Goal: Information Seeking & Learning: Learn about a topic

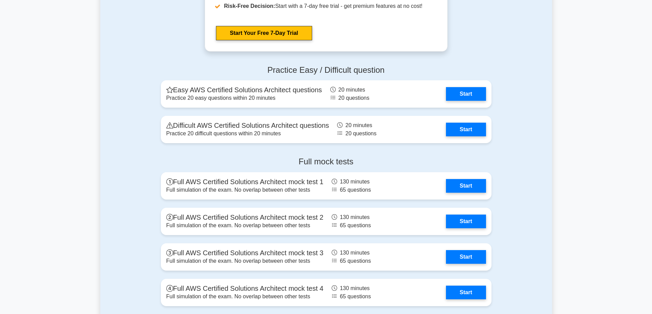
scroll to position [1505, 0]
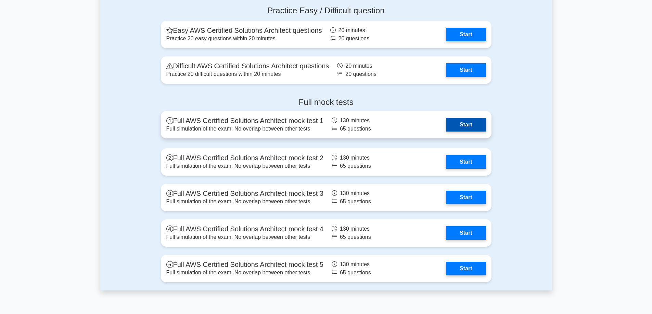
click at [469, 122] on link "Start" at bounding box center [466, 125] width 40 height 14
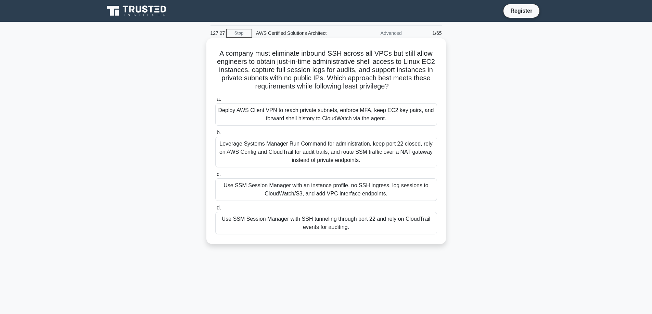
click at [366, 162] on div "Leverage Systems Manager Run Command for administration, keep port 22 closed, r…" at bounding box center [326, 152] width 222 height 31
click at [215, 135] on input "b. Leverage Systems Manager Run Command for administration, keep port 22 closed…" at bounding box center [215, 133] width 0 height 4
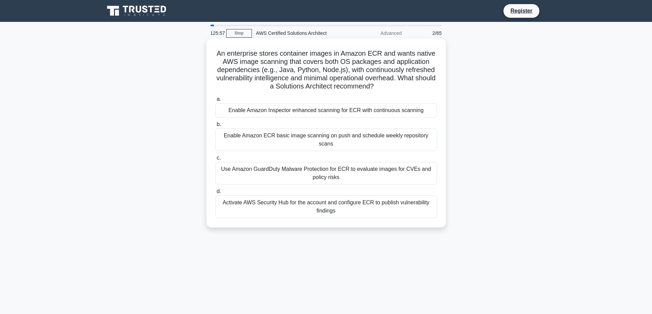
click at [319, 113] on div "Enable Amazon Inspector enhanced scanning for ECR with continuous scanning" at bounding box center [326, 110] width 222 height 14
click at [215, 102] on input "a. Enable Amazon Inspector enhanced scanning for ECR with continuous scanning" at bounding box center [215, 99] width 0 height 4
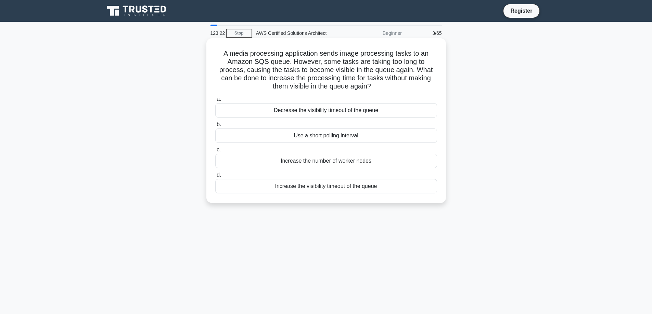
click at [317, 134] on div "Use a short polling interval" at bounding box center [326, 136] width 222 height 14
click at [215, 127] on input "b. Use a short polling interval" at bounding box center [215, 124] width 0 height 4
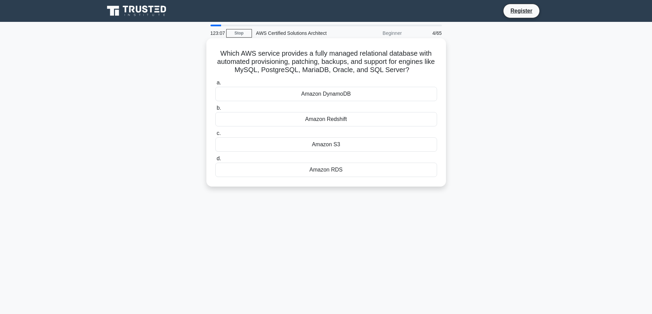
click at [322, 172] on div "Amazon RDS" at bounding box center [326, 170] width 222 height 14
click at [215, 161] on input "d. Amazon RDS" at bounding box center [215, 159] width 0 height 4
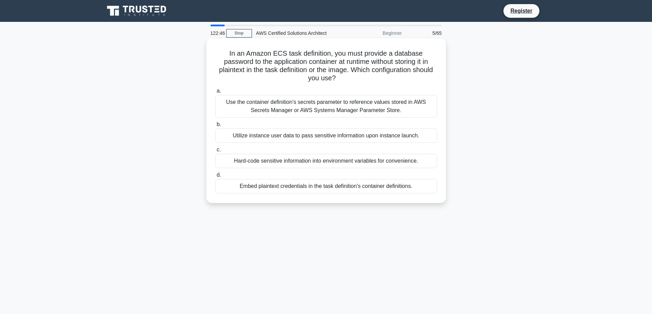
click at [309, 110] on div "Use the container definition's secrets parameter to reference values stored in …" at bounding box center [326, 106] width 222 height 23
click at [215, 93] on input "a. Use the container definition's secrets parameter to reference values stored …" at bounding box center [215, 91] width 0 height 4
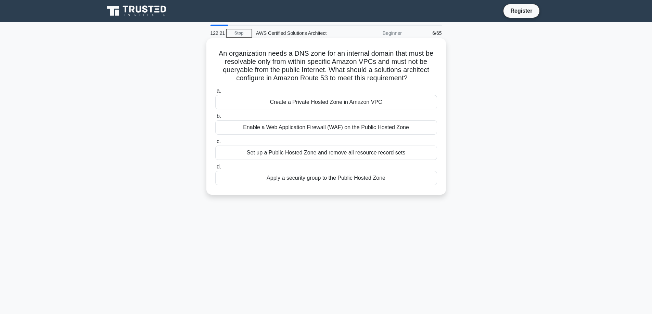
click at [410, 86] on div "An organization needs a DNS zone for an internal domain that must be resolvable…" at bounding box center [326, 116] width 234 height 151
click at [293, 103] on div "Create a Private Hosted Zone in Amazon VPC" at bounding box center [326, 102] width 222 height 14
click at [215, 93] on input "a. Create a Private Hosted Zone in Amazon VPC" at bounding box center [215, 91] width 0 height 4
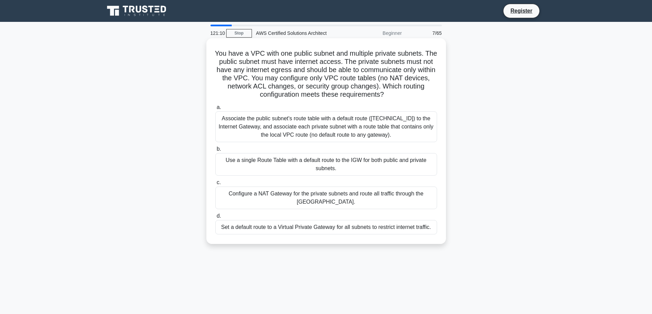
click at [392, 97] on icon ".spinner_0XTQ{transform-origin:center;animation:spinner_y6GP .75s linear infini…" at bounding box center [388, 95] width 8 height 8
click at [299, 128] on div "Associate the public subnet's route table with a default route (0.0.0.0/0) to t…" at bounding box center [326, 127] width 222 height 31
click at [215, 110] on input "a. Associate the public subnet's route table with a default route (0.0.0.0/0) t…" at bounding box center [215, 107] width 0 height 4
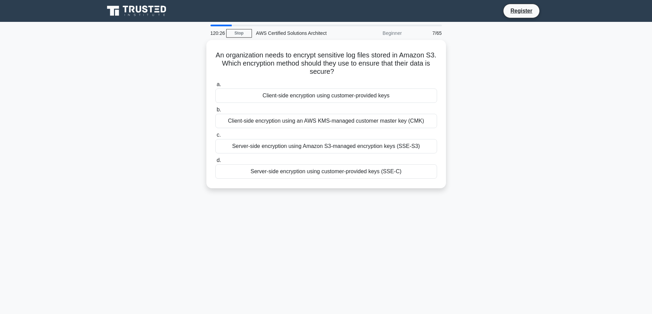
click at [137, 101] on div "An organization needs to encrypt sensitive log files stored in Amazon S3. Which…" at bounding box center [326, 118] width 452 height 157
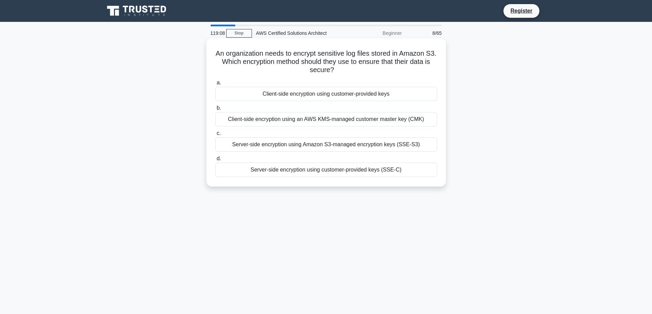
click at [297, 118] on div "Client-side encryption using an AWS KMS-managed customer master key (CMK)" at bounding box center [326, 119] width 222 height 14
click at [215, 110] on input "b. Client-side encryption using an AWS KMS-managed customer master key (CMK)" at bounding box center [215, 108] width 0 height 4
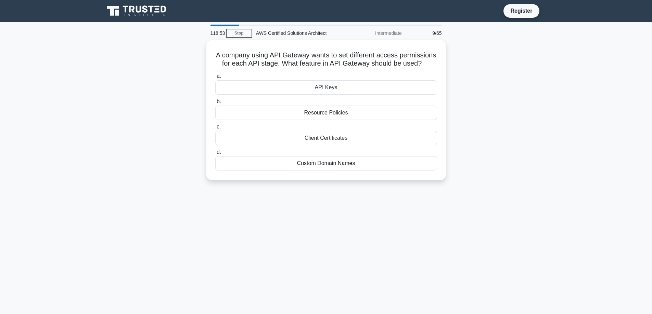
click at [139, 118] on div "A company using API Gateway wants to set different access permissions for each …" at bounding box center [326, 114] width 452 height 148
click at [325, 113] on div "Resource Policies" at bounding box center [326, 111] width 222 height 14
click at [215, 102] on input "b. Resource Policies" at bounding box center [215, 100] width 0 height 4
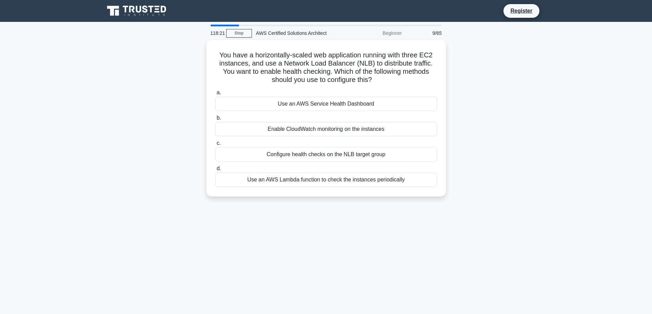
click at [133, 87] on div "You have a horizontally-scaled web application running with three EC2 instances…" at bounding box center [326, 122] width 452 height 165
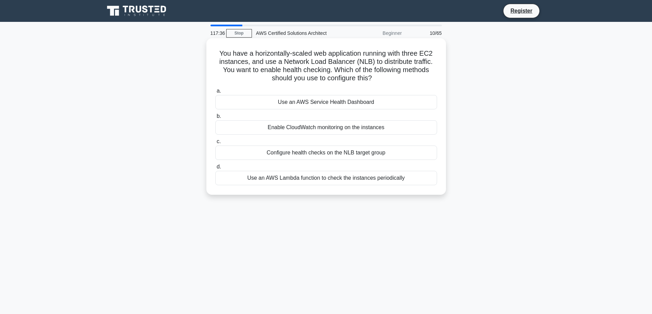
click at [322, 105] on div "Use an AWS Service Health Dashboard" at bounding box center [326, 102] width 222 height 14
click at [215, 93] on input "a. Use an AWS Service Health Dashboard" at bounding box center [215, 91] width 0 height 4
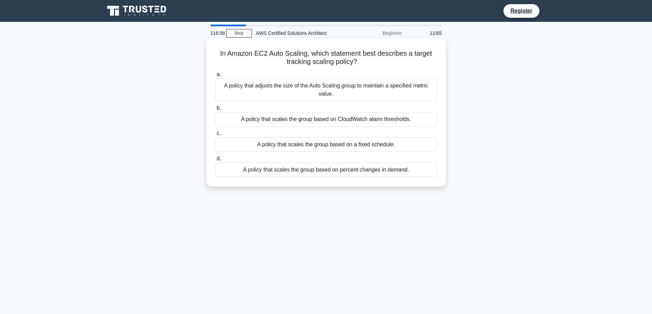
click at [348, 121] on div "A policy that scales the group based on CloudWatch alarm thresholds." at bounding box center [326, 119] width 222 height 14
click at [215, 110] on input "b. A policy that scales the group based on CloudWatch alarm thresholds." at bounding box center [215, 108] width 0 height 4
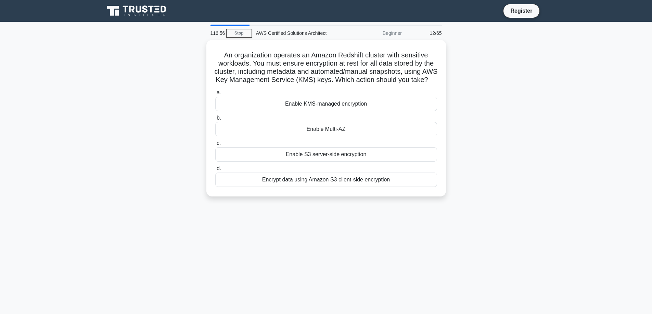
click at [177, 95] on div "An organization operates an Amazon Redshift cluster with sensitive workloads. Y…" at bounding box center [326, 122] width 452 height 165
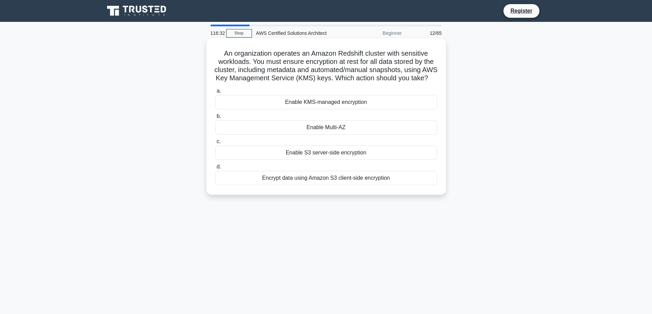
click at [273, 109] on div "Enable KMS-managed encryption" at bounding box center [326, 102] width 222 height 14
click at [215, 93] on input "a. Enable KMS-managed encryption" at bounding box center [215, 91] width 0 height 4
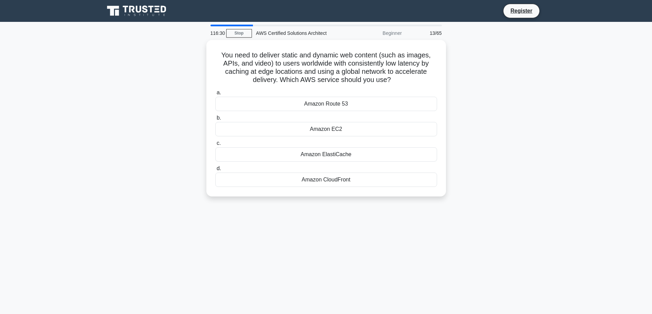
click at [172, 97] on div "You need to deliver static and dynamic web content (such as images, APIs, and v…" at bounding box center [326, 122] width 452 height 165
click at [333, 182] on div "Amazon CloudFront" at bounding box center [326, 178] width 222 height 14
click at [215, 169] on input "d. Amazon CloudFront" at bounding box center [215, 167] width 0 height 4
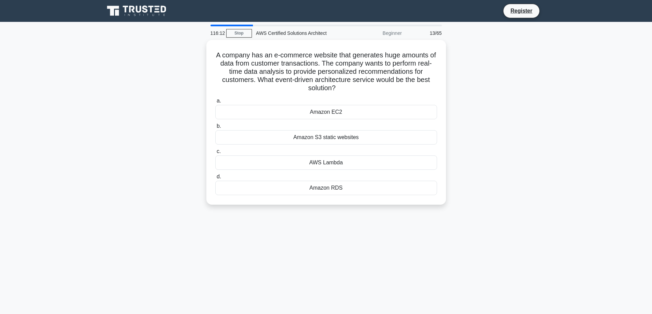
click at [149, 93] on div "A company has an e-commerce website that generates huge amounts of data from cu…" at bounding box center [326, 126] width 452 height 173
click at [158, 115] on div "A company has an e-commerce website that generates huge amounts of data from cu…" at bounding box center [326, 126] width 452 height 173
click at [314, 161] on div "AWS Lambda" at bounding box center [326, 161] width 222 height 14
click at [215, 152] on input "c. AWS Lambda" at bounding box center [215, 150] width 0 height 4
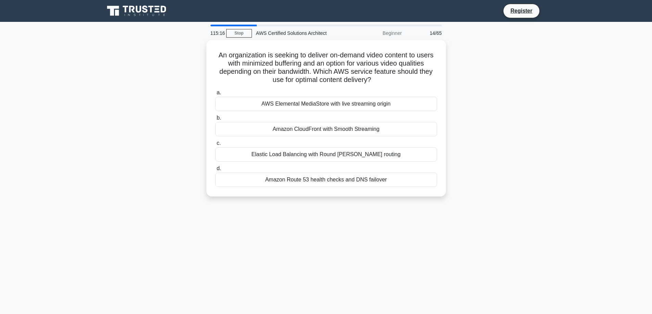
click at [119, 114] on div "An organization is seeking to deliver on-demand video content to users with min…" at bounding box center [326, 122] width 452 height 165
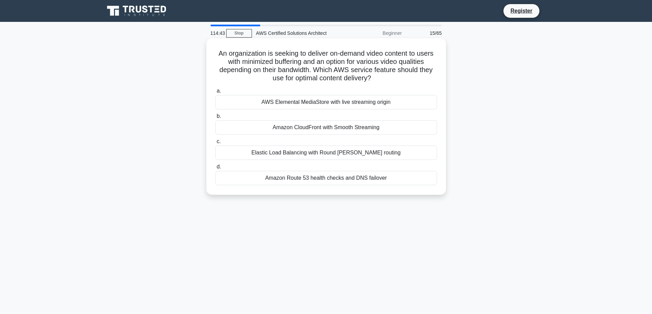
click at [314, 103] on div "AWS Elemental MediaStore with live streaming origin" at bounding box center [326, 102] width 222 height 14
click at [215, 93] on input "a. AWS Elemental MediaStore with live streaming origin" at bounding box center [215, 91] width 0 height 4
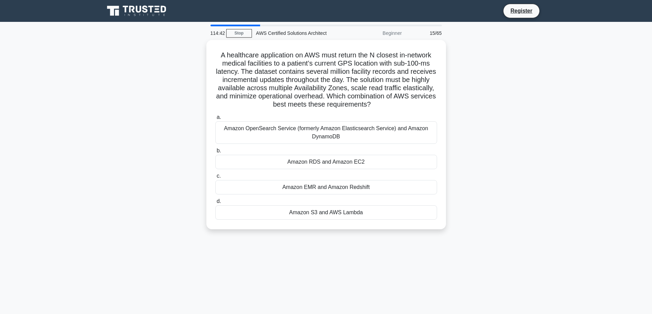
click at [158, 82] on div "A healthcare application on AWS must return the N closest in-network medical fa…" at bounding box center [326, 139] width 452 height 198
click at [357, 134] on div "Amazon OpenSearch Service (formerly Amazon Elasticsearch Service) and Amazon Dy…" at bounding box center [326, 131] width 222 height 23
click at [215, 118] on input "a. Amazon OpenSearch Service (formerly Amazon Elasticsearch Service) and Amazon…" at bounding box center [215, 116] width 0 height 4
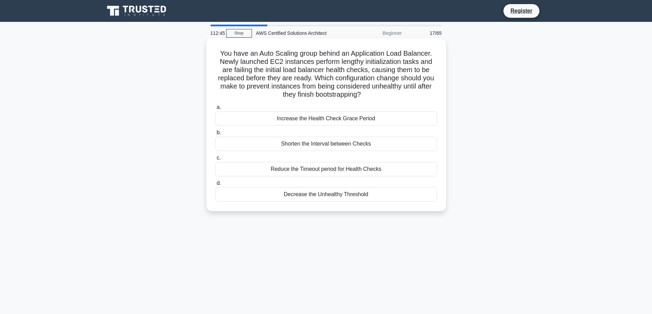
click at [319, 121] on div "Increase the Health Check Grace Period" at bounding box center [326, 119] width 222 height 14
click at [215, 110] on input "a. Increase the Health Check Grace Period" at bounding box center [215, 107] width 0 height 4
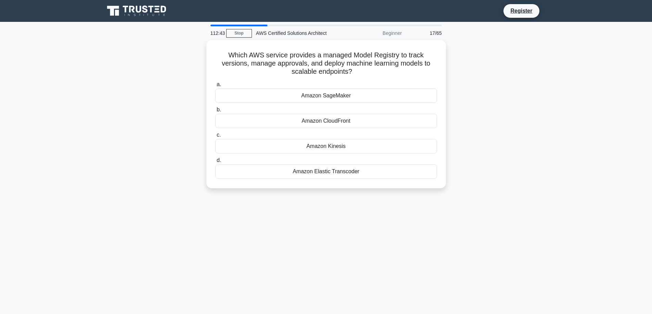
click at [156, 100] on div "Which AWS service provides a managed Model Registry to track versions, manage a…" at bounding box center [326, 118] width 452 height 157
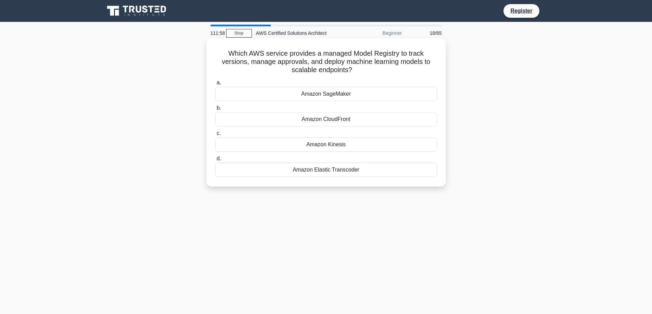
click at [300, 145] on div "Amazon Kinesis" at bounding box center [326, 145] width 222 height 14
click at [215, 136] on input "c. Amazon Kinesis" at bounding box center [215, 133] width 0 height 4
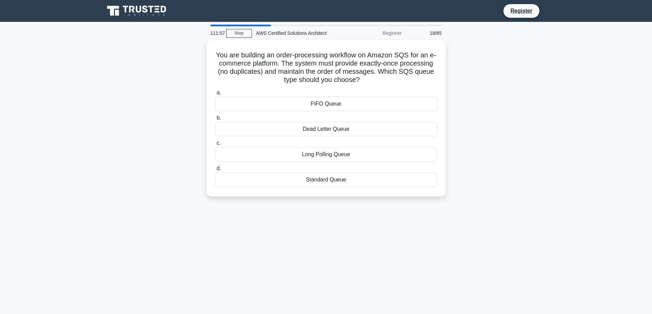
drag, startPoint x: 161, startPoint y: 68, endPoint x: 165, endPoint y: 66, distance: 4.1
click at [161, 68] on div "You are building an order-processing workflow on Amazon SQS for an e-commerce p…" at bounding box center [326, 122] width 452 height 165
click at [323, 103] on div "FIFO Queue" at bounding box center [326, 102] width 222 height 14
click at [215, 93] on input "a. FIFO Queue" at bounding box center [215, 91] width 0 height 4
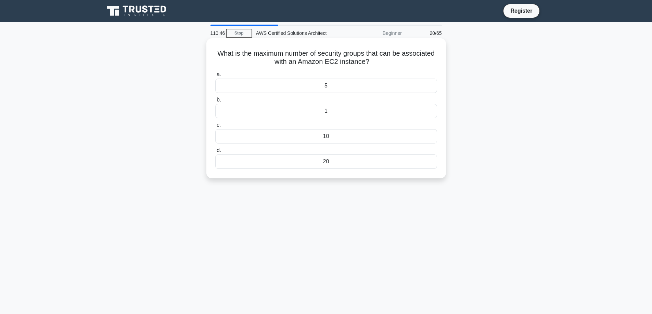
click at [322, 87] on div "5" at bounding box center [326, 86] width 222 height 14
click at [215, 77] on input "a. 5" at bounding box center [215, 75] width 0 height 4
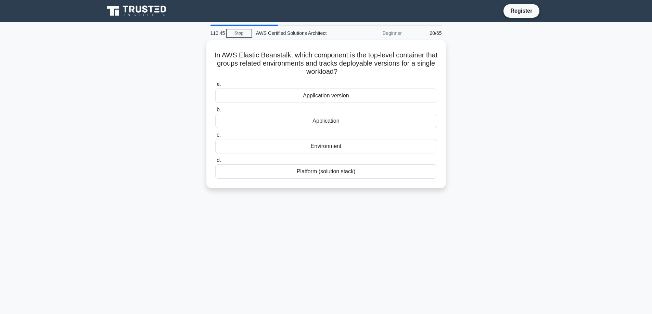
click at [151, 109] on div "In AWS Elastic Beanstalk, which component is the top-level container that group…" at bounding box center [326, 118] width 452 height 157
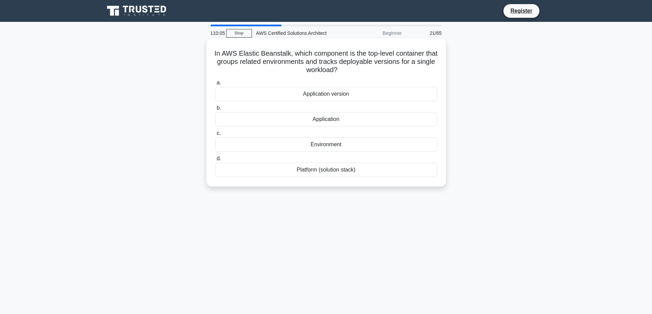
click at [319, 97] on div "Application version" at bounding box center [326, 94] width 222 height 14
click at [215, 85] on input "a. Application version" at bounding box center [215, 83] width 0 height 4
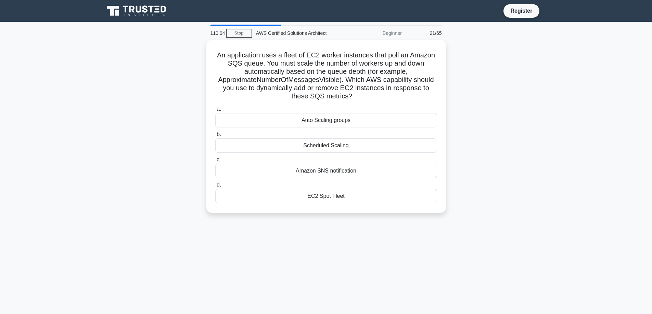
click at [148, 121] on div "An application uses a fleet of EC2 worker instances that poll an Amazon SQS que…" at bounding box center [326, 130] width 452 height 181
drag, startPoint x: 323, startPoint y: 195, endPoint x: 297, endPoint y: 199, distance: 26.3
click at [323, 195] on div "EC2 Spot Fleet" at bounding box center [326, 196] width 222 height 14
click at [215, 187] on input "d. EC2 Spot Fleet" at bounding box center [215, 185] width 0 height 4
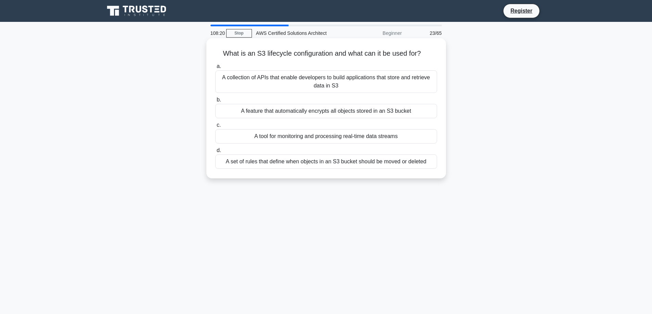
click at [319, 164] on div "A set of rules that define when objects in an S3 bucket should be moved or dele…" at bounding box center [326, 162] width 222 height 14
click at [215, 153] on input "d. A set of rules that define when objects in an S3 bucket should be moved or d…" at bounding box center [215, 150] width 0 height 4
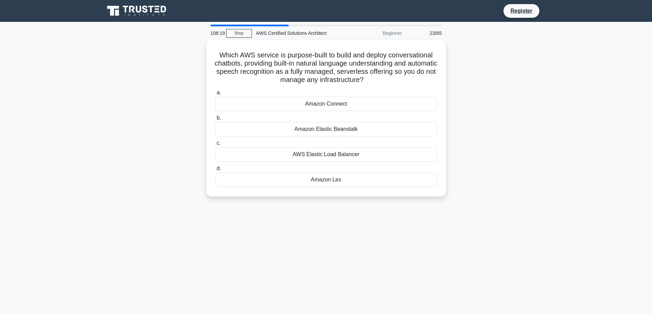
click at [139, 116] on div "Which AWS service is purpose-built to build and deploy conversational chatbots,…" at bounding box center [326, 122] width 452 height 165
click at [320, 104] on div "Amazon Connect" at bounding box center [326, 102] width 222 height 14
click at [215, 93] on input "a. Amazon Connect" at bounding box center [215, 91] width 0 height 4
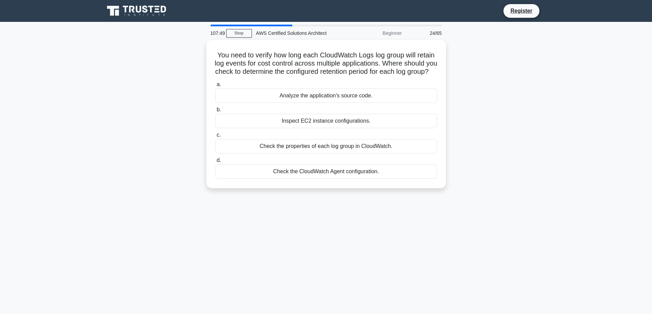
click at [137, 95] on div "You need to verify how long each CloudWatch Logs log group will retain log even…" at bounding box center [326, 118] width 452 height 157
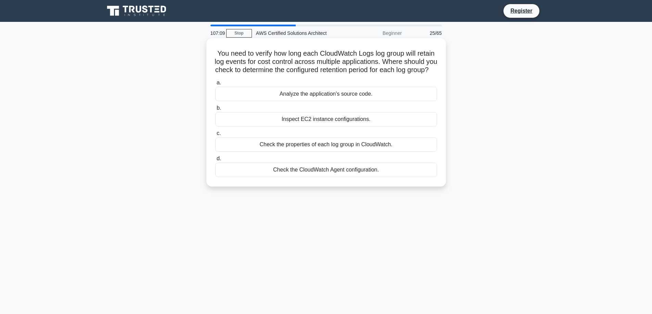
click at [316, 152] on div "Check the properties of each log group in CloudWatch." at bounding box center [326, 145] width 222 height 14
click at [215, 136] on input "c. Check the properties of each log group in CloudWatch." at bounding box center [215, 133] width 0 height 4
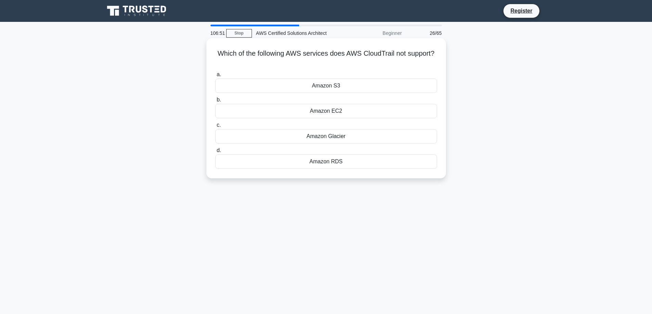
click at [325, 140] on div "Amazon Glacier" at bounding box center [326, 136] width 222 height 14
click at [215, 128] on input "c. Amazon Glacier" at bounding box center [215, 125] width 0 height 4
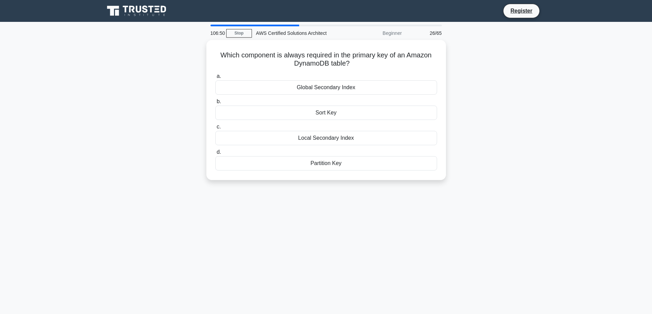
click at [167, 107] on div "Which component is always required in the primary key of an Amazon DynamoDB tab…" at bounding box center [326, 114] width 452 height 148
click at [381, 69] on div "Which component is always required in the primary key of an Amazon DynamoDB tab…" at bounding box center [326, 108] width 234 height 135
click at [327, 112] on div "Sort Key" at bounding box center [326, 111] width 222 height 14
click at [215, 102] on input "b. Sort Key" at bounding box center [215, 100] width 0 height 4
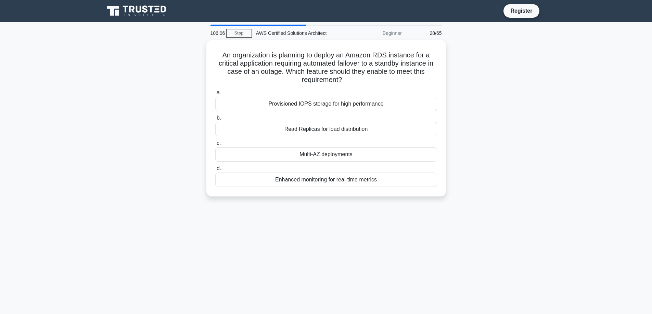
click at [156, 129] on div "An organization is planning to deploy an Amazon RDS instance for a critical app…" at bounding box center [326, 122] width 452 height 165
click at [174, 84] on div "An organization is planning to deploy an Amazon RDS instance for a critical app…" at bounding box center [326, 122] width 452 height 165
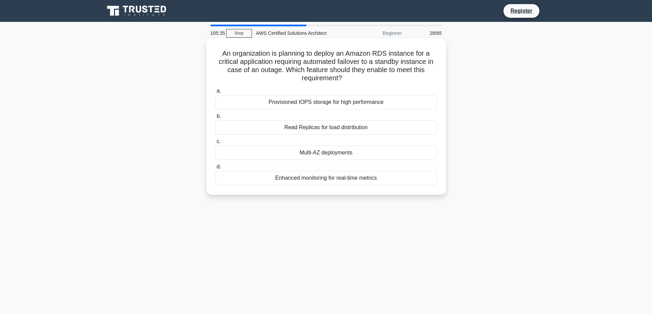
click at [311, 155] on div "Multi-AZ deployments" at bounding box center [326, 153] width 222 height 14
click at [215, 144] on input "c. Multi-AZ deployments" at bounding box center [215, 142] width 0 height 4
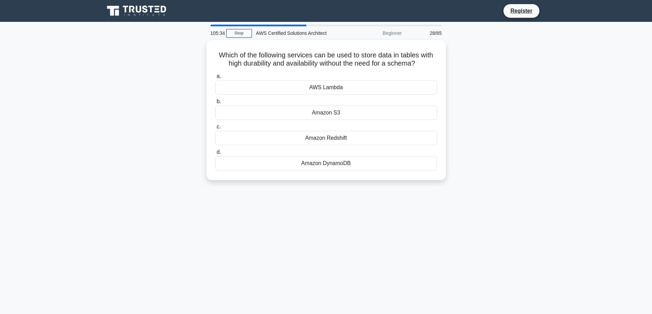
click at [118, 125] on div "Which of the following services can be used to store data in tables with high d…" at bounding box center [326, 114] width 452 height 148
click at [316, 161] on div "Amazon DynamoDB" at bounding box center [326, 162] width 222 height 14
click at [215, 153] on input "d. Amazon DynamoDB" at bounding box center [215, 150] width 0 height 4
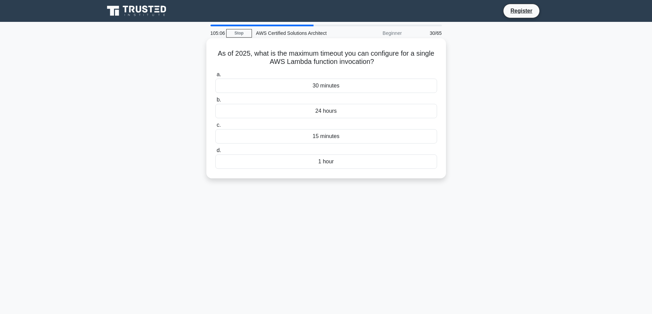
click at [326, 139] on div "15 minutes" at bounding box center [326, 136] width 222 height 14
click at [215, 128] on input "c. 15 minutes" at bounding box center [215, 125] width 0 height 4
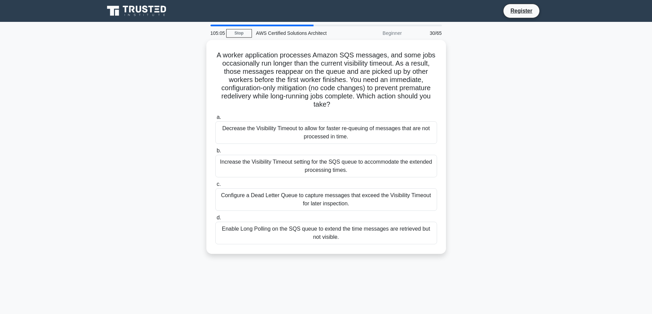
drag, startPoint x: 107, startPoint y: 84, endPoint x: 174, endPoint y: 74, distance: 68.4
click at [107, 84] on div "A worker application processes Amazon SQS messages, and some jobs occasionally …" at bounding box center [326, 151] width 452 height 222
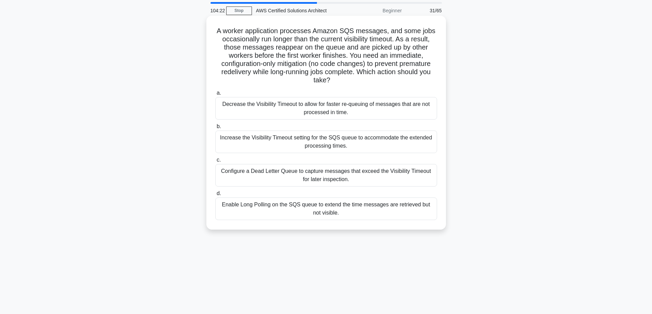
scroll to position [34, 0]
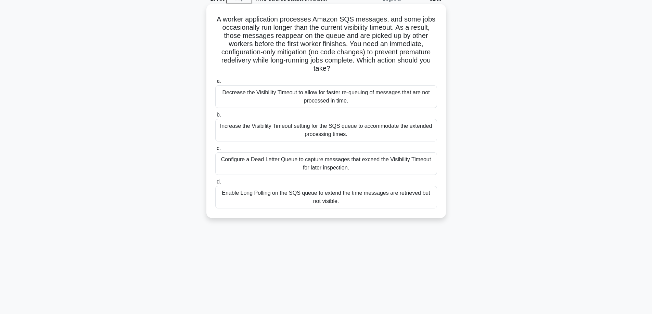
click at [295, 135] on div "Increase the Visibility Timeout setting for the SQS queue to accommodate the ex…" at bounding box center [326, 130] width 222 height 23
click at [215, 117] on input "b. Increase the Visibility Timeout setting for the SQS queue to accommodate the…" at bounding box center [215, 115] width 0 height 4
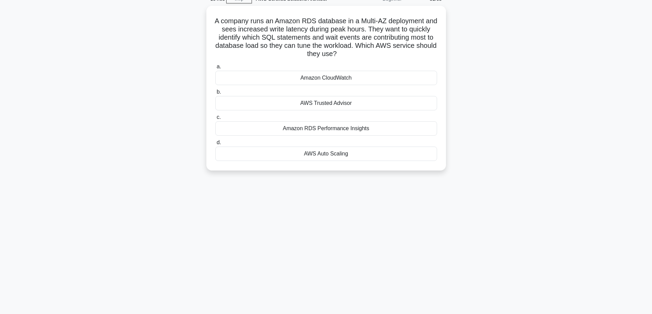
click at [125, 104] on div "A company runs an Amazon RDS database in a Multi-AZ deployment and sees increas…" at bounding box center [326, 92] width 452 height 173
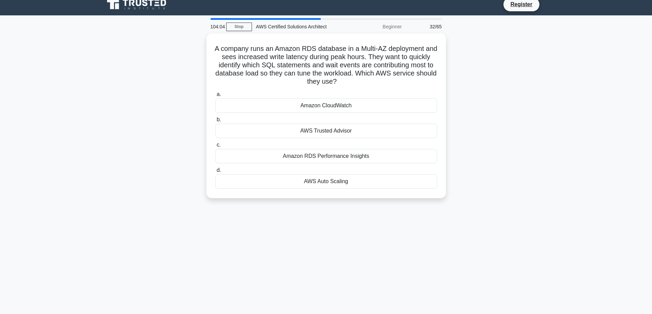
scroll to position [0, 0]
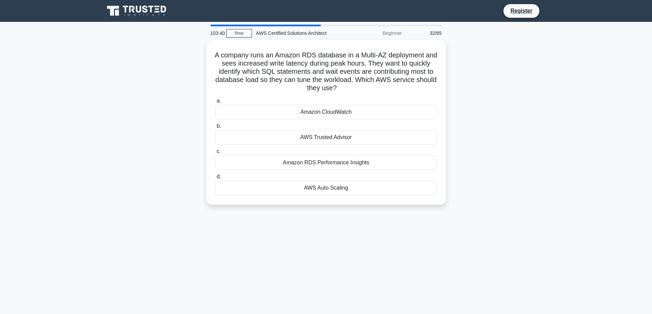
click at [126, 162] on div "A company runs an Amazon RDS database in a Multi-AZ deployment and sees increas…" at bounding box center [326, 126] width 452 height 173
click at [324, 162] on div "Amazon RDS Performance Insights" at bounding box center [326, 161] width 222 height 14
click at [215, 152] on input "c. Amazon RDS Performance Insights" at bounding box center [215, 150] width 0 height 4
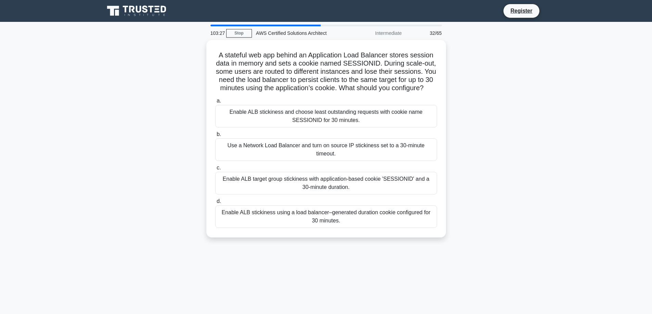
click at [136, 176] on div "A stateful web app behind an Application Load Balancer stores session data in m…" at bounding box center [326, 143] width 452 height 206
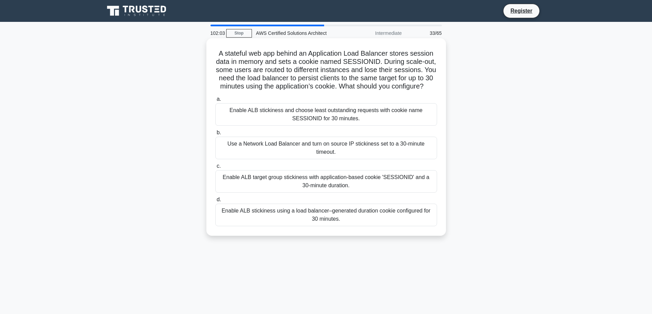
click at [383, 189] on div "Enable ALB target group stickiness with application-based cookie 'SESSIONID' an…" at bounding box center [326, 181] width 222 height 23
click at [215, 169] on input "c. Enable ALB target group stickiness with application-based cookie 'SESSIONID'…" at bounding box center [215, 166] width 0 height 4
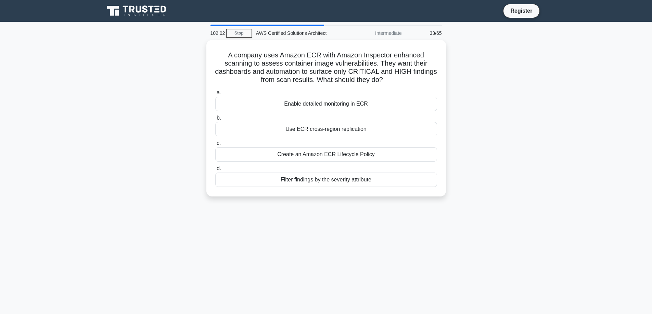
click at [145, 170] on div "A company uses Amazon ECR with Amazon Inspector enhanced scanning to assess con…" at bounding box center [326, 122] width 452 height 165
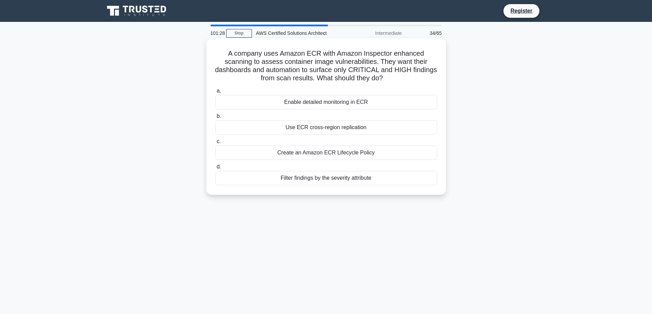
click at [323, 181] on div "Filter findings by the severity attribute" at bounding box center [326, 178] width 222 height 14
click at [215, 169] on input "d. Filter findings by the severity attribute" at bounding box center [215, 167] width 0 height 4
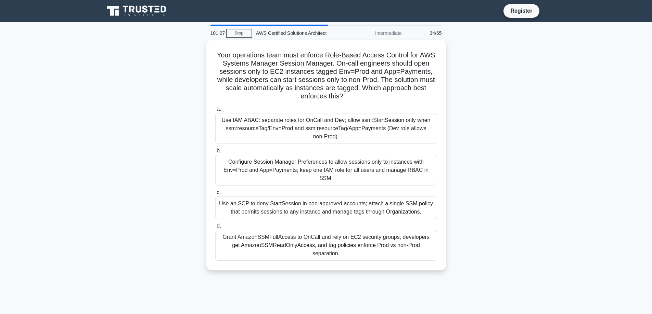
click at [127, 144] on div "Your operations team must enforce Role-Based Access Control for AWS Systems Man…" at bounding box center [326, 159] width 452 height 239
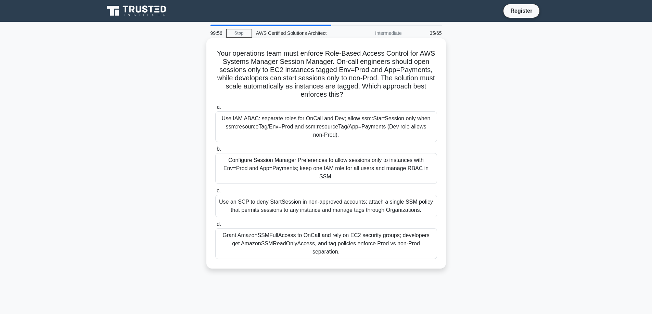
click at [364, 131] on div "Use IAM ABAC: separate roles for OnCall and Dev; allow ssm:StartSession only wh…" at bounding box center [326, 127] width 222 height 31
click at [215, 110] on input "a. Use IAM ABAC: separate roles for OnCall and Dev; allow ssm:StartSession only…" at bounding box center [215, 107] width 0 height 4
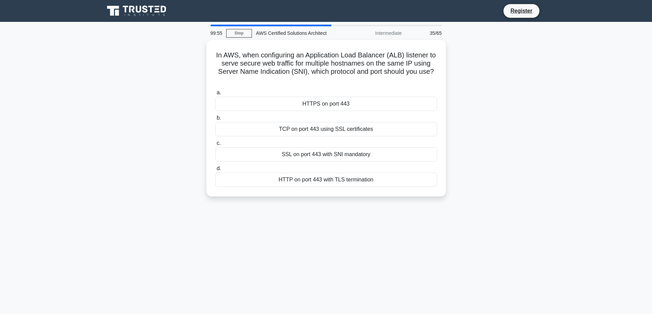
click at [195, 126] on div "In AWS, when configuring an Application Load Balancer (ALB) listener to serve s…" at bounding box center [326, 122] width 452 height 165
click at [371, 153] on div "SSL on port 443 with SNI mandatory" at bounding box center [326, 153] width 222 height 14
click at [215, 144] on input "c. SSL on port 443 with SNI mandatory" at bounding box center [215, 142] width 0 height 4
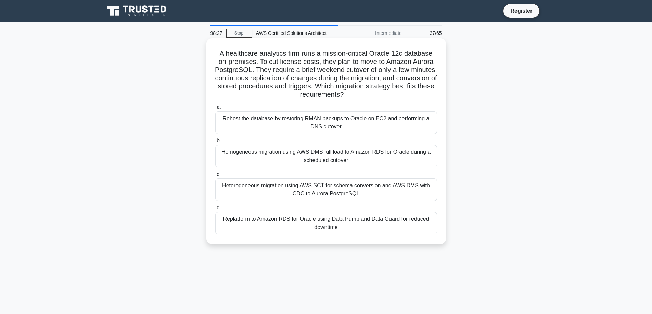
click at [352, 161] on div "Homogeneous migration using AWS DMS full load to Amazon RDS for Oracle during a…" at bounding box center [326, 156] width 222 height 23
click at [215, 143] on input "b. Homogeneous migration using AWS DMS full load to Amazon RDS for Oracle durin…" at bounding box center [215, 141] width 0 height 4
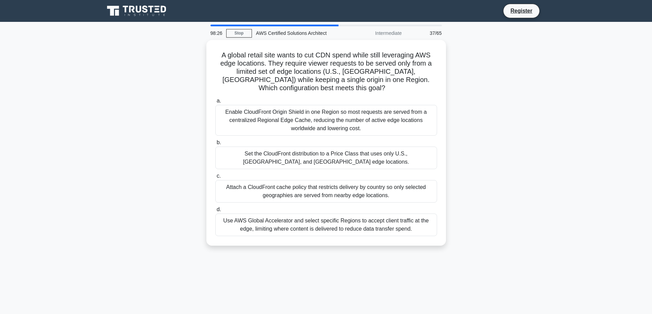
drag, startPoint x: 133, startPoint y: 140, endPoint x: 155, endPoint y: 128, distance: 25.0
click at [133, 140] on div "A global retail site wants to cut CDN spend while still leveraging AWS edge loc…" at bounding box center [326, 147] width 452 height 214
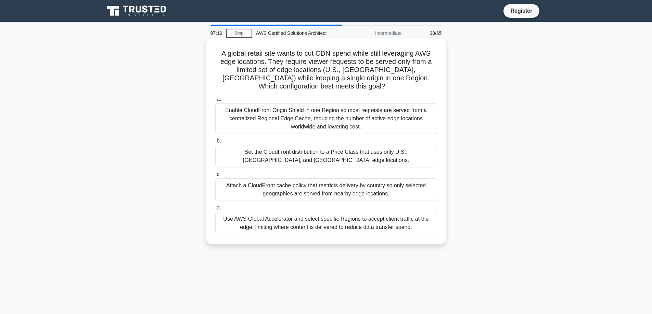
click at [303, 197] on div "Attach a CloudFront cache policy that restricts delivery by country so only sel…" at bounding box center [326, 190] width 222 height 23
click at [215, 177] on input "c. Attach a CloudFront cache policy that restricts delivery by country so only …" at bounding box center [215, 174] width 0 height 4
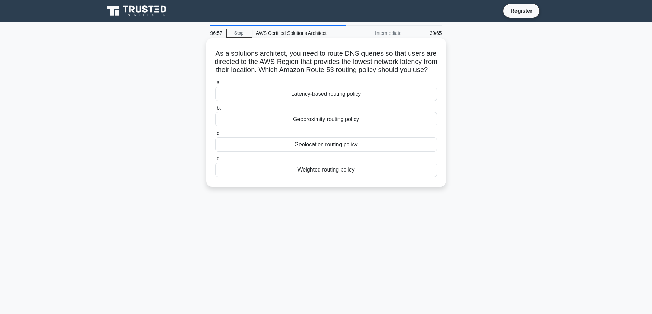
click at [347, 101] on div "Latency-based routing policy" at bounding box center [326, 94] width 222 height 14
click at [215, 85] on input "a. Latency-based routing policy" at bounding box center [215, 83] width 0 height 4
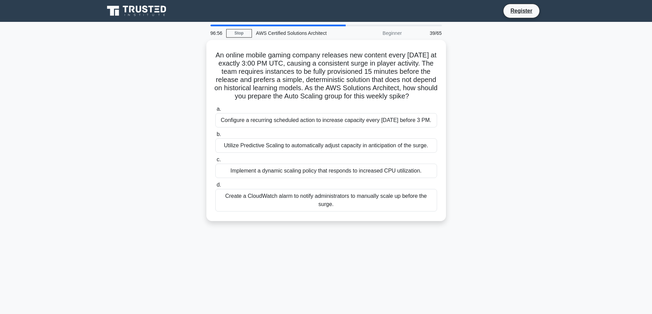
drag, startPoint x: 157, startPoint y: 116, endPoint x: 203, endPoint y: 88, distance: 53.7
click at [157, 116] on div "An online mobile gaming company releases new content every Friday at exactly 3:…" at bounding box center [326, 135] width 452 height 190
drag, startPoint x: 131, startPoint y: 142, endPoint x: 166, endPoint y: 143, distance: 34.5
click at [131, 142] on div "An online mobile gaming company releases new content every Friday at exactly 3:…" at bounding box center [326, 135] width 452 height 190
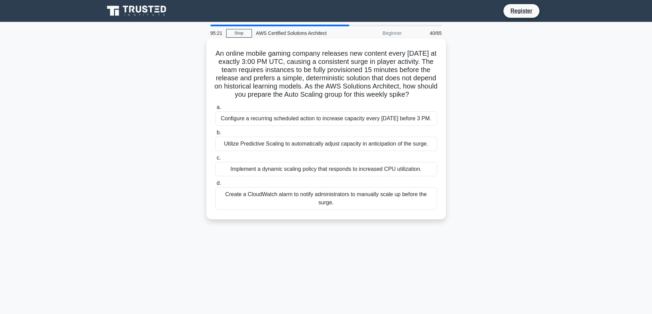
click at [271, 151] on div "Utilize Predictive Scaling to automatically adjust capacity in anticipation of …" at bounding box center [326, 144] width 222 height 14
click at [215, 135] on input "b. Utilize Predictive Scaling to automatically adjust capacity in anticipation …" at bounding box center [215, 133] width 0 height 4
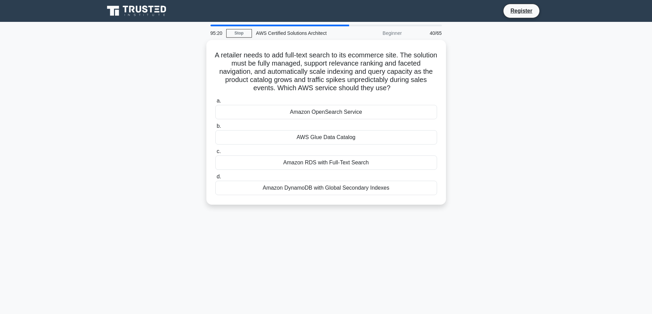
click at [123, 146] on div "A retailer needs to add full-text search to its ecommerce site. The solution mu…" at bounding box center [326, 126] width 452 height 173
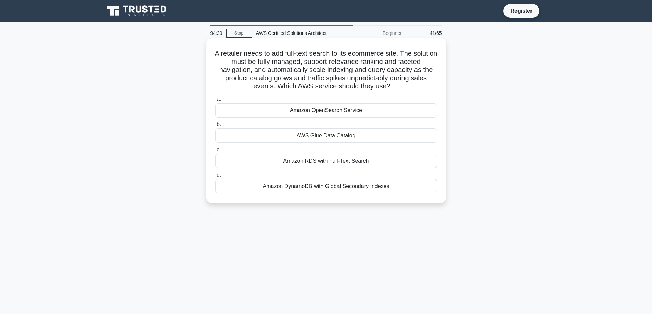
click at [304, 113] on div "Amazon OpenSearch Service" at bounding box center [326, 110] width 222 height 14
click at [215, 102] on input "a. Amazon OpenSearch Service" at bounding box center [215, 99] width 0 height 4
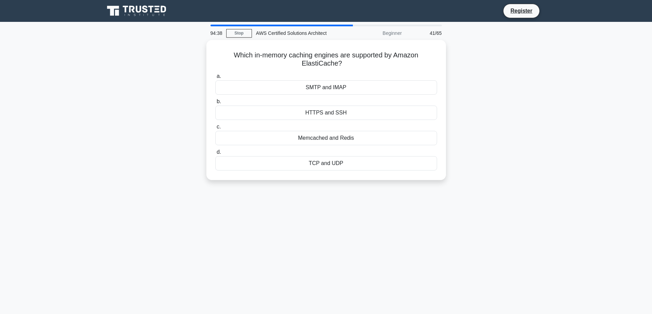
drag, startPoint x: 120, startPoint y: 107, endPoint x: 138, endPoint y: 104, distance: 18.4
click at [120, 107] on div "Which in-memory caching engines are supported by Amazon ElastiCache? .spinner_0…" at bounding box center [326, 114] width 452 height 148
click at [341, 137] on div "Memcached and Redis" at bounding box center [326, 136] width 222 height 14
click at [215, 128] on input "c. Memcached and Redis" at bounding box center [215, 125] width 0 height 4
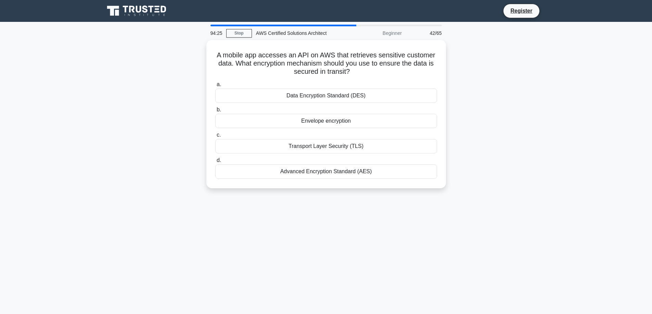
click at [174, 132] on div "A mobile app accesses an API on AWS that retrieves sensitive customer data. Wha…" at bounding box center [326, 118] width 452 height 157
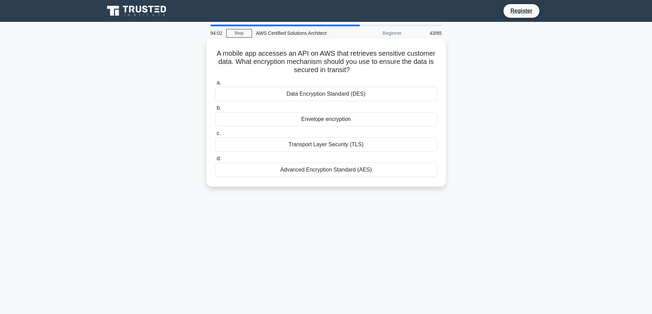
click at [325, 144] on div "Transport Layer Security (TLS)" at bounding box center [326, 145] width 222 height 14
click at [215, 136] on input "c. Transport Layer Security (TLS)" at bounding box center [215, 133] width 0 height 4
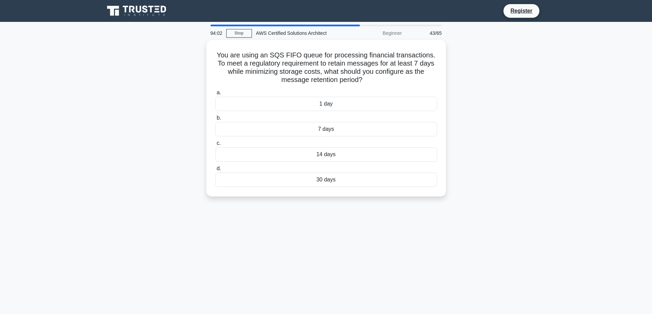
click at [118, 127] on div "You are using an SQS FIFO queue for processing financial transactions. To meet …" at bounding box center [326, 122] width 452 height 165
click at [318, 128] on div "7 days" at bounding box center [326, 127] width 222 height 14
click at [215, 119] on input "b. 7 days" at bounding box center [215, 116] width 0 height 4
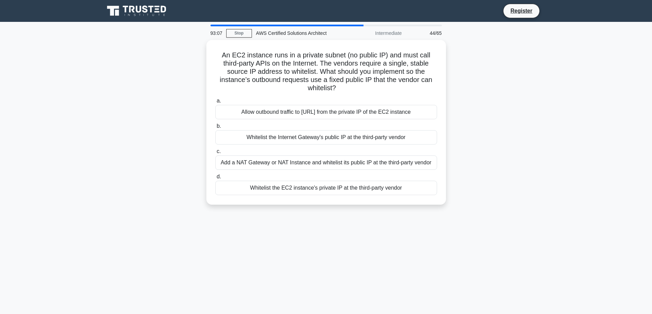
drag, startPoint x: 159, startPoint y: 124, endPoint x: 190, endPoint y: 99, distance: 40.2
click at [159, 124] on div "An EC2 instance runs in a private subnet (no public IP) and must call third-par…" at bounding box center [326, 126] width 452 height 173
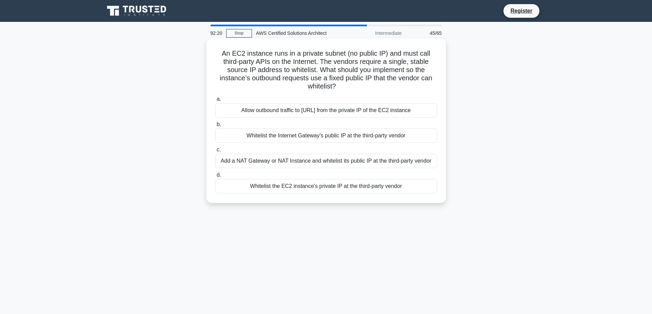
click at [285, 163] on div "Add a NAT Gateway or NAT Instance and whitelist its public IP at the third-part…" at bounding box center [326, 161] width 222 height 14
click at [215, 152] on input "c. Add a NAT Gateway or NAT Instance and whitelist its public IP at the third-p…" at bounding box center [215, 150] width 0 height 4
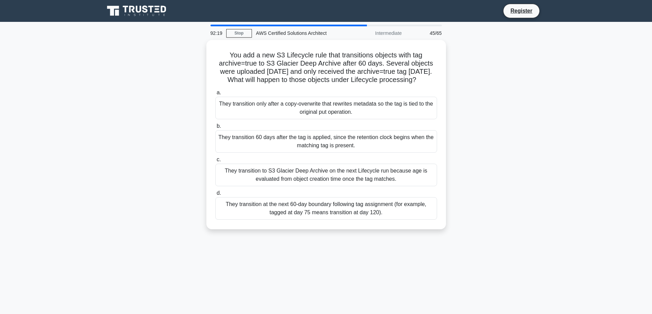
click at [133, 119] on div "You add a new S3 Lifecycle rule that transitions objects with tag archive=true …" at bounding box center [326, 139] width 452 height 198
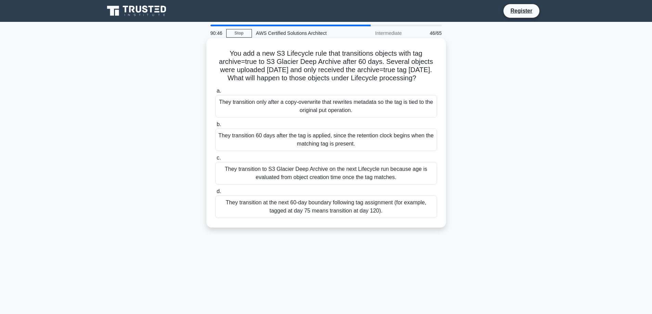
click at [301, 149] on div "They transition 60 days after the tag is applied, since the retention clock beg…" at bounding box center [326, 140] width 222 height 23
click at [215, 127] on input "b. They transition 60 days after the tag is applied, since the retention clock …" at bounding box center [215, 124] width 0 height 4
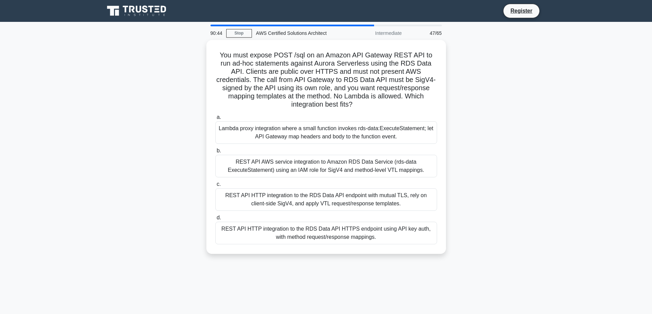
drag, startPoint x: 109, startPoint y: 94, endPoint x: 180, endPoint y: 78, distance: 72.0
click at [109, 94] on div "You must expose POST /sql on an Amazon API Gateway REST API to run ad-hoc state…" at bounding box center [326, 151] width 452 height 222
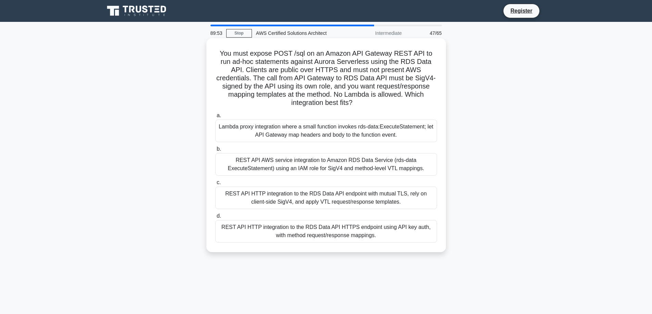
click at [287, 166] on div "REST API AWS service integration to Amazon RDS Data Service (rds-data ExecuteSt…" at bounding box center [326, 164] width 222 height 23
click at [215, 152] on input "b. REST API AWS service integration to Amazon RDS Data Service (rds-data Execut…" at bounding box center [215, 149] width 0 height 4
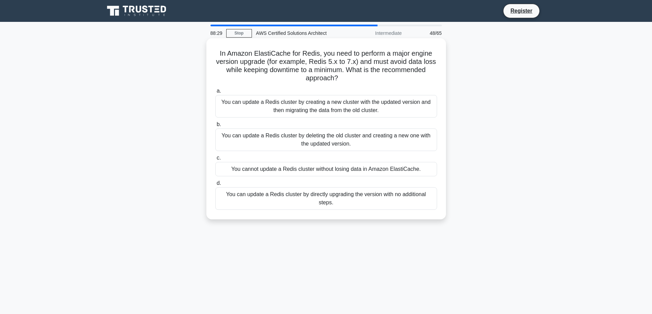
click at [321, 196] on div "You can update a Redis cluster by directly upgrading the version with no additi…" at bounding box center [326, 198] width 222 height 23
click at [215, 186] on input "d. You can update a Redis cluster by directly upgrading the version with no add…" at bounding box center [215, 183] width 0 height 4
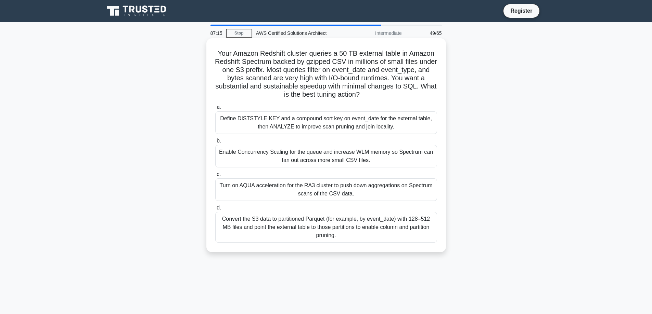
click at [373, 237] on div "Convert the S3 data to partitioned Parquet (for example, by event_date) with 12…" at bounding box center [326, 227] width 222 height 31
click at [215, 210] on input "d. Convert the S3 data to partitioned Parquet (for example, by event_date) with…" at bounding box center [215, 208] width 0 height 4
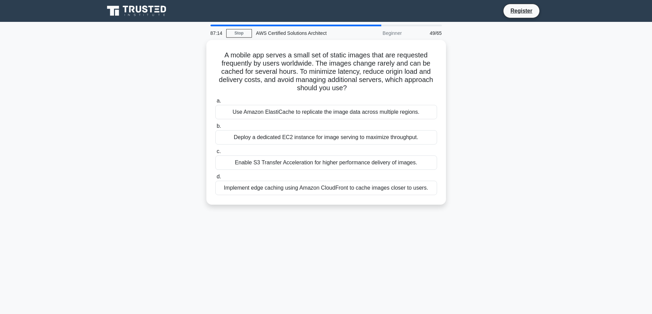
click at [163, 97] on div "A mobile app serves a small set of static images that are requested frequently …" at bounding box center [326, 126] width 452 height 173
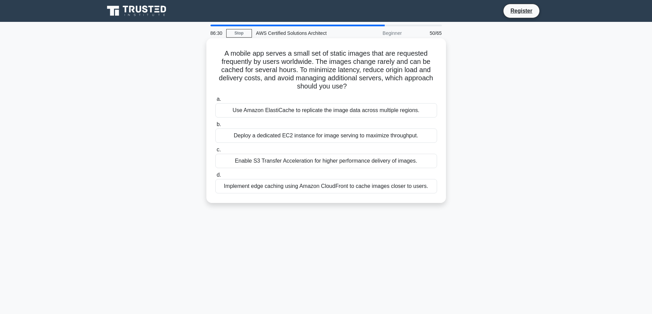
click at [287, 189] on div "Implement edge caching using Amazon CloudFront to cache images closer to users." at bounding box center [326, 186] width 222 height 14
click at [215, 178] on input "d. Implement edge caching using Amazon CloudFront to cache images closer to use…" at bounding box center [215, 175] width 0 height 4
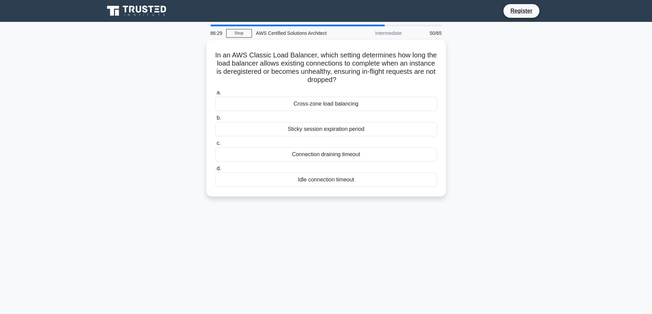
drag, startPoint x: 125, startPoint y: 109, endPoint x: 188, endPoint y: 80, distance: 69.6
click at [125, 109] on div "In an AWS Classic Load Balancer, which setting determines how long the load bal…" at bounding box center [326, 122] width 452 height 165
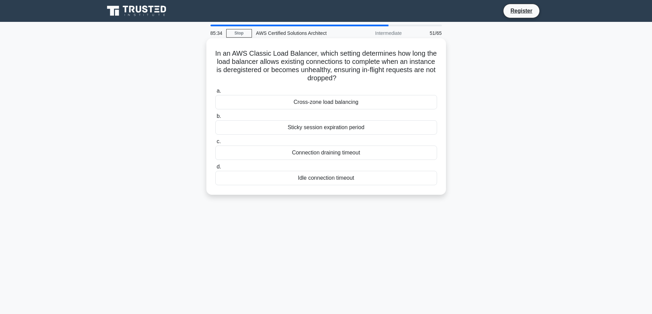
click at [317, 127] on div "Sticky session expiration period" at bounding box center [326, 127] width 222 height 14
click at [215, 119] on input "b. Sticky session expiration period" at bounding box center [215, 116] width 0 height 4
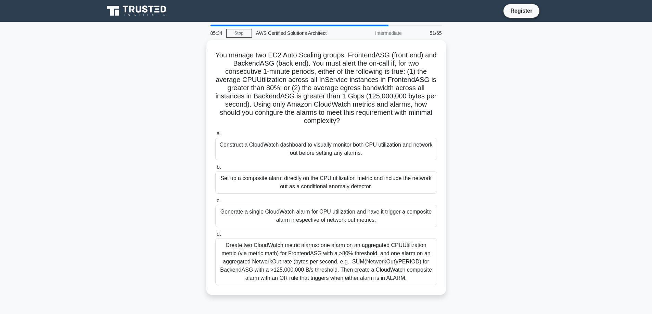
click at [185, 132] on div "You manage two EC2 Auto Scaling groups: FrontendASG (front end) and BackendASG …" at bounding box center [326, 171] width 452 height 263
click at [169, 144] on div "You manage two EC2 Auto Scaling groups: FrontendASG (front end) and BackendASG …" at bounding box center [326, 171] width 452 height 263
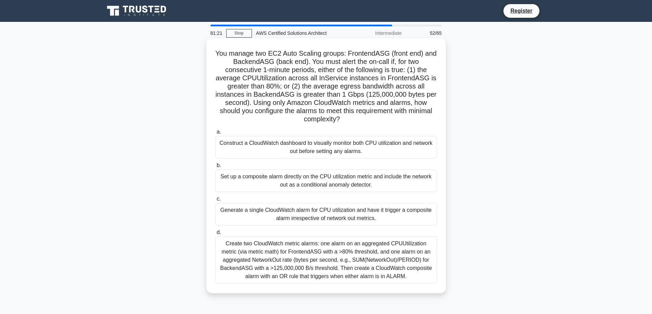
click at [383, 267] on div "Create two CloudWatch metric alarms: one alarm on an aggregated CPUUtilization …" at bounding box center [326, 260] width 222 height 47
click at [215, 235] on input "d. Create two CloudWatch metric alarms: one alarm on an aggregated CPUUtilizati…" at bounding box center [215, 233] width 0 height 4
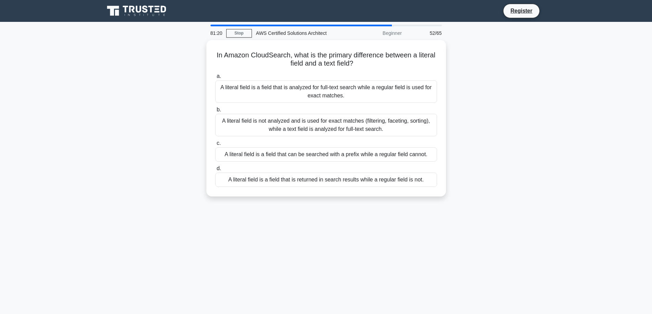
click at [137, 209] on div "81:20 Stop AWS Certified Solutions Architect Beginner 52/65 In Amazon CloudSear…" at bounding box center [326, 196] width 452 height 342
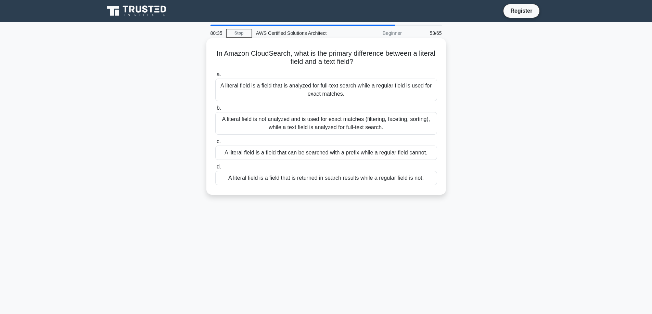
click at [302, 129] on div "A literal field is not analyzed and is used for exact matches (filtering, facet…" at bounding box center [326, 123] width 222 height 23
click at [215, 110] on input "b. A literal field is not analyzed and is used for exact matches (filtering, fa…" at bounding box center [215, 108] width 0 height 4
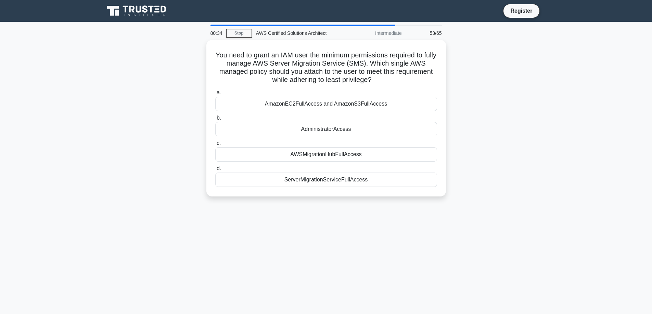
click at [115, 127] on div "You need to grant an IAM user the minimum permissions required to fully manage …" at bounding box center [326, 122] width 452 height 165
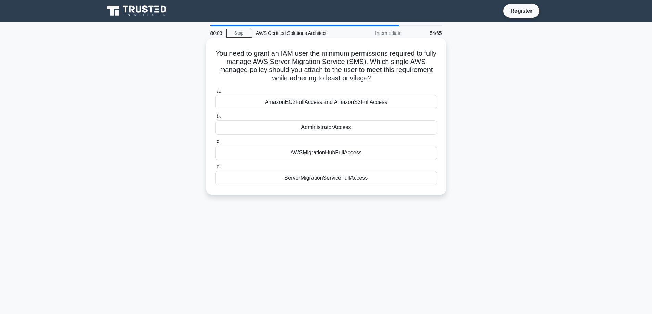
click at [331, 182] on div "ServerMigrationServiceFullAccess" at bounding box center [326, 178] width 222 height 14
click at [215, 169] on input "d. ServerMigrationServiceFullAccess" at bounding box center [215, 167] width 0 height 4
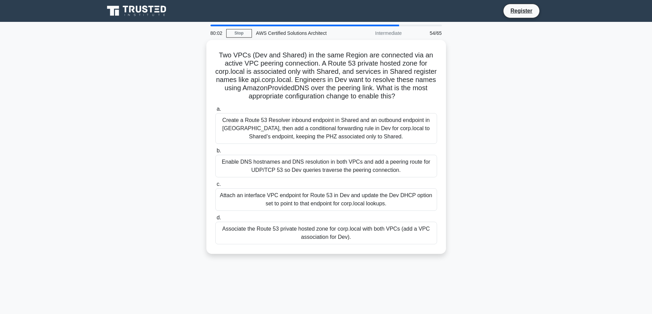
drag, startPoint x: 142, startPoint y: 133, endPoint x: 200, endPoint y: 65, distance: 89.3
click at [142, 133] on div "Two VPCs (Dev and Shared) in the same Region are connected via an active VPC pe…" at bounding box center [326, 151] width 452 height 222
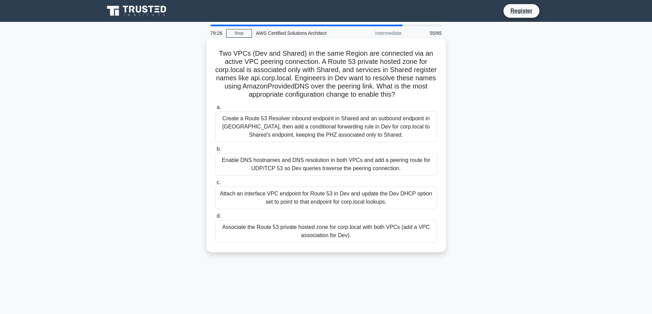
click at [400, 94] on icon at bounding box center [397, 95] width 5 height 8
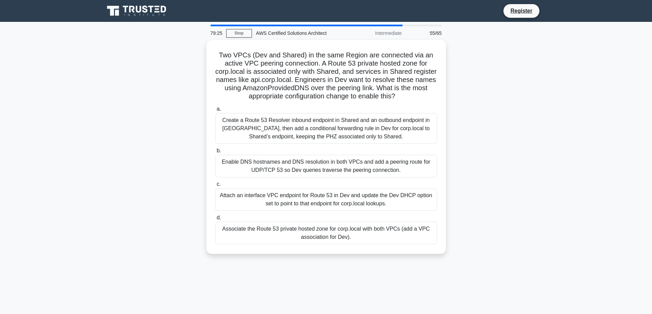
click at [162, 117] on div "Two VPCs (Dev and Shared) in the same Region are connected via an active VPC pe…" at bounding box center [326, 151] width 452 height 222
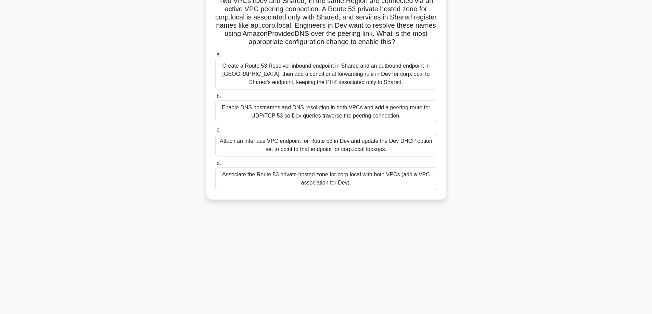
scroll to position [55, 0]
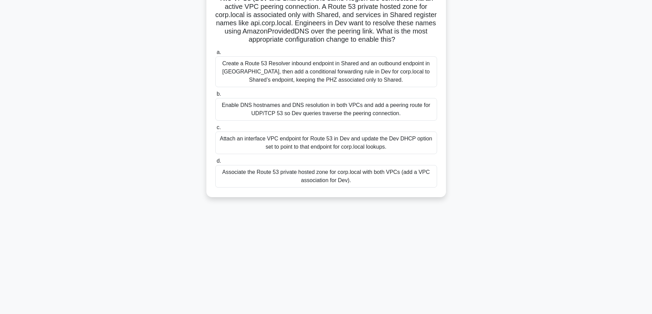
click at [276, 113] on div "Enable DNS hostnames and DNS resolution in both VPCs and add a peering route fo…" at bounding box center [326, 109] width 222 height 23
click at [215, 96] on input "b. Enable DNS hostnames and DNS resolution in both VPCs and add a peering route…" at bounding box center [215, 94] width 0 height 4
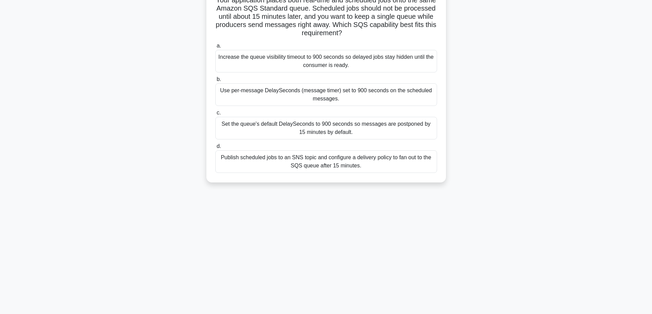
click at [128, 147] on div "Your application places both real-time and scheduled jobs onto the same Amazon …" at bounding box center [326, 88] width 452 height 206
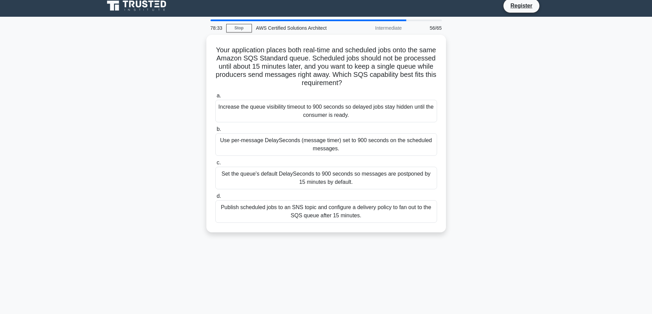
scroll to position [0, 0]
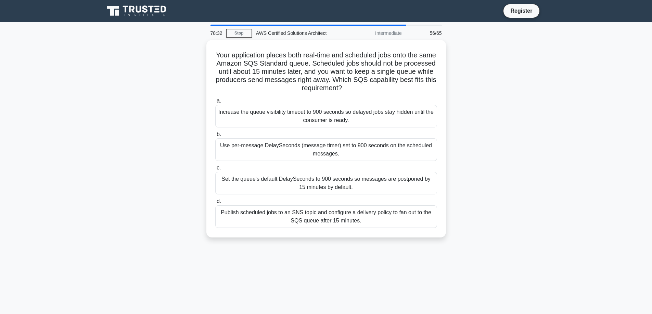
click at [174, 93] on div "Your application places both real-time and scheduled jobs onto the same Amazon …" at bounding box center [326, 143] width 452 height 206
click at [156, 80] on div "Your application places both real-time and scheduled jobs onto the same Amazon …" at bounding box center [326, 143] width 452 height 206
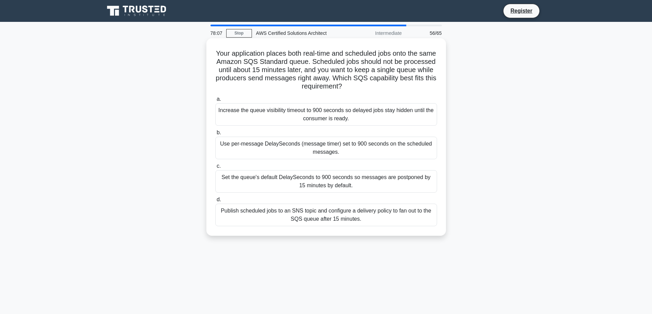
click at [386, 94] on div "a. Increase the queue visibility timeout to 900 seconds so delayed jobs stay hi…" at bounding box center [326, 161] width 230 height 134
click at [283, 181] on div "Set the queue's default DelaySeconds to 900 seconds so messages are postponed b…" at bounding box center [326, 181] width 222 height 23
click at [215, 169] on input "c. Set the queue's default DelaySeconds to 900 seconds so messages are postpone…" at bounding box center [215, 166] width 0 height 4
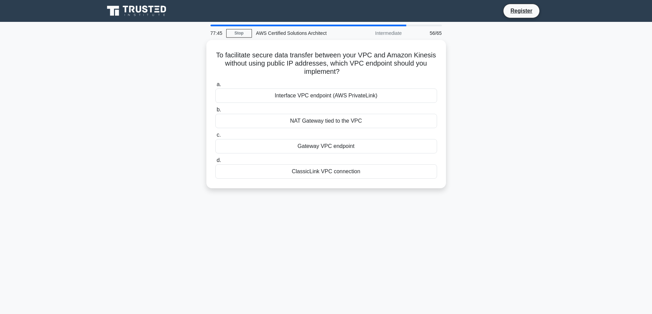
click at [112, 149] on div "To facilitate secure data transfer between your VPC and Amazon Kinesis without …" at bounding box center [326, 118] width 452 height 157
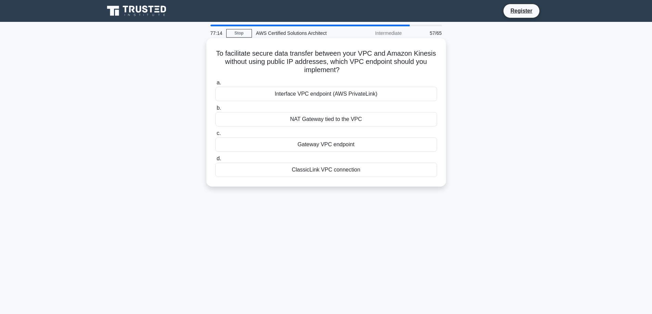
click at [306, 95] on div "Interface VPC endpoint (AWS PrivateLink)" at bounding box center [326, 94] width 222 height 14
click at [215, 85] on input "a. Interface VPC endpoint (AWS PrivateLink)" at bounding box center [215, 83] width 0 height 4
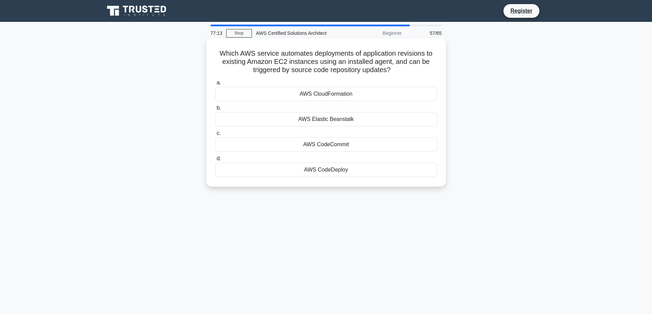
drag, startPoint x: 130, startPoint y: 129, endPoint x: 287, endPoint y: 49, distance: 176.1
click at [130, 129] on div "Which AWS service automates deployments of application revisions to existing Am…" at bounding box center [326, 118] width 452 height 157
click at [164, 120] on div "Which AWS service automates deployments of application revisions to existing Am…" at bounding box center [326, 118] width 452 height 157
click at [335, 172] on div "AWS CodeDeploy" at bounding box center [326, 170] width 222 height 14
click at [215, 161] on input "d. AWS CodeDeploy" at bounding box center [215, 159] width 0 height 4
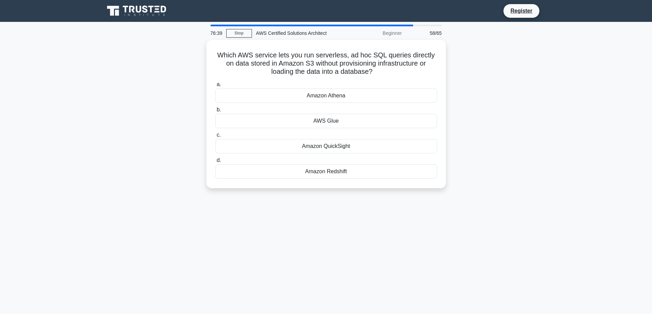
click at [119, 128] on div "Which AWS service lets you run serverless, ad hoc SQL queries directly on data …" at bounding box center [326, 118] width 452 height 157
click at [354, 94] on div "Amazon Athena" at bounding box center [326, 94] width 222 height 14
click at [215, 85] on input "a. Amazon Athena" at bounding box center [215, 83] width 0 height 4
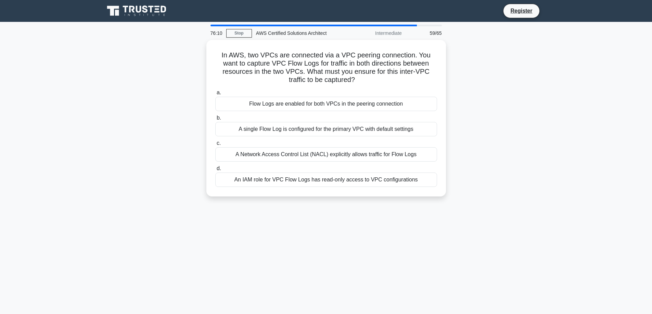
click at [127, 106] on div "In AWS, two VPCs are connected via a VPC peering connection. You want to captur…" at bounding box center [326, 122] width 452 height 165
click at [120, 133] on div "In AWS, two VPCs are connected via a VPC peering connection. You want to captur…" at bounding box center [326, 122] width 452 height 165
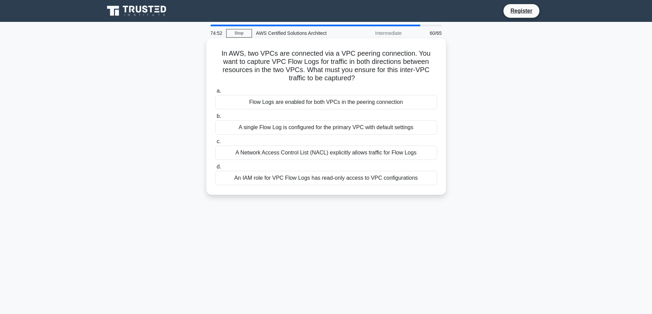
click at [263, 180] on div "An IAM role for VPC Flow Logs has read-only access to VPC configurations" at bounding box center [326, 178] width 222 height 14
click at [215, 169] on input "d. An IAM role for VPC Flow Logs has read-only access to VPC configurations" at bounding box center [215, 167] width 0 height 4
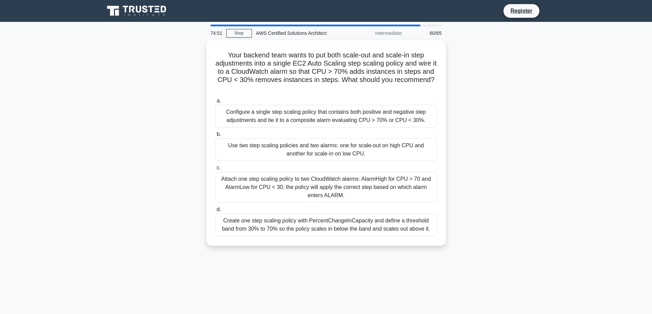
click at [146, 94] on div "Your backend team wants to put both scale-out and scale-in step adjustments int…" at bounding box center [326, 147] width 452 height 214
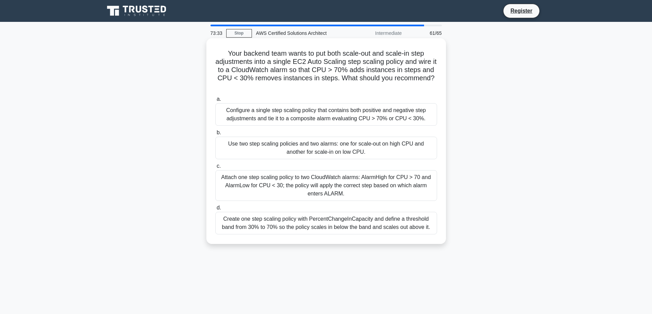
click at [306, 227] on div "Create one step scaling policy with PercentChangeInCapacity and define a thresh…" at bounding box center [326, 223] width 222 height 23
click at [215, 210] on input "d. Create one step scaling policy with PercentChangeInCapacity and define a thr…" at bounding box center [215, 208] width 0 height 4
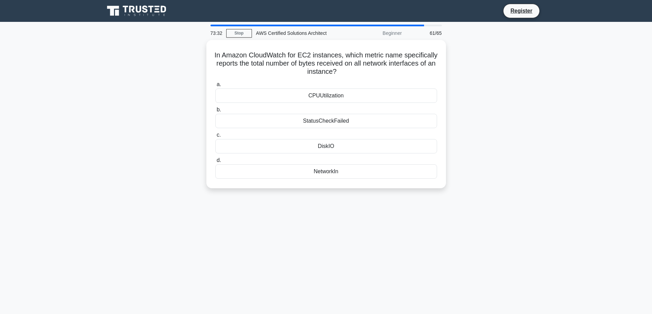
click at [100, 149] on div "In Amazon CloudWatch for EC2 instances, which metric name specifically reports …" at bounding box center [326, 118] width 452 height 157
click at [331, 173] on div "NetworkIn" at bounding box center [326, 170] width 222 height 14
click at [215, 161] on input "d. NetworkIn" at bounding box center [215, 159] width 0 height 4
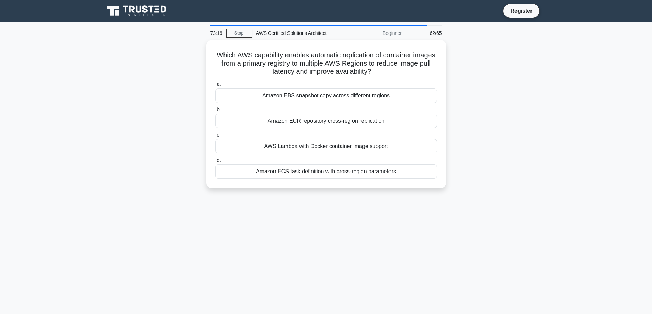
drag, startPoint x: 111, startPoint y: 140, endPoint x: 118, endPoint y: 133, distance: 10.2
click at [111, 140] on div "Which AWS capability enables automatic replication of container images from a p…" at bounding box center [326, 118] width 452 height 157
click at [168, 88] on div "Which AWS capability enables automatic replication of container images from a p…" at bounding box center [326, 118] width 452 height 157
click at [146, 108] on div "Which AWS capability enables automatic replication of container images from a p…" at bounding box center [326, 118] width 452 height 157
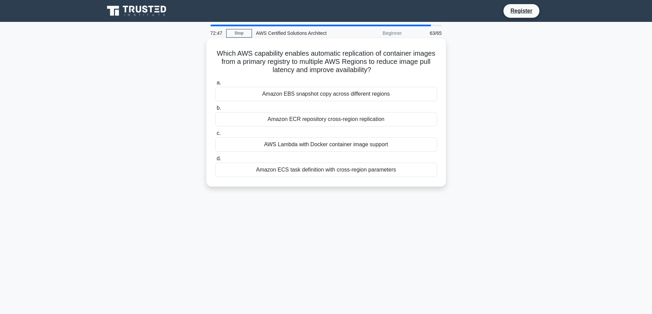
click at [323, 123] on div "Amazon ECR repository cross-region replication" at bounding box center [326, 119] width 222 height 14
click at [215, 110] on input "b. Amazon ECR repository cross-region replication" at bounding box center [215, 108] width 0 height 4
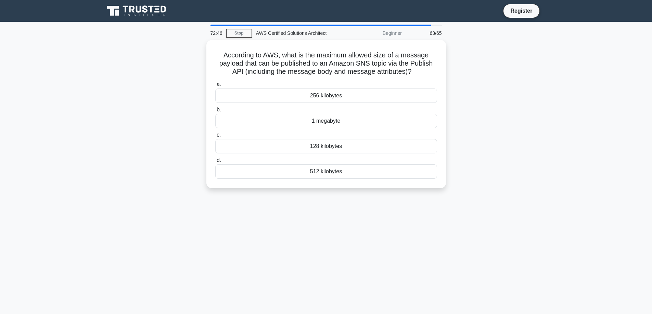
click at [145, 135] on div "According to AWS, what is the maximum allowed size of a message payload that ca…" at bounding box center [326, 118] width 452 height 157
click at [342, 98] on div "256 kilobytes" at bounding box center [326, 94] width 222 height 14
click at [215, 85] on input "a. 256 kilobytes" at bounding box center [215, 83] width 0 height 4
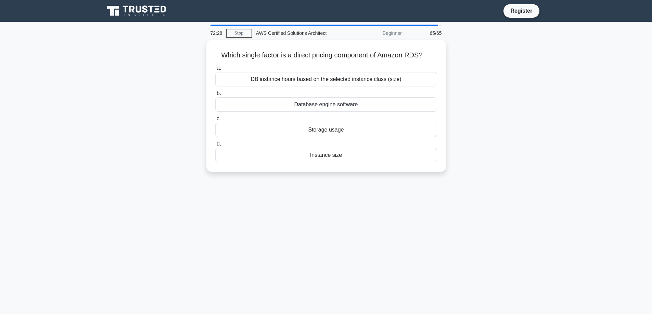
click at [144, 127] on div "Which single factor is a direct pricing component of Amazon RDS? .spinner_0XTQ{…" at bounding box center [326, 110] width 452 height 140
click at [318, 156] on div "Instance size" at bounding box center [326, 153] width 222 height 14
click at [215, 145] on input "d. Instance size" at bounding box center [215, 142] width 0 height 4
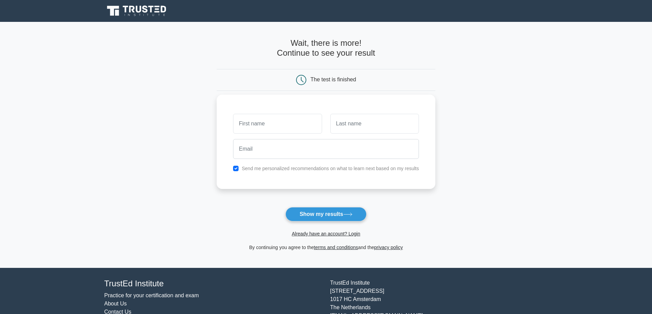
click at [252, 122] on input "text" at bounding box center [277, 124] width 89 height 20
type input "RAYANKULA"
click at [357, 126] on input "text" at bounding box center [374, 124] width 89 height 20
type input "VENKATANAIDU"
click at [286, 160] on div at bounding box center [326, 148] width 194 height 25
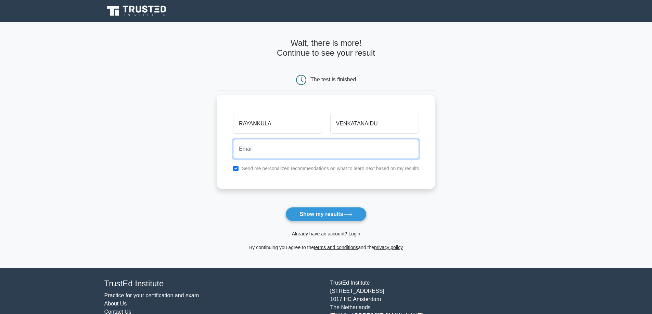
click at [285, 155] on input "email" at bounding box center [326, 149] width 186 height 20
type input "[EMAIL_ADDRESS][DOMAIN_NAME]"
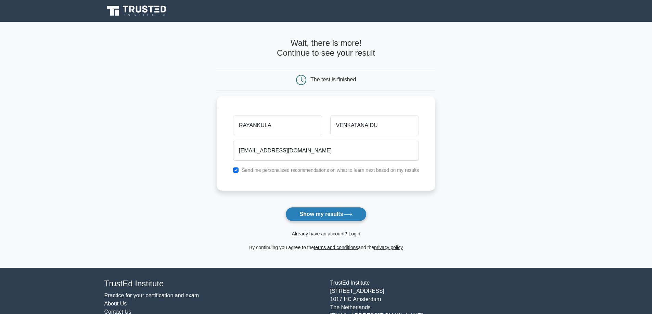
click at [304, 217] on button "Show my results" at bounding box center [325, 214] width 81 height 14
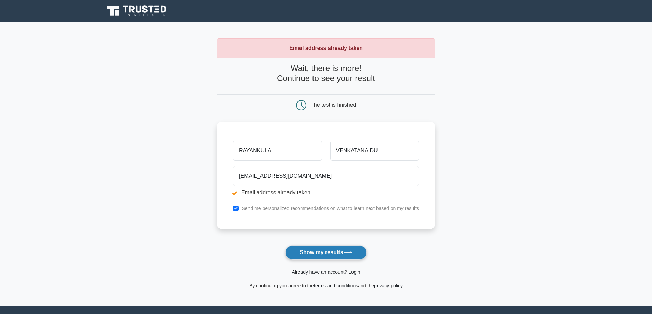
click at [328, 254] on button "Show my results" at bounding box center [325, 253] width 81 height 14
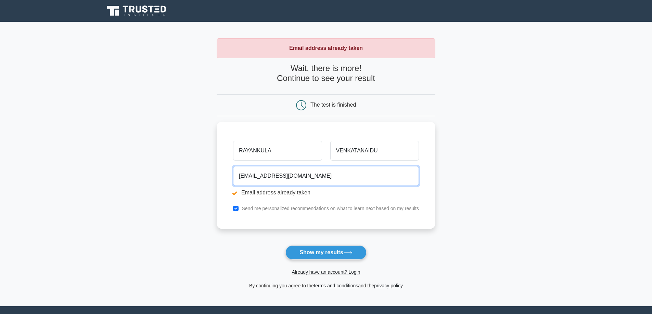
drag, startPoint x: 311, startPoint y: 174, endPoint x: 189, endPoint y: 173, distance: 122.1
click at [189, 173] on main "Email address already taken Wait, there is more! Continue to see your result Th…" at bounding box center [326, 164] width 652 height 285
type input "rvnaidu245@gmail.com"
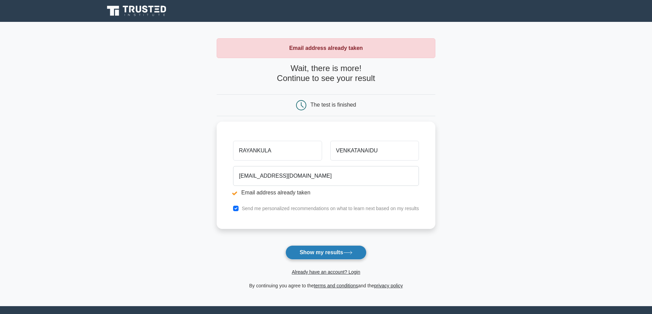
click at [336, 254] on button "Show my results" at bounding box center [325, 253] width 81 height 14
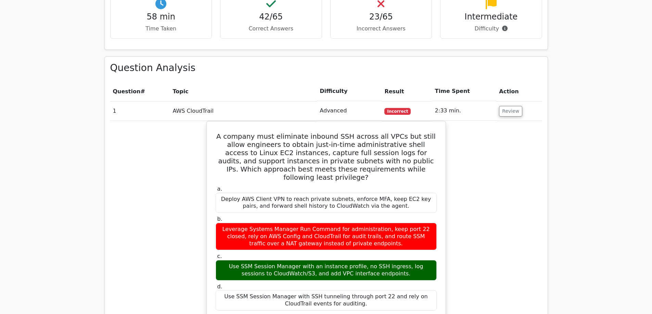
scroll to position [624, 0]
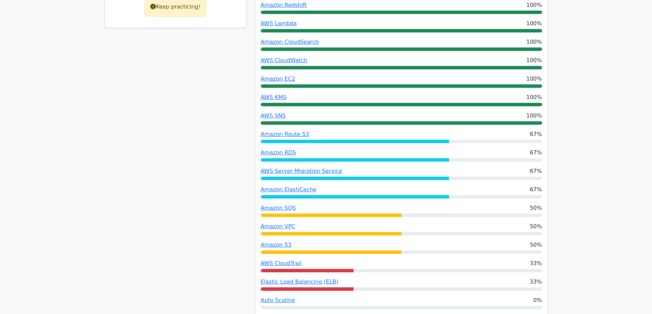
scroll to position [453, 0]
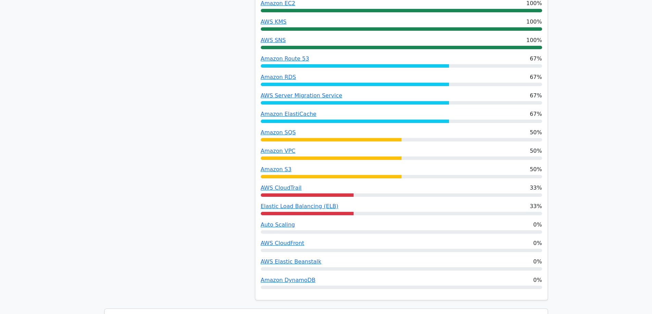
click at [168, 147] on div "65% Your Score Keep practicing!" at bounding box center [175, 77] width 151 height 465
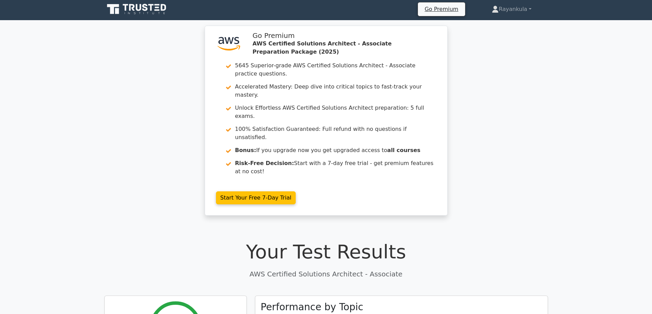
scroll to position [0, 0]
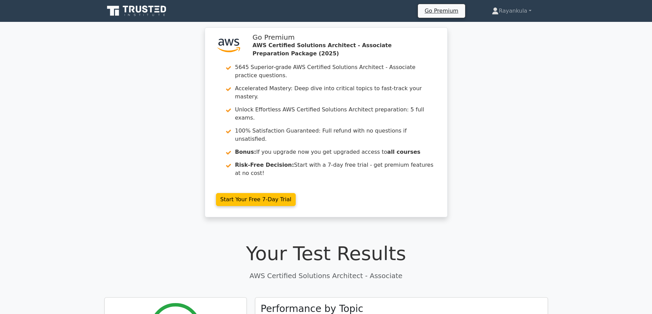
click at [123, 165] on div ".st0{fill:#252F3E;} .st1{fill-rule:evenodd;clip-rule:evenodd;fill:#FF9900;} Go …" at bounding box center [326, 126] width 652 height 198
click at [132, 127] on div ".st0{fill:#252F3E;} .st1{fill-rule:evenodd;clip-rule:evenodd;fill:#FF9900;} Go …" at bounding box center [326, 126] width 652 height 198
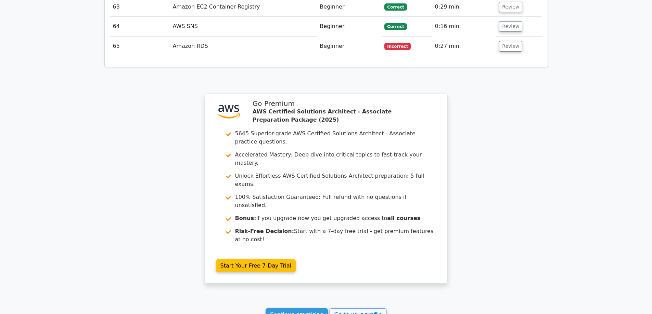
scroll to position [2608, 0]
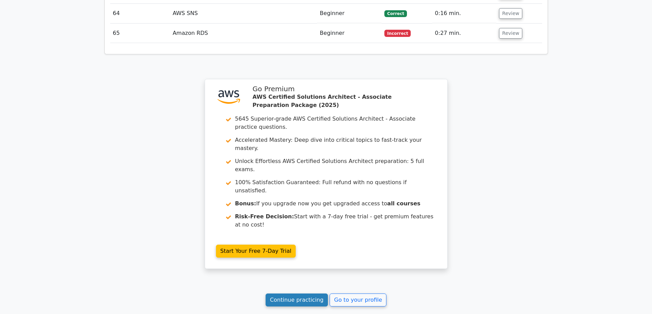
click at [308, 294] on link "Continue practicing" at bounding box center [296, 300] width 63 height 13
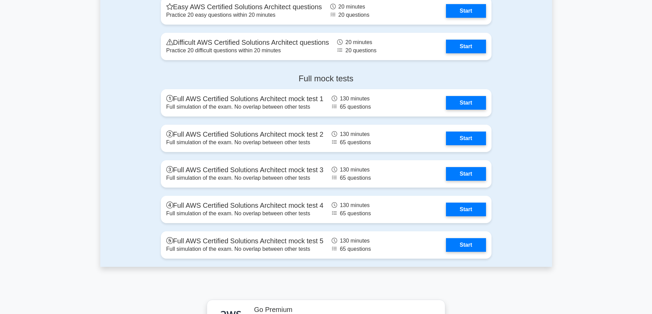
scroll to position [1916, 0]
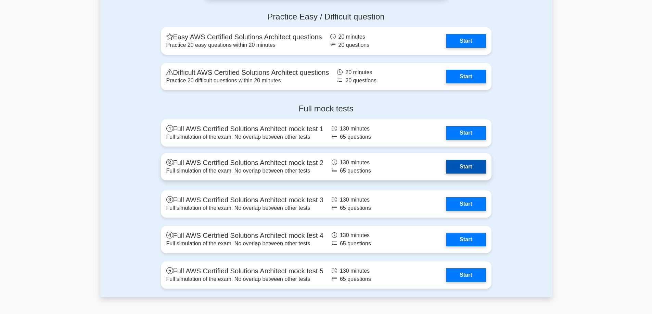
click at [468, 167] on link "Start" at bounding box center [466, 167] width 40 height 14
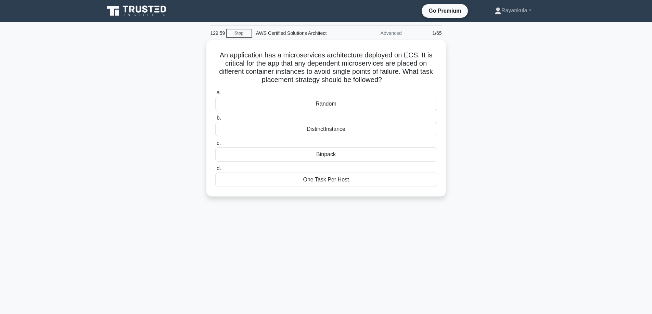
click at [154, 88] on div "An application has a microservices architecture deployed on ECS. It is critical…" at bounding box center [326, 122] width 452 height 165
click at [318, 129] on div "DistinctInstance" at bounding box center [326, 127] width 222 height 14
click at [215, 119] on input "b. DistinctInstance" at bounding box center [215, 116] width 0 height 4
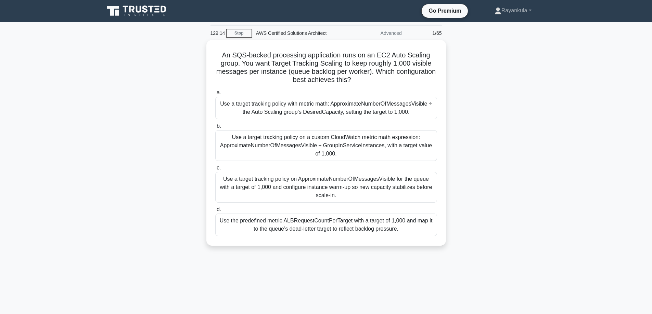
click at [123, 95] on div "An SQS-backed processing application runs on an EC2 Auto Scaling group. You wan…" at bounding box center [326, 147] width 452 height 214
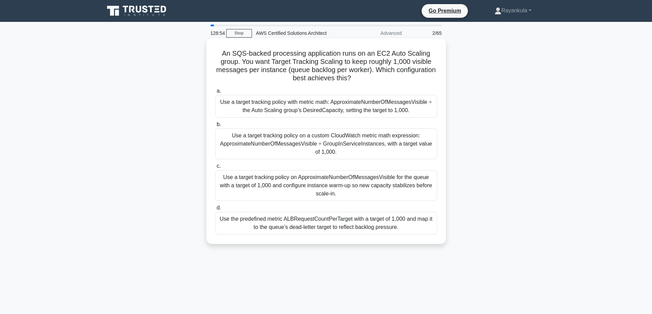
click at [415, 91] on label "a. Use a target tracking policy with metric math: ApproximateNumberOfMessagesVi…" at bounding box center [326, 102] width 222 height 31
click at [215, 91] on input "a. Use a target tracking policy with metric math: ApproximateNumberOfMessagesVi…" at bounding box center [215, 91] width 0 height 4
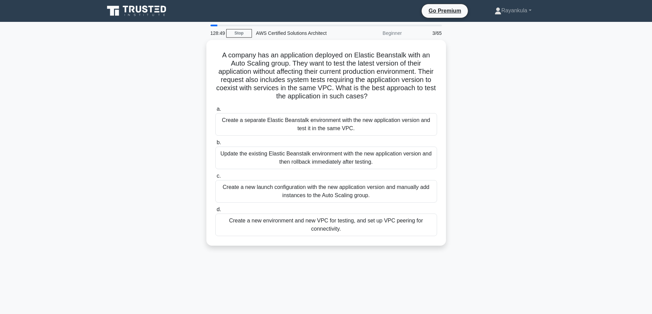
click at [158, 112] on div "A company has an application deployed on Elastic Beanstalk with an Auto Scaling…" at bounding box center [326, 147] width 452 height 214
click at [318, 131] on div "Create a separate Elastic Beanstalk environment with the new application versio…" at bounding box center [326, 123] width 222 height 23
click at [215, 110] on input "a. Create a separate Elastic Beanstalk environment with the new application ver…" at bounding box center [215, 107] width 0 height 4
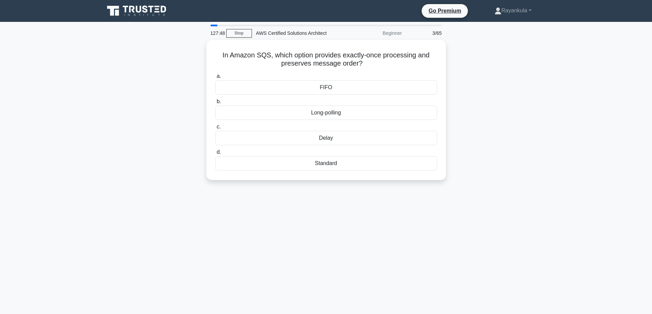
click at [131, 135] on div "In Amazon SQS, which option provides exactly-once processing and preserves mess…" at bounding box center [326, 114] width 452 height 148
click at [325, 86] on div "FIFO" at bounding box center [326, 86] width 222 height 14
click at [215, 77] on input "a. FIFO" at bounding box center [215, 75] width 0 height 4
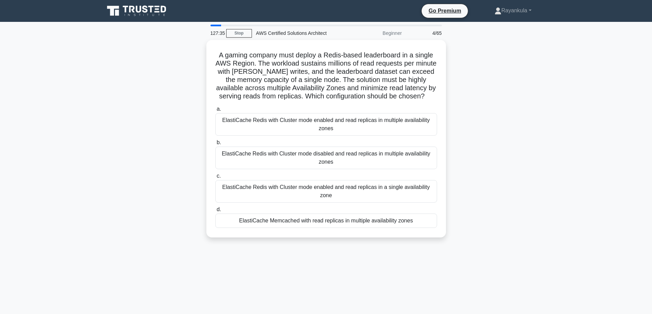
drag, startPoint x: 132, startPoint y: 136, endPoint x: 177, endPoint y: 91, distance: 62.9
click at [132, 136] on div "A gaming company must deploy a Redis-based leaderboard in a single AWS Region. …" at bounding box center [326, 143] width 452 height 206
click at [366, 132] on div "ElastiCache Redis with Cluster mode enabled and read replicas in multiple avail…" at bounding box center [326, 123] width 222 height 23
click at [215, 110] on input "a. ElastiCache Redis with Cluster mode enabled and read replicas in multiple av…" at bounding box center [215, 107] width 0 height 4
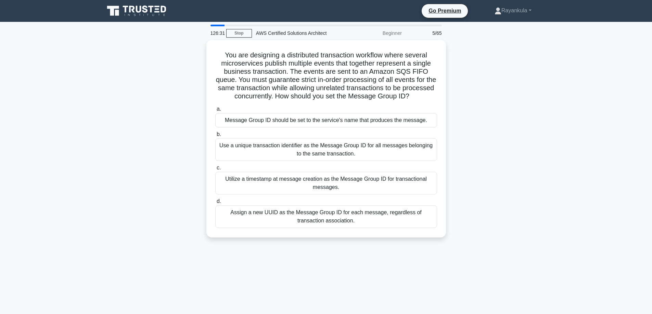
click at [144, 133] on div "You are designing a distributed transaction workflow where several microservice…" at bounding box center [326, 143] width 452 height 206
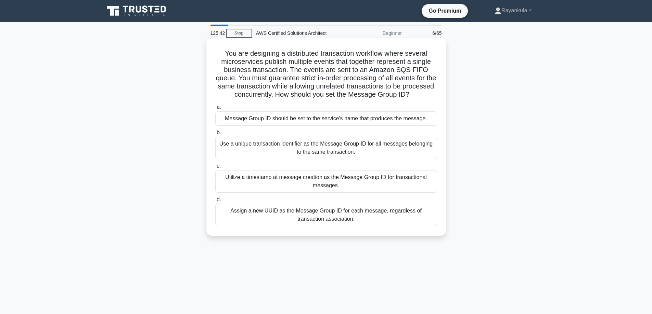
click at [324, 152] on div "Use a unique transaction identifier as the Message Group ID for all messages be…" at bounding box center [326, 148] width 222 height 23
click at [215, 135] on input "b. Use a unique transaction identifier as the Message Group ID for all messages…" at bounding box center [215, 133] width 0 height 4
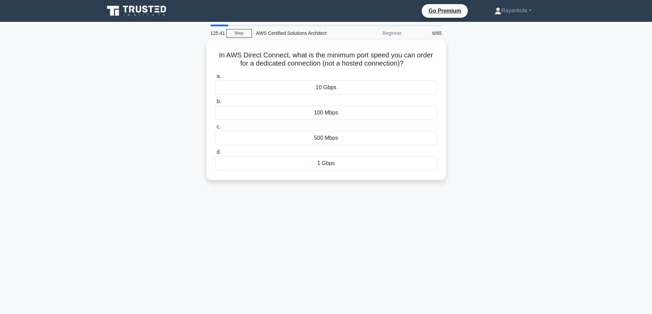
click at [122, 148] on div "In AWS Direct Connect, what is the minimum port speed you can order for a dedic…" at bounding box center [326, 114] width 452 height 148
click at [316, 86] on div "10 Gbps" at bounding box center [326, 86] width 222 height 14
click at [215, 77] on input "a. 10 Gbps" at bounding box center [215, 75] width 0 height 4
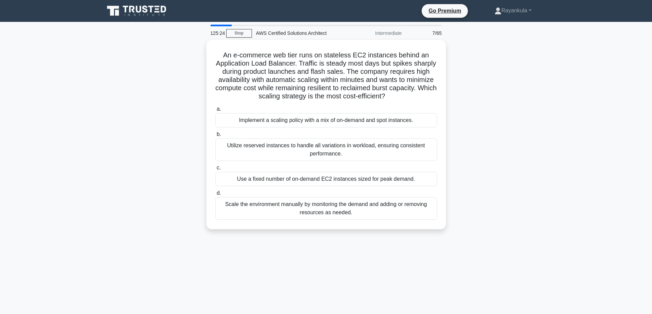
click at [101, 100] on div "An e-commerce web tier runs on stateless EC2 instances behind an Application Lo…" at bounding box center [326, 139] width 452 height 198
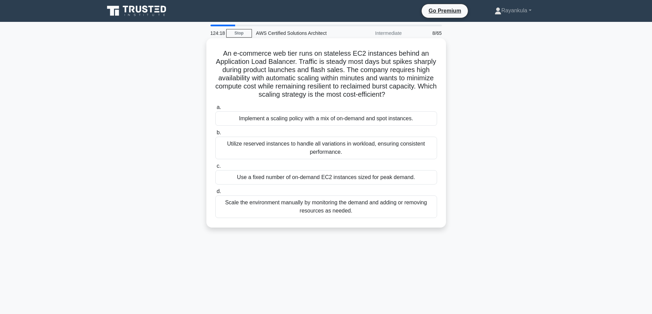
click at [283, 181] on div "Use a fixed number of on-demand EC2 instances sized for peak demand." at bounding box center [326, 177] width 222 height 14
click at [215, 169] on input "c. Use a fixed number of on-demand EC2 instances sized for peak demand." at bounding box center [215, 166] width 0 height 4
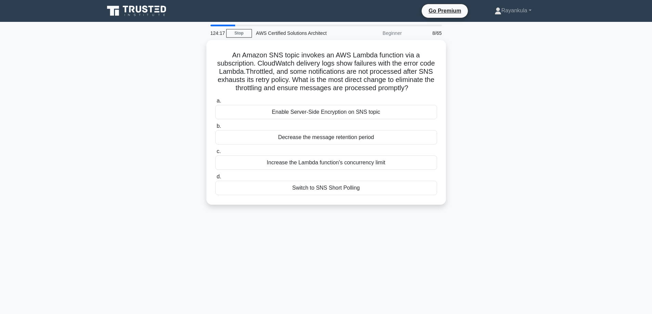
click at [125, 153] on div "An Amazon SNS topic invokes an AWS Lambda function via a subscription. CloudWat…" at bounding box center [326, 126] width 452 height 173
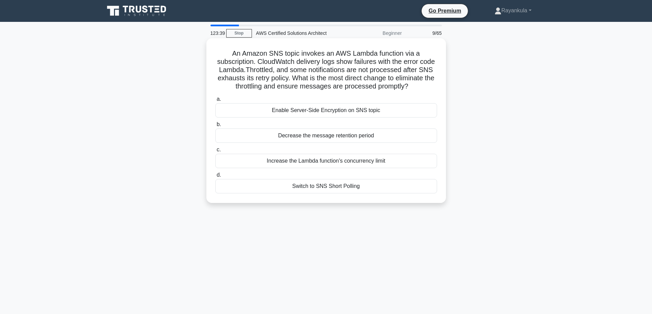
click at [317, 168] on div "Increase the Lambda function's concurrency limit" at bounding box center [326, 161] width 222 height 14
click at [215, 152] on input "c. Increase the Lambda function's concurrency limit" at bounding box center [215, 150] width 0 height 4
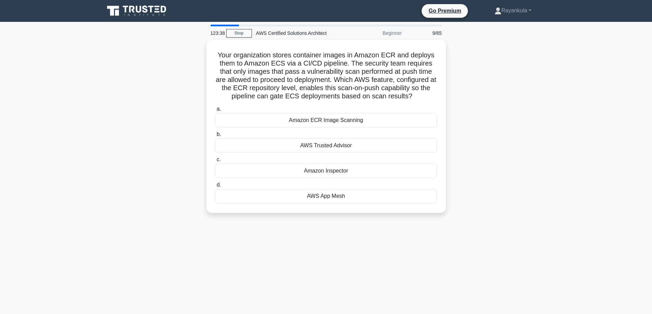
drag, startPoint x: 157, startPoint y: 160, endPoint x: 172, endPoint y: 132, distance: 32.4
click at [157, 160] on div "Your organization stores container images in Amazon ECR and deploys them to Ama…" at bounding box center [326, 130] width 452 height 181
click at [329, 173] on div "Amazon Inspector" at bounding box center [326, 169] width 222 height 14
click at [215, 160] on input "c. Amazon Inspector" at bounding box center [215, 158] width 0 height 4
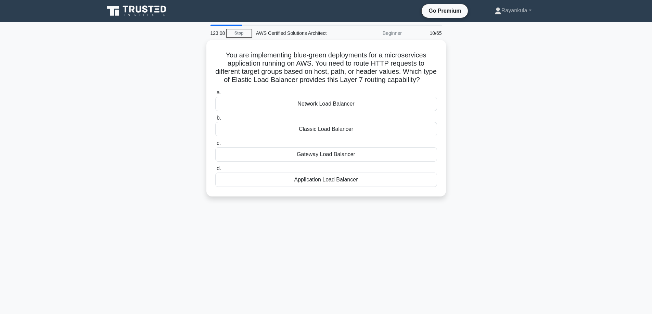
click at [174, 153] on div "You are implementing blue-green deployments for a microservices application run…" at bounding box center [326, 122] width 452 height 165
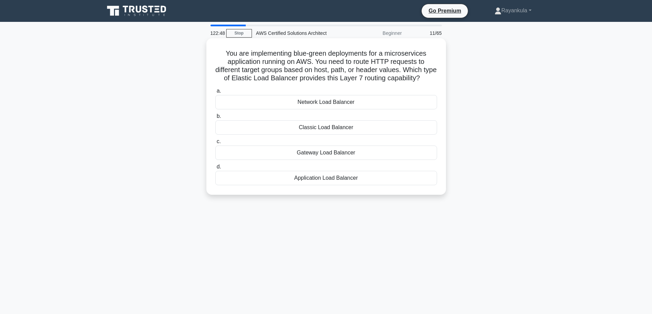
click at [297, 185] on div "Application Load Balancer" at bounding box center [326, 178] width 222 height 14
click at [215, 169] on input "d. Application Load Balancer" at bounding box center [215, 167] width 0 height 4
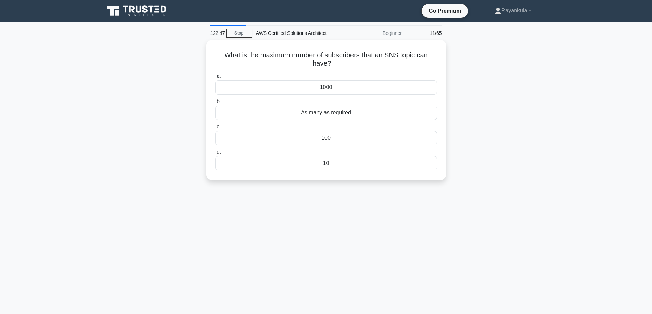
click at [144, 127] on div "What is the maximum number of subscribers that an SNS topic can have? .spinner_…" at bounding box center [326, 114] width 452 height 148
click at [328, 112] on div "As many as required" at bounding box center [326, 111] width 222 height 14
click at [215, 102] on input "b. As many as required" at bounding box center [215, 100] width 0 height 4
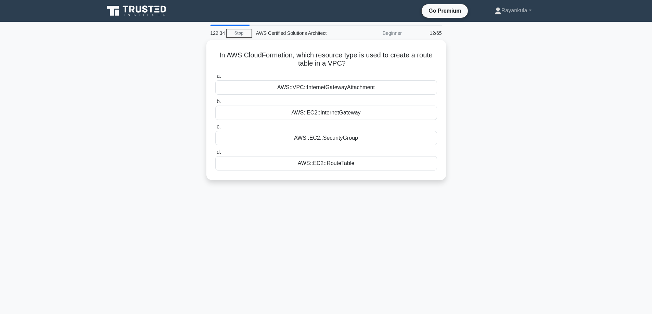
drag, startPoint x: 150, startPoint y: 107, endPoint x: 156, endPoint y: 102, distance: 7.3
click at [150, 107] on div "In AWS CloudFormation, which resource type is used to create a route table in a…" at bounding box center [326, 114] width 452 height 148
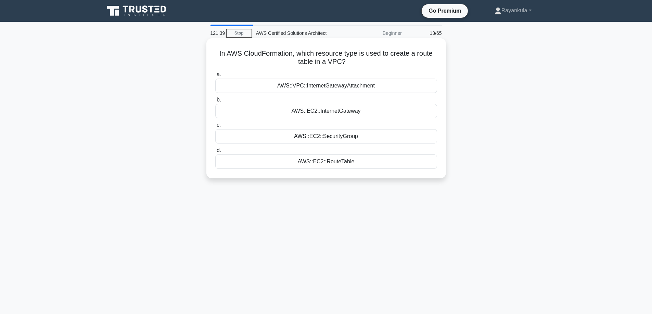
click at [328, 85] on div "AWS::VPC::InternetGatewayAttachment" at bounding box center [326, 86] width 222 height 14
click at [215, 77] on input "a. AWS::VPC::InternetGatewayAttachment" at bounding box center [215, 75] width 0 height 4
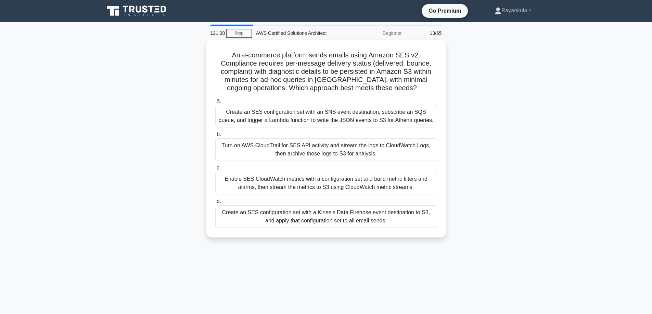
drag, startPoint x: 166, startPoint y: 122, endPoint x: 195, endPoint y: 105, distance: 33.6
click at [166, 122] on div "An e-commerce platform sends emails using Amazon SES v2. Compliance requires pe…" at bounding box center [326, 143] width 452 height 206
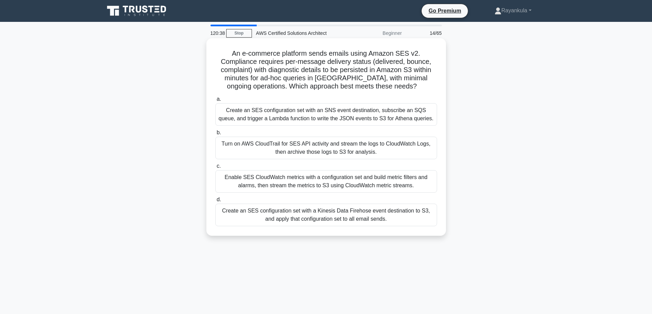
click at [289, 219] on div "Create an SES configuration set with a Kinesis Data Firehose event destination …" at bounding box center [326, 215] width 222 height 23
click at [215, 202] on input "d. Create an SES configuration set with a Kinesis Data Firehose event destinati…" at bounding box center [215, 200] width 0 height 4
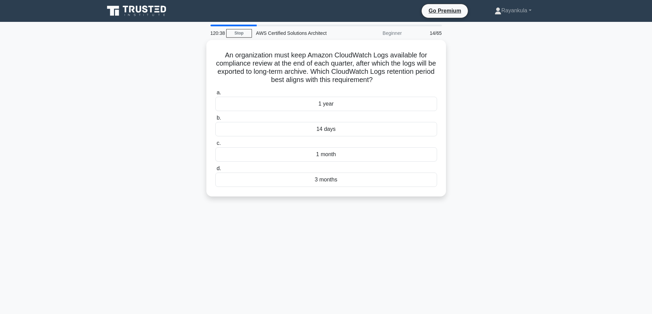
click at [158, 164] on div "An organization must keep Amazon CloudWatch Logs available for compliance revie…" at bounding box center [326, 122] width 452 height 165
click at [334, 183] on div "3 months" at bounding box center [326, 178] width 222 height 14
click at [215, 169] on input "d. 3 months" at bounding box center [215, 167] width 0 height 4
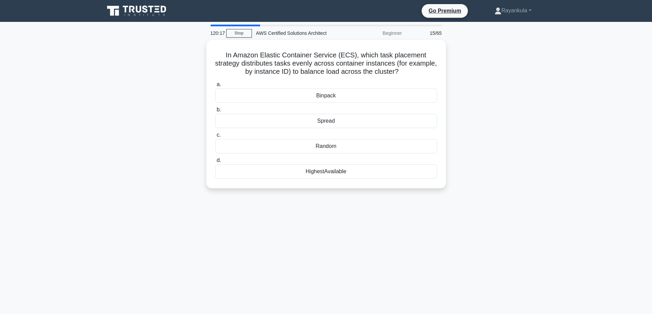
click at [151, 159] on div "In Amazon Elastic Container Service (ECS), which task placement strategy distri…" at bounding box center [326, 118] width 452 height 157
click at [334, 170] on div "HighestAvailable" at bounding box center [326, 170] width 222 height 14
click at [215, 161] on input "d. HighestAvailable" at bounding box center [215, 159] width 0 height 4
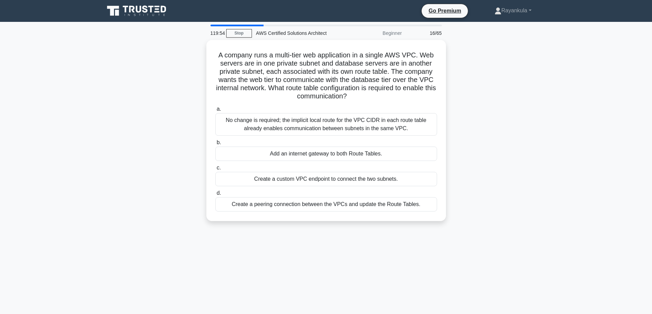
click at [193, 132] on div "A company runs a multi-tier web application in a single AWS VPC. Web servers ar…" at bounding box center [326, 135] width 452 height 190
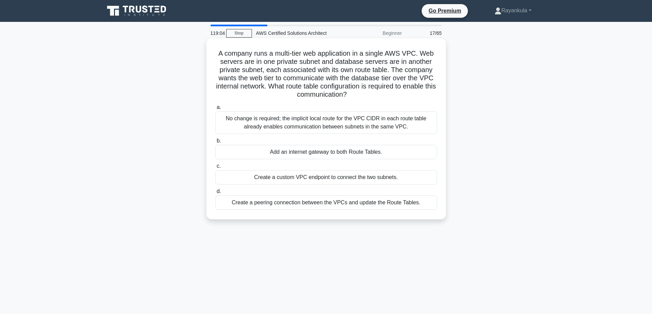
click at [382, 128] on div "No change is required; the implicit local route for the VPC CIDR in each route …" at bounding box center [326, 123] width 222 height 23
click at [215, 110] on input "a. No change is required; the implicit local route for the VPC CIDR in each rou…" at bounding box center [215, 107] width 0 height 4
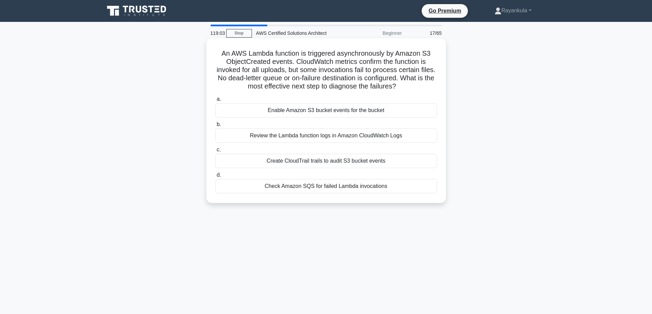
drag, startPoint x: 493, startPoint y: 144, endPoint x: 394, endPoint y: 106, distance: 106.3
click at [493, 144] on div "An AWS Lambda function is triggered asynchronously by Amazon S3 ObjectCreated e…" at bounding box center [326, 126] width 452 height 173
click at [318, 188] on div "Check Amazon SQS for failed Lambda invocations" at bounding box center [326, 186] width 222 height 14
click at [215, 178] on input "d. Check Amazon SQS for failed Lambda invocations" at bounding box center [215, 175] width 0 height 4
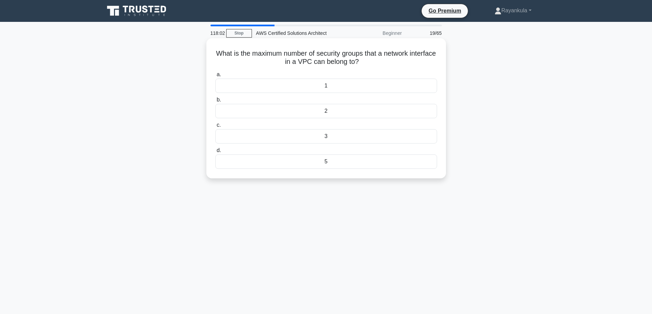
click at [315, 166] on div "5" at bounding box center [326, 162] width 222 height 14
click at [215, 153] on input "d. 5" at bounding box center [215, 150] width 0 height 4
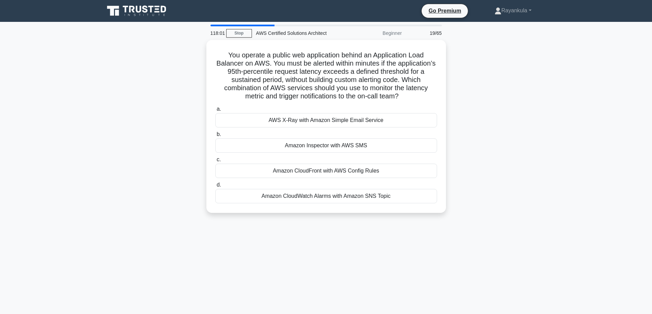
click at [146, 138] on div "You operate a public web application behind an Application Load Balancer on AWS…" at bounding box center [326, 130] width 452 height 181
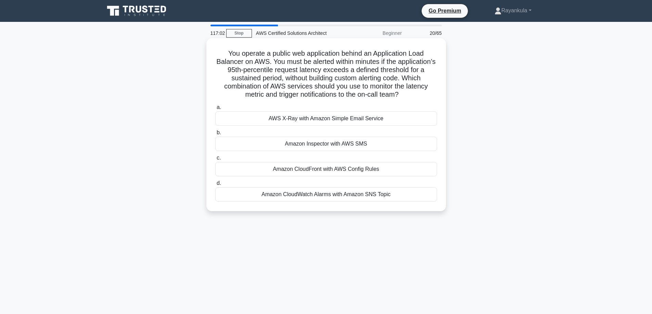
click at [325, 197] on div "Amazon CloudWatch Alarms with Amazon SNS Topic" at bounding box center [326, 194] width 222 height 14
click at [215, 186] on input "d. Amazon CloudWatch Alarms with Amazon SNS Topic" at bounding box center [215, 183] width 0 height 4
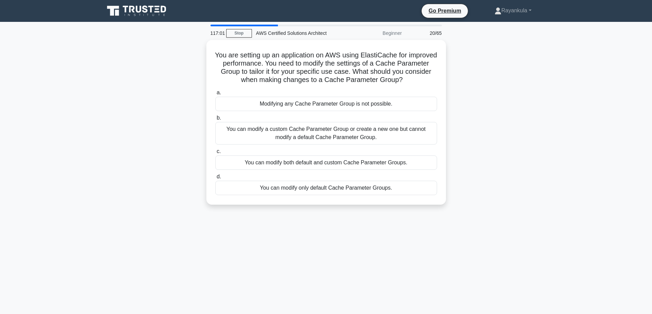
click at [133, 156] on div "You are setting up an application on AWS using ElastiCache for improved perform…" at bounding box center [326, 126] width 452 height 173
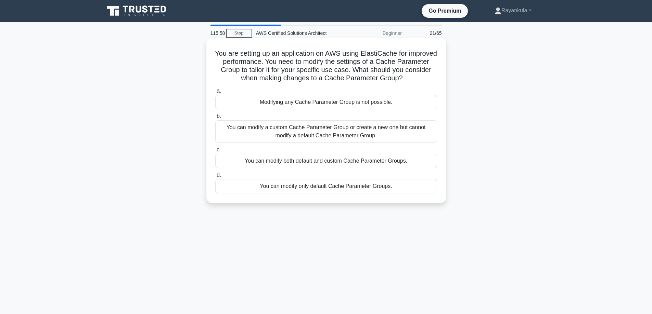
click at [330, 139] on div "You can modify a custom Cache Parameter Group or create a new one but cannot mo…" at bounding box center [326, 131] width 222 height 23
click at [215, 119] on input "b. You can modify a custom Cache Parameter Group or create a new one but cannot…" at bounding box center [215, 116] width 0 height 4
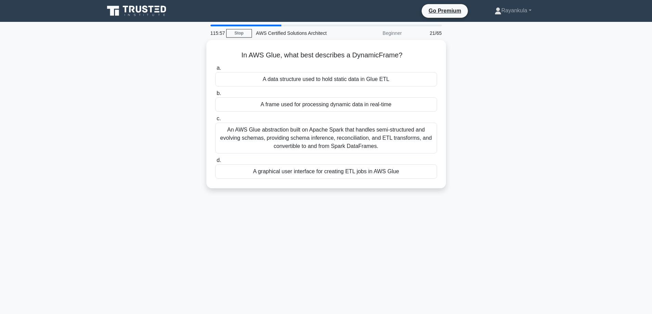
click at [146, 137] on div "In AWS Glue, what best describes a DynamicFrame? .spinner_0XTQ{transform-origin…" at bounding box center [326, 118] width 452 height 157
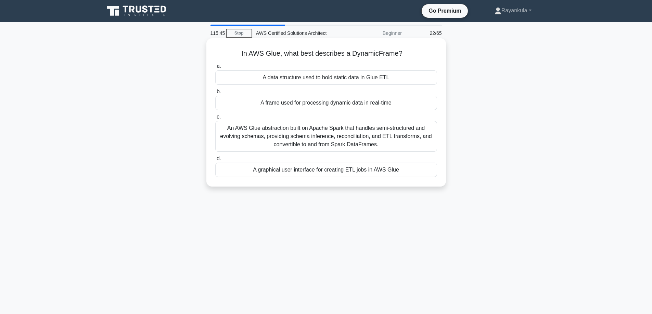
click at [352, 107] on div "A frame used for processing dynamic data in real-time" at bounding box center [326, 103] width 222 height 14
click at [215, 94] on input "b. A frame used for processing dynamic data in real-time" at bounding box center [215, 92] width 0 height 4
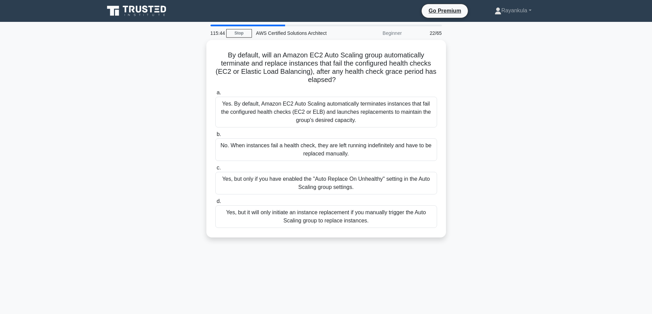
click at [156, 138] on div "By default, will an Amazon EC2 Auto Scaling group automatically terminate and r…" at bounding box center [326, 143] width 452 height 206
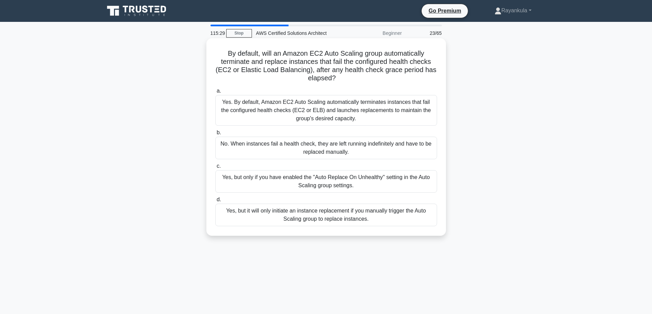
click at [368, 90] on label "a. Yes. By default, Amazon EC2 Auto Scaling automatically terminates instances …" at bounding box center [326, 106] width 222 height 39
click at [215, 90] on input "a. Yes. By default, Amazon EC2 Auto Scaling automatically terminates instances …" at bounding box center [215, 91] width 0 height 4
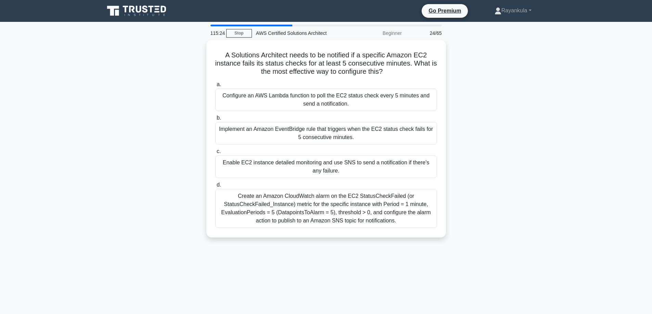
click at [139, 49] on div "A Solutions Architect needs to be notified if a specific Amazon EC2 instance fa…" at bounding box center [326, 143] width 452 height 206
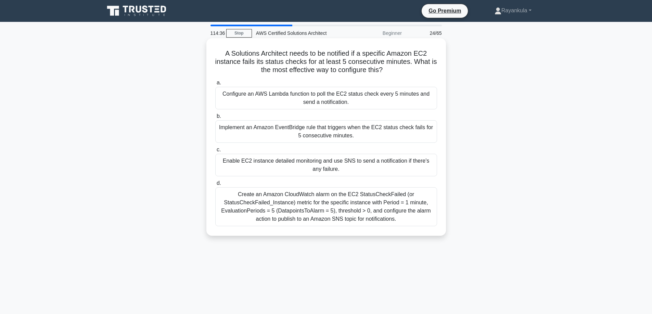
click at [285, 217] on div "Create an Amazon CloudWatch alarm on the EC2 StatusCheckFailed (or StatusCheckF…" at bounding box center [326, 206] width 222 height 39
click at [215, 186] on input "d. Create an Amazon CloudWatch alarm on the EC2 StatusCheckFailed (or StatusChe…" at bounding box center [215, 183] width 0 height 4
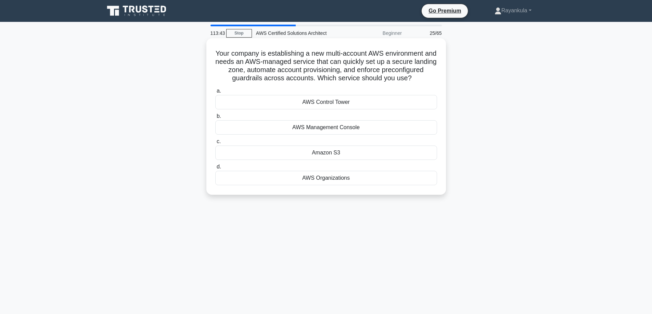
click at [339, 109] on div "AWS Control Tower" at bounding box center [326, 102] width 222 height 14
click at [215, 93] on input "a. AWS Control Tower" at bounding box center [215, 91] width 0 height 4
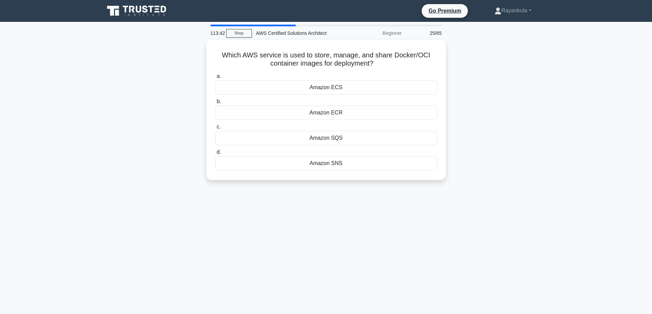
click at [114, 104] on div "Which AWS service is used to store, manage, and share Docker/OCI container imag…" at bounding box center [326, 114] width 452 height 148
click at [334, 113] on div "Amazon ECR" at bounding box center [326, 111] width 222 height 14
click at [215, 102] on input "b. Amazon ECR" at bounding box center [215, 100] width 0 height 4
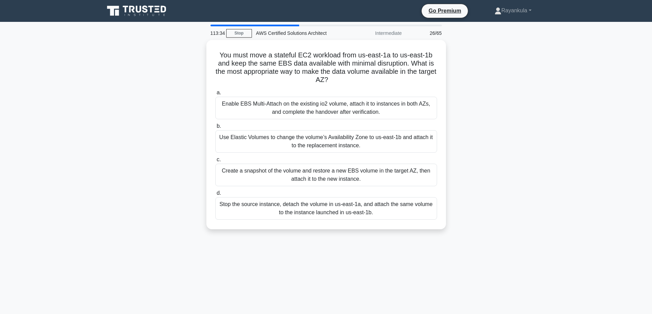
click at [118, 123] on div "You must move a stateful EC2 workload from us-east-1a to us-east-1b and keep th…" at bounding box center [326, 139] width 452 height 198
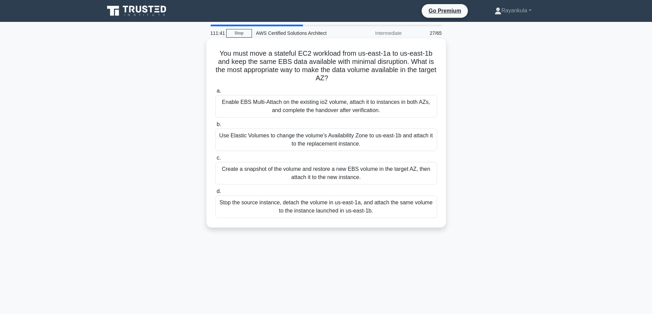
click at [284, 177] on div "Create a snapshot of the volume and restore a new EBS volume in the target AZ, …" at bounding box center [326, 173] width 222 height 23
click at [215, 160] on input "c. Create a snapshot of the volume and restore a new EBS volume in the target A…" at bounding box center [215, 158] width 0 height 4
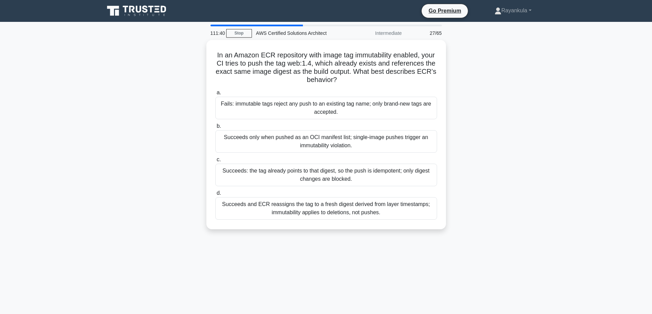
drag, startPoint x: 498, startPoint y: 135, endPoint x: 464, endPoint y: 125, distance: 35.6
click at [498, 135] on div "In an Amazon ECR repository with image tag immutability enabled, your CI tries …" at bounding box center [326, 139] width 452 height 198
click at [151, 93] on div "In an Amazon ECR repository with image tag immutability enabled, your CI tries …" at bounding box center [326, 139] width 452 height 198
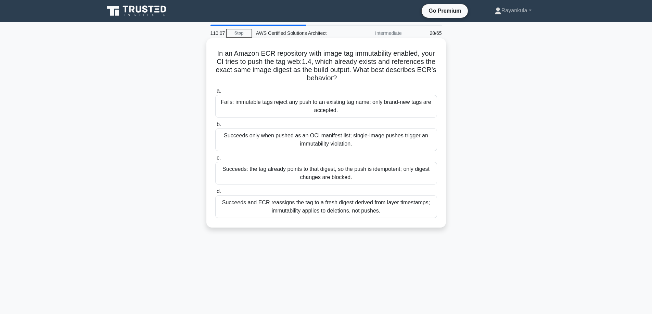
click at [267, 210] on div "Succeeds and ECR reassigns the tag to a fresh digest derived from layer timesta…" at bounding box center [326, 207] width 222 height 23
click at [215, 194] on input "d. Succeeds and ECR reassigns the tag to a fresh digest derived from layer time…" at bounding box center [215, 192] width 0 height 4
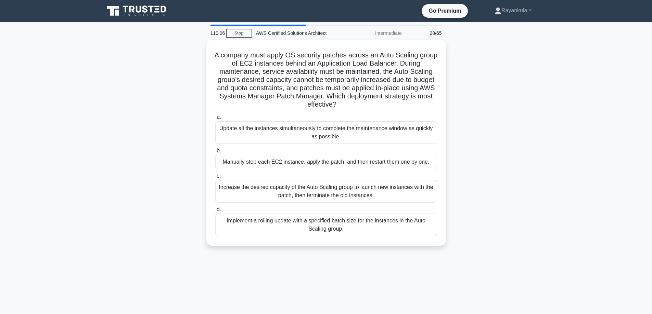
click at [148, 160] on div "A company must apply OS security patches across an Auto Scaling group of EC2 in…" at bounding box center [326, 147] width 452 height 214
click at [506, 142] on div "A company must apply OS security patches across an Auto Scaling group of EC2 in…" at bounding box center [326, 147] width 452 height 214
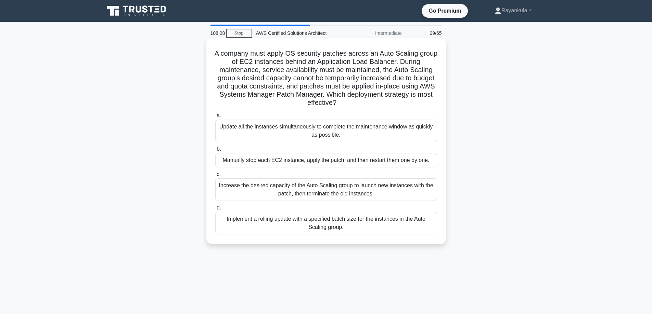
click at [360, 226] on div "Implement a rolling update with a specified batch size for the instances in the…" at bounding box center [326, 223] width 222 height 23
click at [215, 210] on input "d. Implement a rolling update with a specified batch size for the instances in …" at bounding box center [215, 208] width 0 height 4
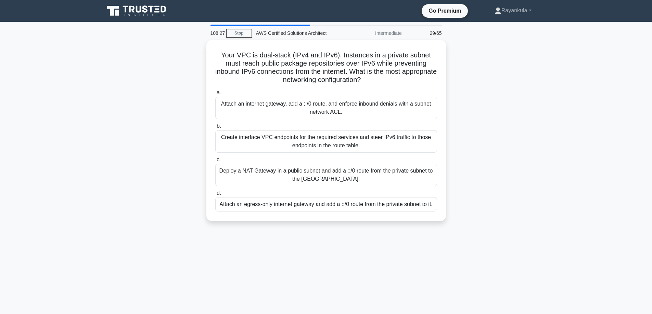
click at [105, 177] on div "Your VPC is dual-stack (IPv4 and IPv6). Instances in a private subnet must reac…" at bounding box center [326, 135] width 452 height 190
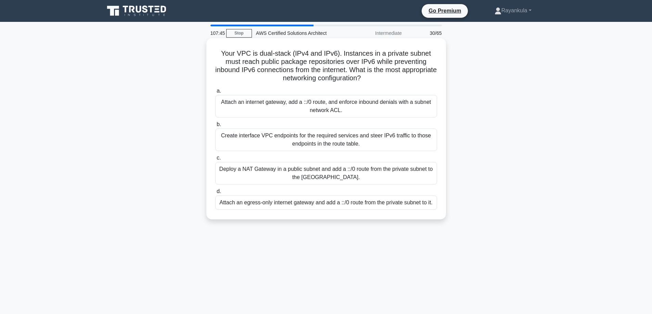
click at [248, 138] on div "Create interface VPC endpoints for the required services and steer IPv6 traffic…" at bounding box center [326, 140] width 222 height 23
click at [215, 127] on input "b. Create interface VPC endpoints for the required services and steer IPv6 traf…" at bounding box center [215, 124] width 0 height 4
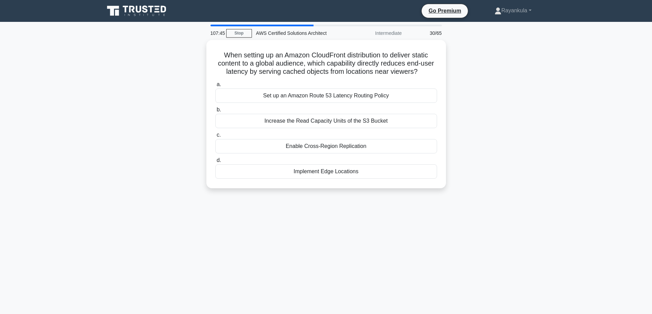
click at [74, 132] on main "107:45 Stop AWS Certified Solutions Architect Intermediate 30/65 When setting u…" at bounding box center [326, 196] width 652 height 348
click at [314, 169] on div "Implement Edge Locations" at bounding box center [326, 170] width 222 height 14
click at [215, 161] on input "d. Implement Edge Locations" at bounding box center [215, 159] width 0 height 4
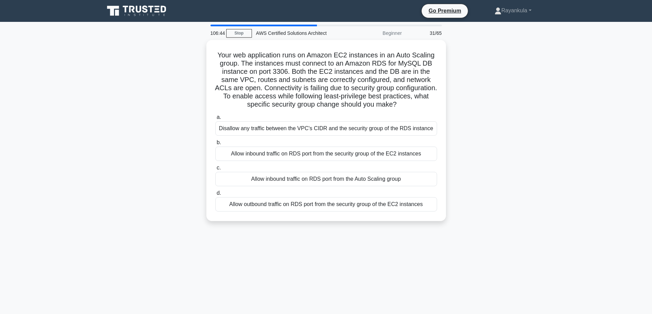
click at [116, 141] on div "Your web application runs on Amazon EC2 instances in an Auto Scaling group. The…" at bounding box center [326, 135] width 452 height 190
click at [538, 112] on div "Your web application runs on Amazon EC2 instances in an Auto Scaling group. The…" at bounding box center [326, 135] width 452 height 190
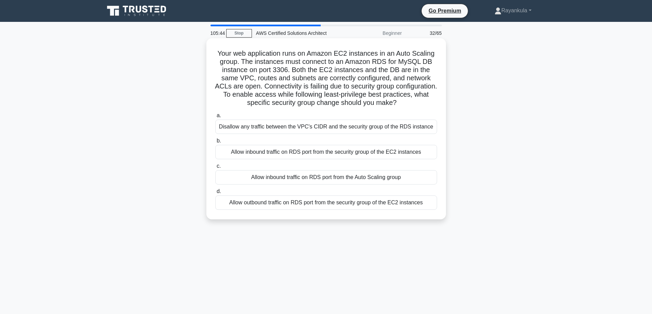
click at [279, 156] on div "Allow inbound traffic on RDS port from the security group of the EC2 instances" at bounding box center [326, 152] width 222 height 14
click at [215, 143] on input "b. Allow inbound traffic on RDS port from the security group of the EC2 instanc…" at bounding box center [215, 141] width 0 height 4
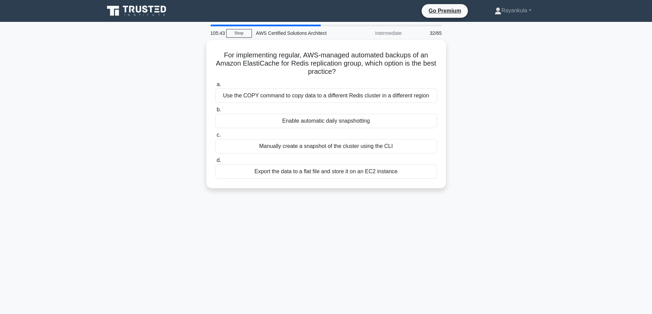
click at [135, 156] on div "For implementing regular, AWS-managed automated backups of an Amazon ElastiCach…" at bounding box center [326, 118] width 452 height 157
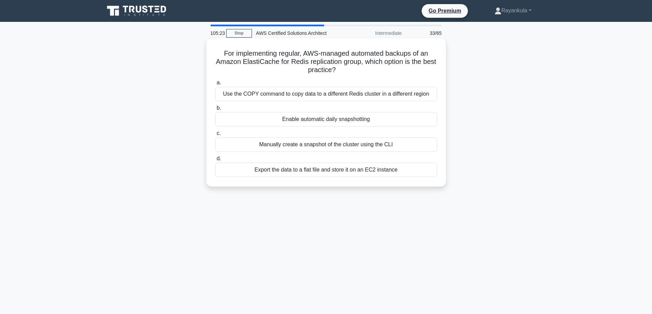
click at [313, 123] on div "Enable automatic daily snapshotting" at bounding box center [326, 119] width 222 height 14
click at [215, 110] on input "b. Enable automatic daily snapshotting" at bounding box center [215, 108] width 0 height 4
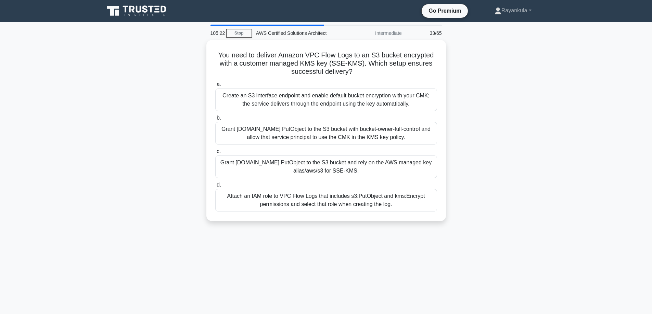
click at [129, 103] on div "You need to deliver Amazon VPC Flow Logs to an S3 bucket encrypted with a custo…" at bounding box center [326, 135] width 452 height 190
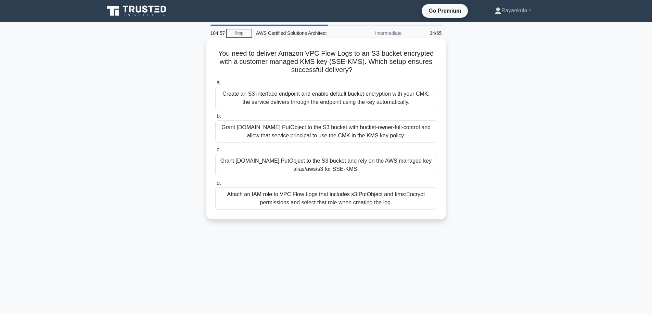
click at [376, 168] on div "Grant logs.amazonaws.com PutObject to the S3 bucket and rely on the AWS managed…" at bounding box center [326, 165] width 222 height 23
click at [215, 152] on input "c. Grant logs.amazonaws.com PutObject to the S3 bucket and rely on the AWS mana…" at bounding box center [215, 150] width 0 height 4
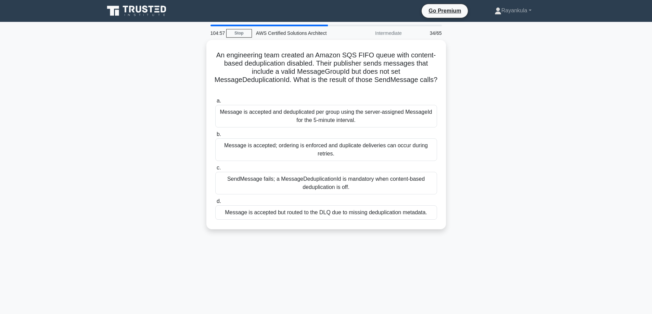
click at [125, 151] on div "An engineering team created an Amazon SQS FIFO queue with content-based dedupli…" at bounding box center [326, 139] width 452 height 198
click at [143, 101] on div "An engineering team created an Amazon SQS FIFO queue with content-based dedupli…" at bounding box center [326, 139] width 452 height 198
click at [154, 196] on div "An engineering team created an Amazon SQS FIFO queue with content-based dedupli…" at bounding box center [326, 139] width 452 height 198
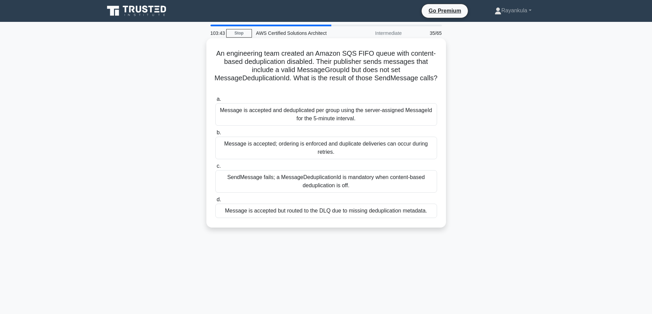
click at [335, 188] on div "SendMessage fails; a MessageDeduplicationId is mandatory when content-based ded…" at bounding box center [326, 181] width 222 height 23
click at [215, 169] on input "c. SendMessage fails; a MessageDeduplicationId is mandatory when content-based …" at bounding box center [215, 166] width 0 height 4
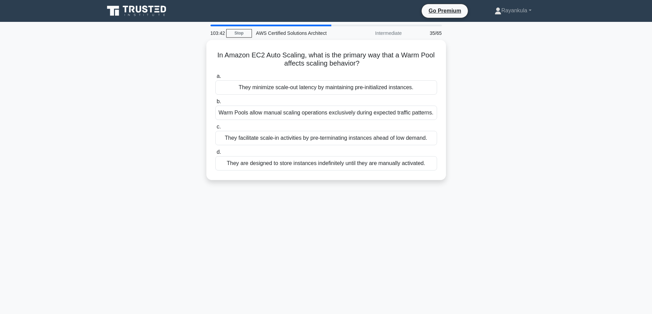
click at [106, 138] on div "In Amazon EC2 Auto Scaling, what is the primary way that a Warm Pool affects sc…" at bounding box center [326, 114] width 452 height 148
click at [159, 81] on div "In Amazon EC2 Auto Scaling, what is the primary way that a Warm Pool affects sc…" at bounding box center [326, 114] width 452 height 148
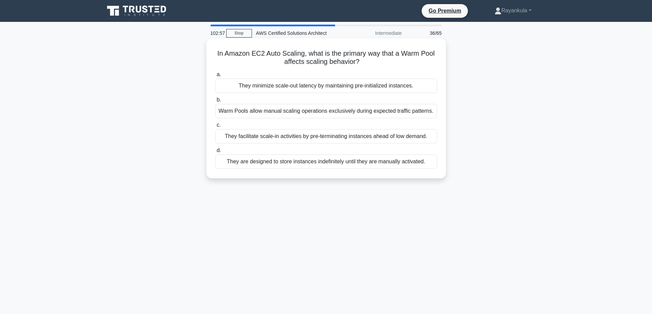
click at [283, 139] on div "They facilitate scale-in activities by pre-terminating instances ahead of low d…" at bounding box center [326, 136] width 222 height 14
click at [215, 128] on input "c. They facilitate scale-in activities by pre-terminating instances ahead of lo…" at bounding box center [215, 125] width 0 height 4
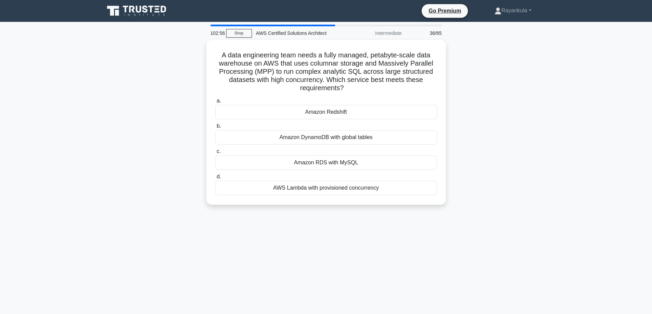
click at [145, 139] on div "A data engineering team needs a fully managed, petabyte-scale data warehouse on…" at bounding box center [326, 126] width 452 height 173
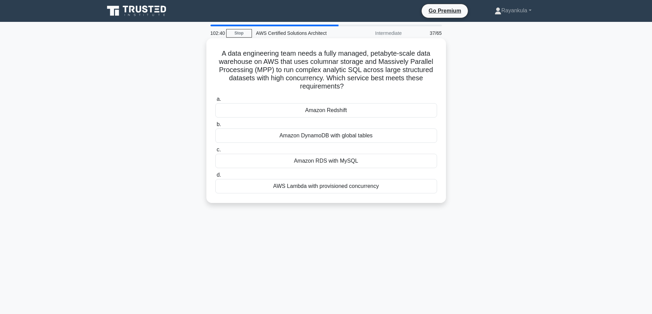
click at [313, 113] on div "Amazon Redshift" at bounding box center [326, 110] width 222 height 14
click at [215, 102] on input "a. Amazon Redshift" at bounding box center [215, 99] width 0 height 4
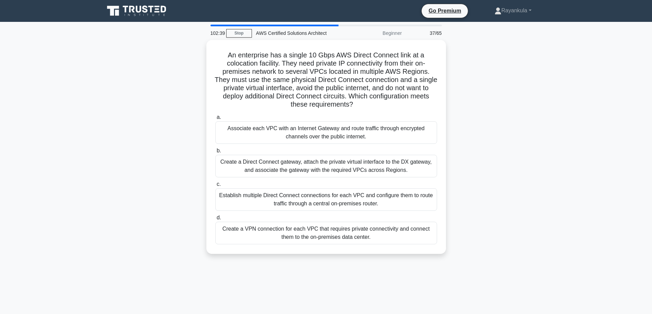
drag, startPoint x: 135, startPoint y: 121, endPoint x: 204, endPoint y: 82, distance: 79.2
click at [135, 121] on div "An enterprise has a single 10 Gbps AWS Direct Connect link at a colocation faci…" at bounding box center [326, 151] width 452 height 222
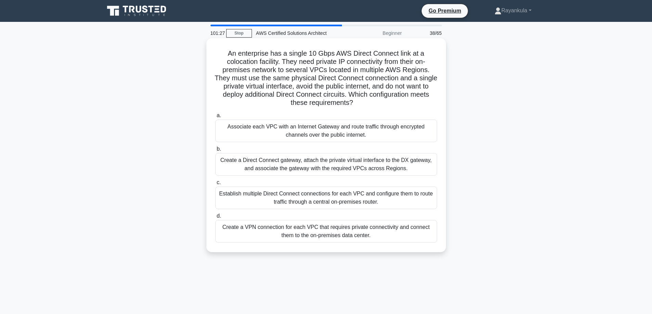
click at [318, 167] on div "Create a Direct Connect gateway, attach the private virtual interface to the DX…" at bounding box center [326, 164] width 222 height 23
click at [215, 152] on input "b. Create a Direct Connect gateway, attach the private virtual interface to the…" at bounding box center [215, 149] width 0 height 4
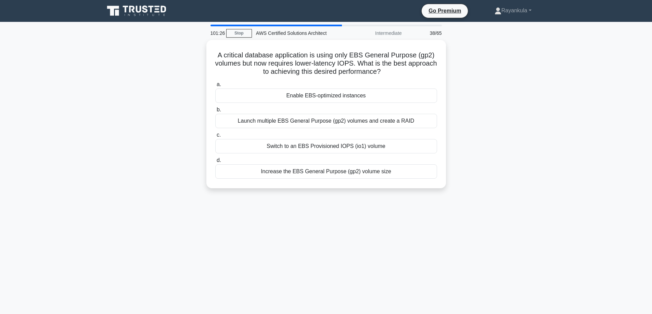
click at [159, 151] on div "A critical database application is using only EBS General Purpose (gp2) volumes…" at bounding box center [326, 118] width 452 height 157
click at [173, 97] on div "A critical database application is using only EBS General Purpose (gp2) volumes…" at bounding box center [326, 118] width 452 height 157
click at [344, 223] on div "100:58 Stop AWS Certified Solutions Architect Intermediate 39/65 A critical dat…" at bounding box center [326, 196] width 452 height 342
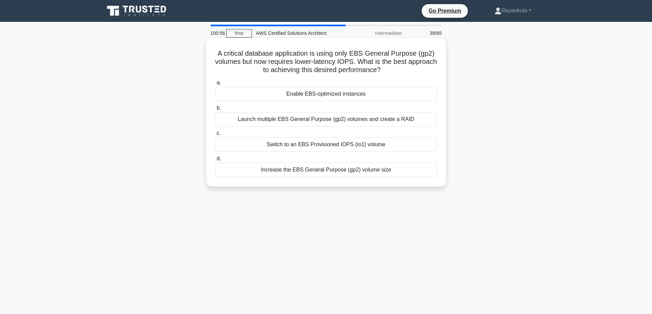
click at [293, 148] on div "Switch to an EBS Provisioned IOPS (io1) volume" at bounding box center [326, 145] width 222 height 14
click at [215, 136] on input "c. Switch to an EBS Provisioned IOPS (io1) volume" at bounding box center [215, 133] width 0 height 4
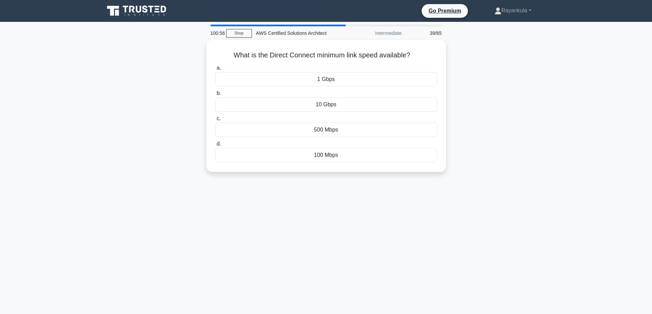
click at [144, 149] on div "What is the Direct Connect minimum link speed available? .spinner_0XTQ{transfor…" at bounding box center [326, 110] width 452 height 140
click at [314, 199] on div "100:48 Stop AWS Certified Solutions Architect Intermediate 40/65 What is the Di…" at bounding box center [326, 196] width 452 height 342
click at [123, 165] on div "What is the Direct Connect minimum link speed available? .spinner_0XTQ{transfor…" at bounding box center [326, 110] width 452 height 140
click at [327, 79] on div "1 Gbps" at bounding box center [326, 77] width 222 height 14
click at [215, 69] on input "a. 1 Gbps" at bounding box center [215, 66] width 0 height 4
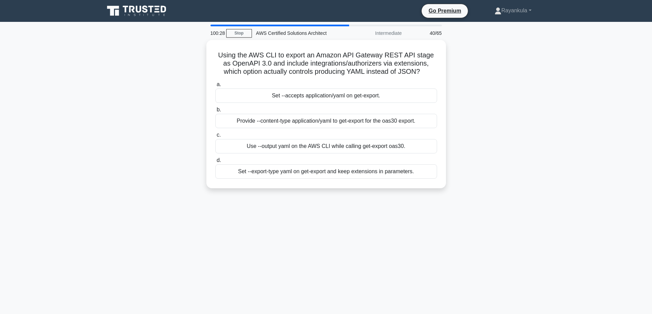
click at [134, 96] on div "Using the AWS CLI to export an Amazon API Gateway REST API stage as OpenAPI 3.0…" at bounding box center [326, 118] width 452 height 157
click at [132, 135] on div "Using the AWS CLI to export an Amazon API Gateway REST API stage as OpenAPI 3.0…" at bounding box center [326, 118] width 452 height 157
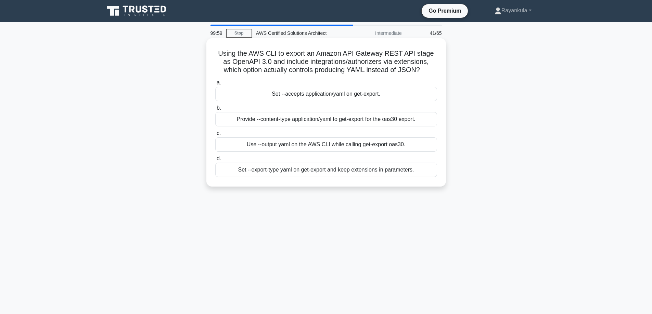
click at [293, 150] on div "Use --output yaml on the AWS CLI while calling get-export oas30." at bounding box center [326, 145] width 222 height 14
click at [215, 136] on input "c. Use --output yaml on the AWS CLI while calling get-export oas30." at bounding box center [215, 133] width 0 height 4
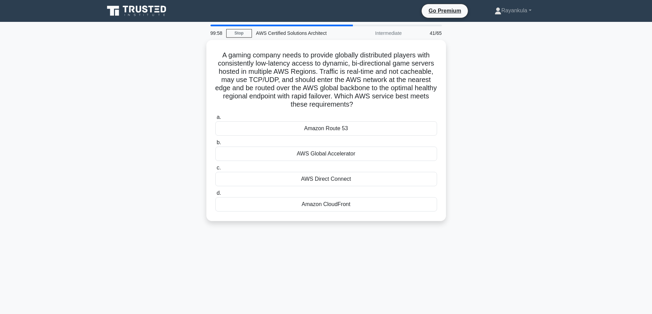
drag, startPoint x: 131, startPoint y: 159, endPoint x: 142, endPoint y: 145, distance: 17.6
click at [131, 159] on div "A gaming company needs to provide globally distributed players with consistentl…" at bounding box center [326, 135] width 452 height 190
click at [316, 155] on div "AWS Global Accelerator" at bounding box center [326, 152] width 222 height 14
click at [215, 143] on input "b. AWS Global Accelerator" at bounding box center [215, 141] width 0 height 4
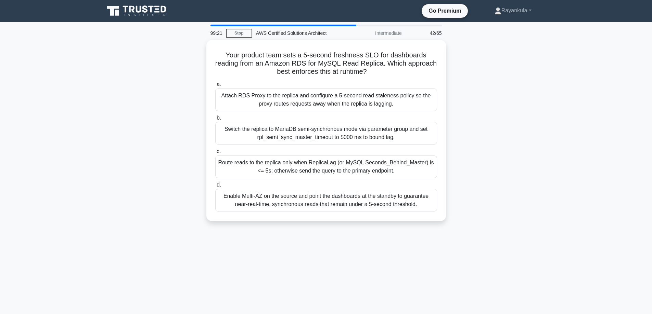
drag, startPoint x: 150, startPoint y: 158, endPoint x: 159, endPoint y: 146, distance: 15.9
click at [150, 158] on div "Your product team sets a 5-second freshness SLO for dashboards reading from an …" at bounding box center [326, 135] width 452 height 190
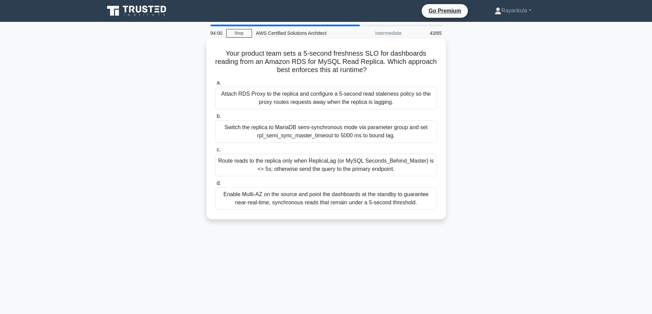
click at [303, 170] on div "Route reads to the replica only when ReplicaLag (or MySQL Seconds_Behind_Master…" at bounding box center [326, 165] width 222 height 23
click at [215, 152] on input "c. Route reads to the replica only when ReplicaLag (or MySQL Seconds_Behind_Mas…" at bounding box center [215, 150] width 0 height 4
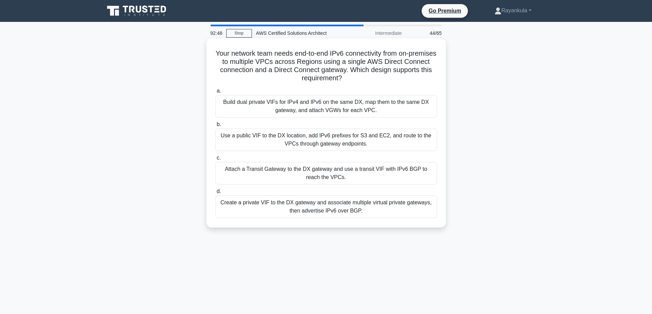
click at [293, 179] on div "Attach a Transit Gateway to the DX gateway and use a transit VIF with IPv6 BGP …" at bounding box center [326, 173] width 222 height 23
click at [215, 160] on input "c. Attach a Transit Gateway to the DX gateway and use a transit VIF with IPv6 B…" at bounding box center [215, 158] width 0 height 4
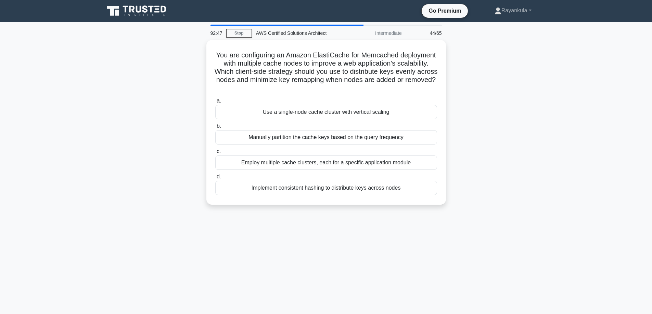
click at [77, 125] on main "92:47 Stop AWS Certified Solutions Architect Intermediate 44/65 You are configu…" at bounding box center [326, 196] width 652 height 348
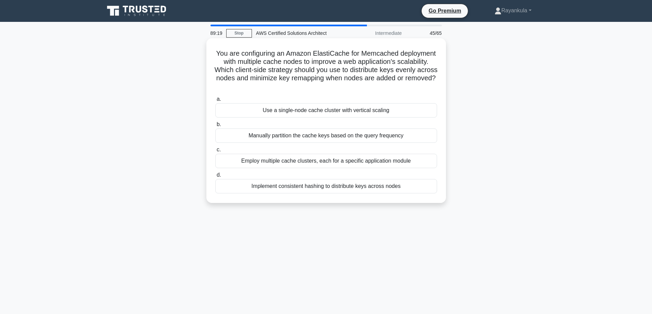
click at [298, 188] on div "Implement consistent hashing to distribute keys across nodes" at bounding box center [326, 186] width 222 height 14
click at [215, 178] on input "d. Implement consistent hashing to distribute keys across nodes" at bounding box center [215, 175] width 0 height 4
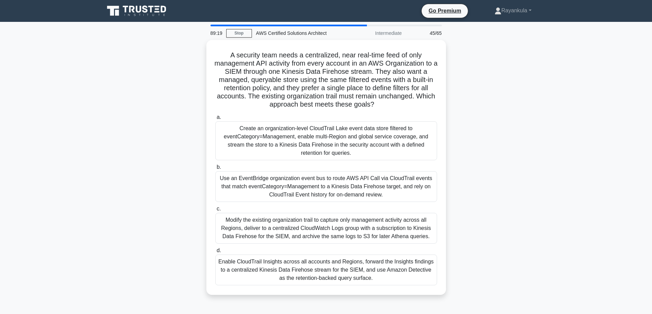
click at [125, 183] on div "A security team needs a centralized, near real-time feed of only management API…" at bounding box center [326, 171] width 452 height 263
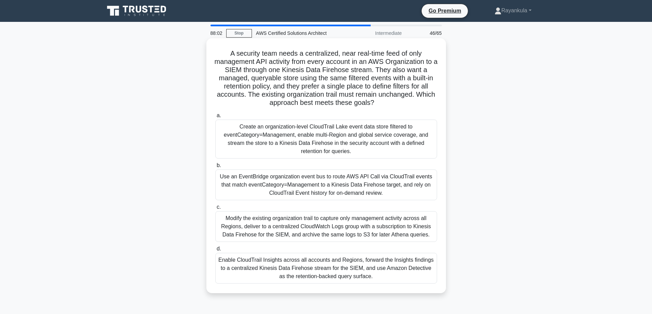
click at [329, 134] on div "Create an organization-level CloudTrail Lake event data store filtered to event…" at bounding box center [326, 139] width 222 height 39
click at [215, 118] on input "a. Create an organization-level CloudTrail Lake event data store filtered to ev…" at bounding box center [215, 116] width 0 height 4
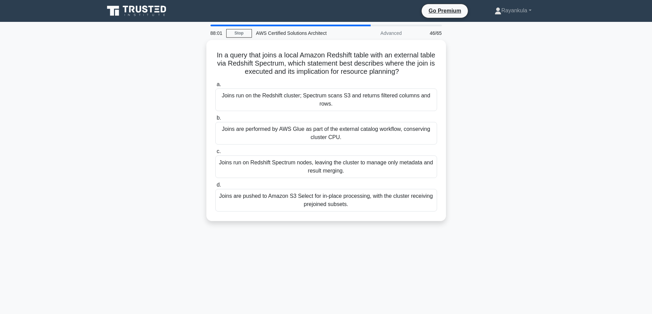
click at [143, 150] on div "In a query that joins a local Amazon Redshift table with an external table via …" at bounding box center [326, 135] width 452 height 190
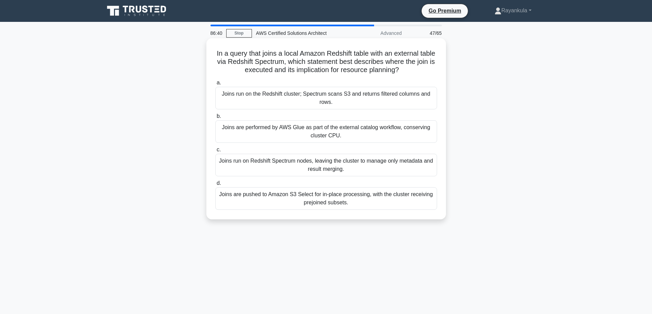
click at [317, 102] on div "Joins run on the Redshift cluster; Spectrum scans S3 and returns filtered colum…" at bounding box center [326, 98] width 222 height 23
click at [215, 85] on input "a. Joins run on the Redshift cluster; Spectrum scans S3 and returns filtered co…" at bounding box center [215, 83] width 0 height 4
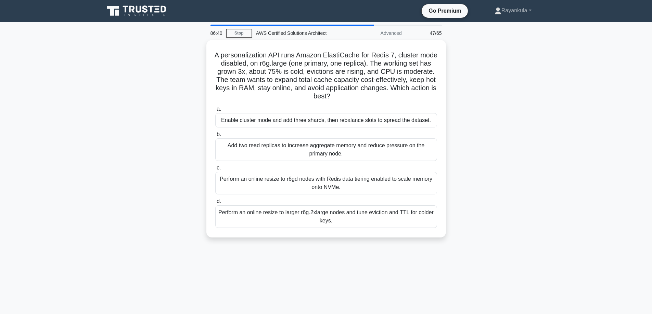
click at [97, 126] on main "86:40 Stop AWS Certified Solutions Architect Advanced 47/65 A personalization A…" at bounding box center [326, 196] width 652 height 348
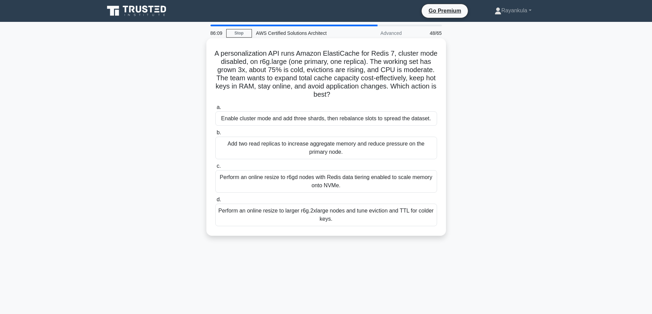
click at [251, 99] on h5 "A personalization API runs Amazon ElastiCache for Redis 7, cluster mode disable…" at bounding box center [325, 74] width 223 height 50
click at [347, 222] on div "Perform an online resize to larger r6g.2xlarge nodes and tune eviction and TTL …" at bounding box center [326, 215] width 222 height 23
click at [215, 202] on input "d. Perform an online resize to larger r6g.2xlarge nodes and tune eviction and T…" at bounding box center [215, 200] width 0 height 4
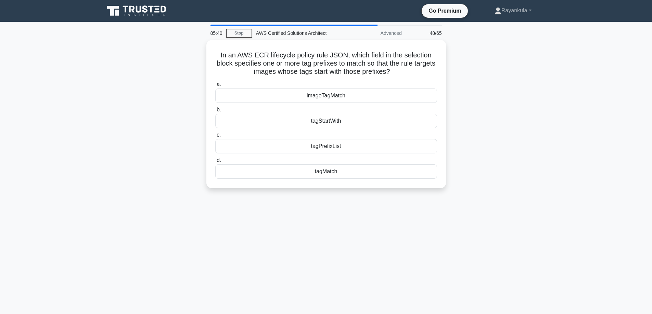
click at [112, 179] on div "In an AWS ECR lifecycle policy rule JSON, which field in the selection block sp…" at bounding box center [326, 118] width 452 height 157
click at [333, 145] on div "tagPrefixList" at bounding box center [326, 145] width 222 height 14
click at [215, 136] on input "c. tagPrefixList" at bounding box center [215, 133] width 0 height 4
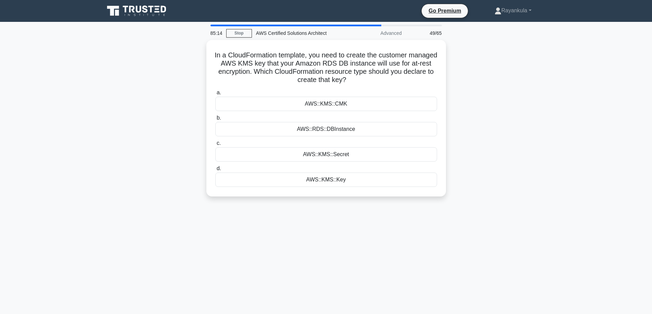
drag, startPoint x: 153, startPoint y: 147, endPoint x: 165, endPoint y: 124, distance: 26.3
click at [153, 147] on div "In a CloudFormation template, you need to create the customer managed AWS KMS k…" at bounding box center [326, 122] width 452 height 165
click at [180, 98] on div "In a CloudFormation template, you need to create the customer managed AWS KMS k…" at bounding box center [326, 122] width 452 height 165
click at [153, 188] on div "In a CloudFormation template, you need to create the customer managed AWS KMS k…" at bounding box center [326, 122] width 452 height 165
click at [328, 181] on div "AWS::KMS::Key" at bounding box center [326, 178] width 222 height 14
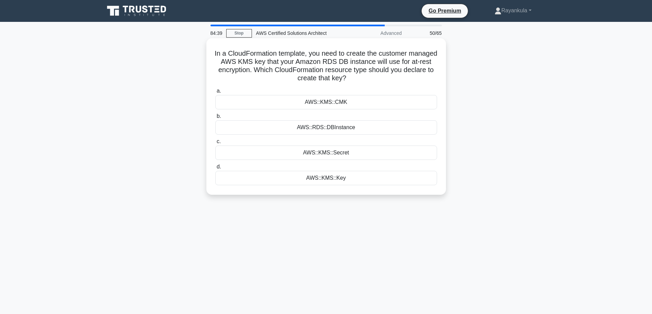
click at [215, 169] on input "d. AWS::KMS::Key" at bounding box center [215, 167] width 0 height 4
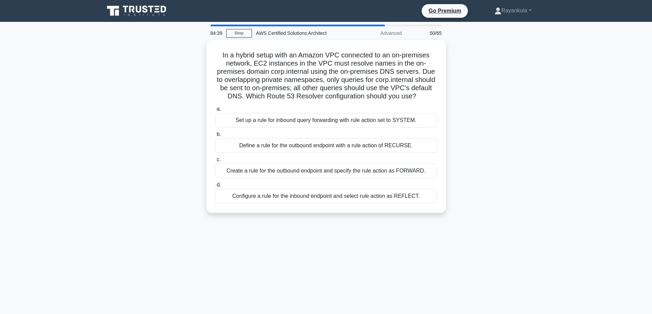
click at [167, 176] on div "In a hybrid setup with an Amazon VPC connected to an on-premises network, EC2 i…" at bounding box center [326, 130] width 452 height 181
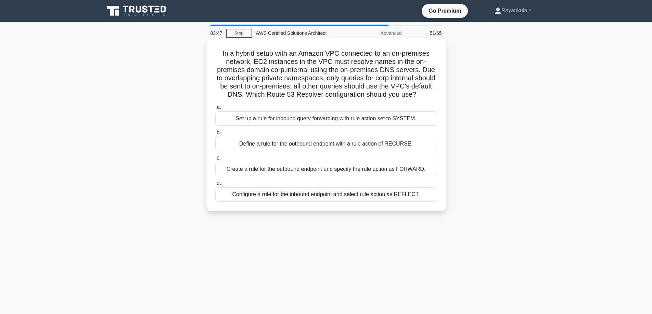
click at [289, 176] on div "Create a rule for the outbound endpoint and specify the rule action as FORWARD." at bounding box center [326, 169] width 222 height 14
click at [215, 160] on input "c. Create a rule for the outbound endpoint and specify the rule action as FORWA…" at bounding box center [215, 158] width 0 height 4
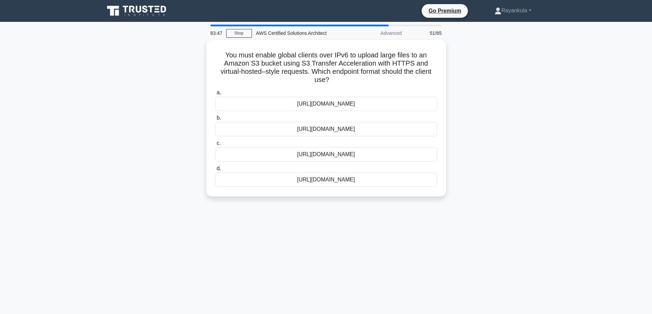
drag, startPoint x: 166, startPoint y: 149, endPoint x: 168, endPoint y: 142, distance: 7.6
click at [166, 148] on div "You must enable global clients over IPv6 to upload large files to an Amazon S3 …" at bounding box center [326, 122] width 452 height 165
click at [321, 103] on div "https://bucket-name.s3-accelerate.dualstack.amazonaws.com" at bounding box center [326, 102] width 222 height 14
click at [215, 93] on input "a. https://bucket-name.s3-accelerate.dualstack.amazonaws.com" at bounding box center [215, 91] width 0 height 4
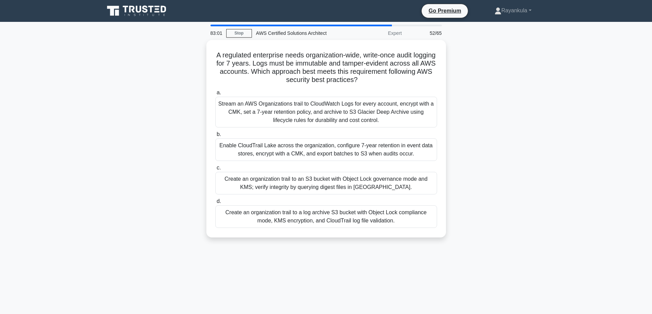
click at [133, 115] on div "A regulated enterprise needs organization-wide, write-once audit logging for 7 …" at bounding box center [326, 143] width 452 height 206
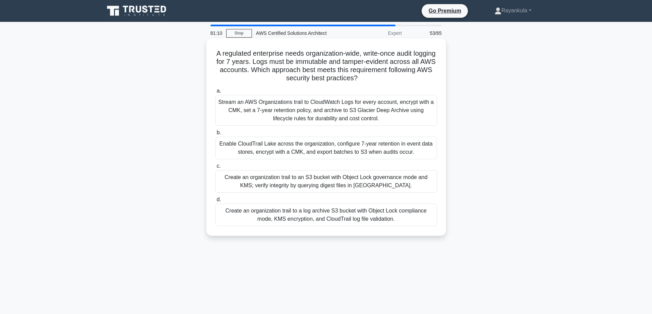
click at [388, 222] on div "Create an organization trail to a log archive S3 bucket with Object Lock compli…" at bounding box center [326, 215] width 222 height 23
click at [215, 202] on input "d. Create an organization trail to a log archive S3 bucket with Object Lock com…" at bounding box center [215, 200] width 0 height 4
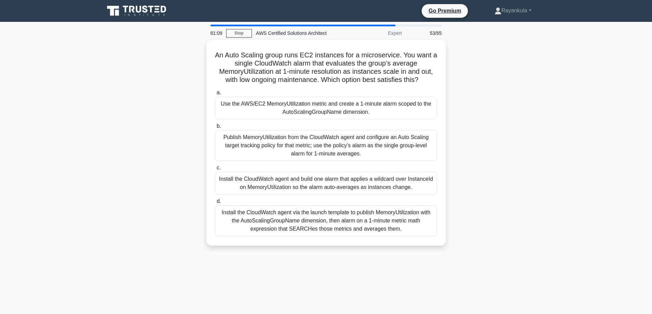
click at [153, 118] on div "An Auto Scaling group runs EC2 instances for a microservice. You want a single …" at bounding box center [326, 147] width 452 height 214
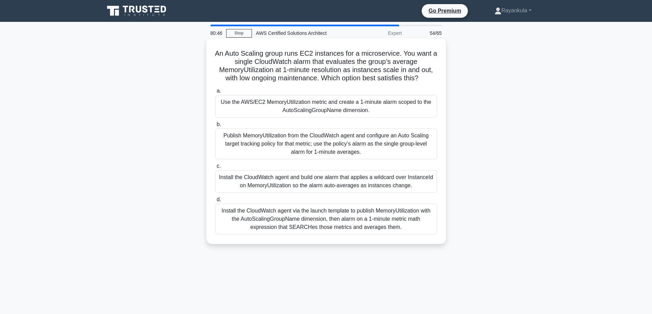
click at [426, 79] on icon ".spinner_0XTQ{transform-origin:center;animation:spinner_y6GP .75s linear infini…" at bounding box center [422, 79] width 8 height 8
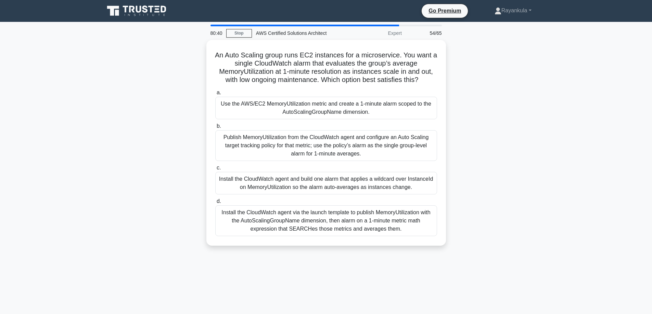
click at [157, 146] on div "An Auto Scaling group runs EC2 instances for a microservice. You want a single …" at bounding box center [326, 147] width 452 height 214
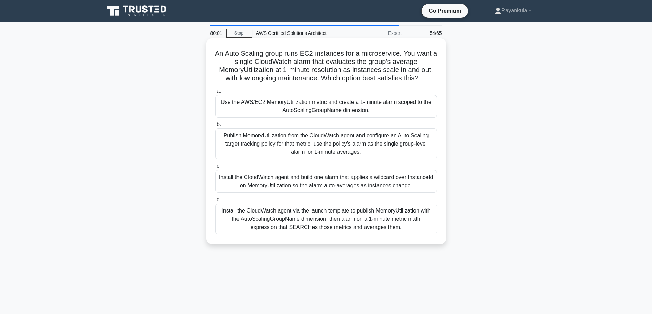
click at [391, 229] on div "Install the CloudWatch agent via the launch template to publish MemoryUtilizati…" at bounding box center [326, 219] width 222 height 31
click at [215, 202] on input "d. Install the CloudWatch agent via the launch template to publish MemoryUtiliz…" at bounding box center [215, 200] width 0 height 4
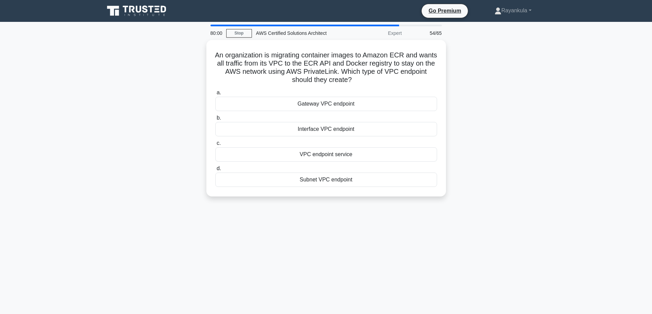
click at [186, 146] on div "An organization is migrating container images to Amazon ECR and wants all traff…" at bounding box center [326, 122] width 452 height 165
click at [378, 88] on label "a. Gateway VPC endpoint" at bounding box center [326, 98] width 222 height 23
click at [215, 89] on input "a. Gateway VPC endpoint" at bounding box center [215, 91] width 0 height 4
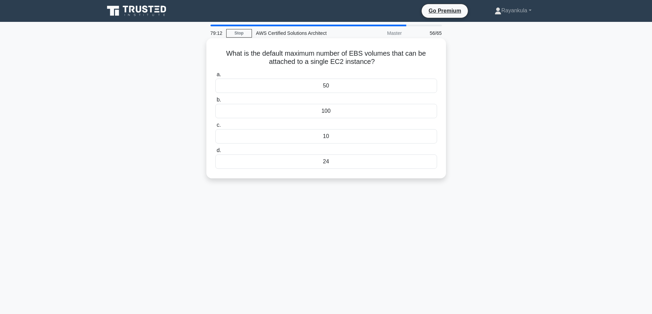
click at [334, 136] on div "10" at bounding box center [326, 136] width 222 height 14
click at [215, 128] on input "c. 10" at bounding box center [215, 125] width 0 height 4
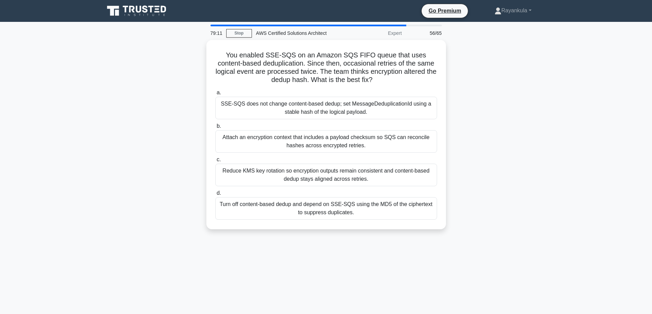
click at [129, 125] on div "You enabled SSE-SQS on an Amazon SQS FIFO queue that uses content-based dedupli…" at bounding box center [326, 139] width 452 height 198
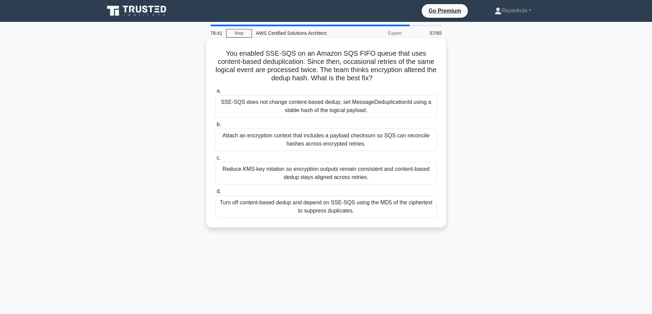
click at [394, 145] on div "Attach an encryption context that includes a payload checksum so SQS can reconc…" at bounding box center [326, 140] width 222 height 23
click at [215, 127] on input "b. Attach an encryption context that includes a payload checksum so SQS can rec…" at bounding box center [215, 124] width 0 height 4
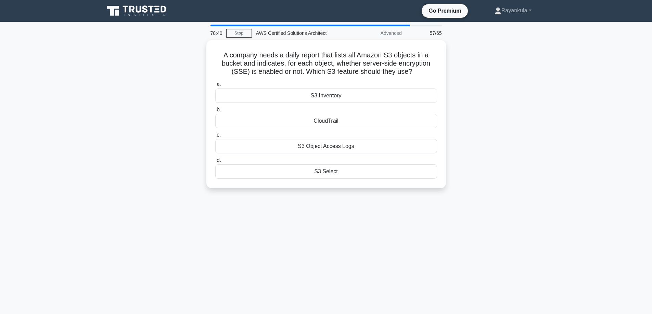
click at [74, 151] on main "78:40 Stop AWS Certified Solutions Architect Advanced 57/65 A company needs a d…" at bounding box center [326, 196] width 652 height 348
click at [340, 97] on div "S3 Inventory" at bounding box center [326, 94] width 222 height 14
click at [215, 85] on input "a. S3 Inventory" at bounding box center [215, 83] width 0 height 4
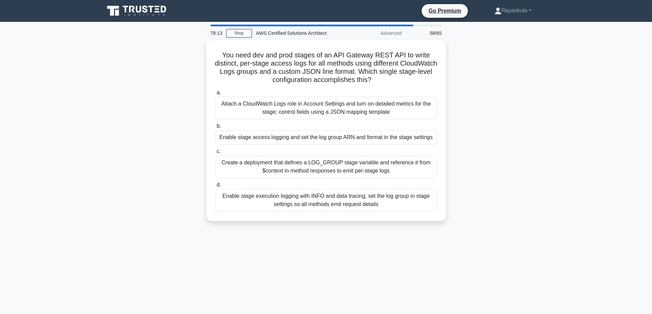
click at [147, 126] on div "You need dev and prod stages of an API Gateway REST API to write distinct, per-…" at bounding box center [326, 135] width 452 height 190
click at [127, 124] on div "You need dev and prod stages of an API Gateway REST API to write distinct, per-…" at bounding box center [326, 135] width 452 height 190
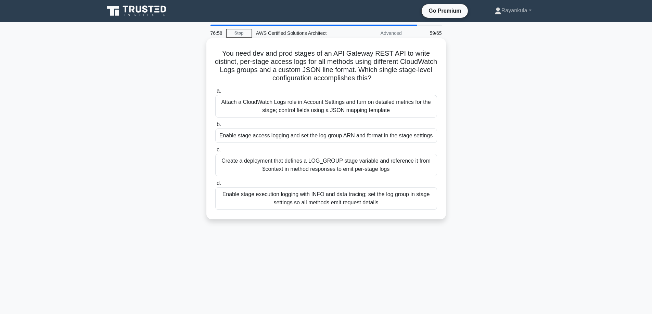
click at [393, 168] on div "Create a deployment that defines a LOG_GROUP stage variable and reference it fr…" at bounding box center [326, 165] width 222 height 23
click at [215, 152] on input "c. Create a deployment that defines a LOG_GROUP stage variable and reference it…" at bounding box center [215, 150] width 0 height 4
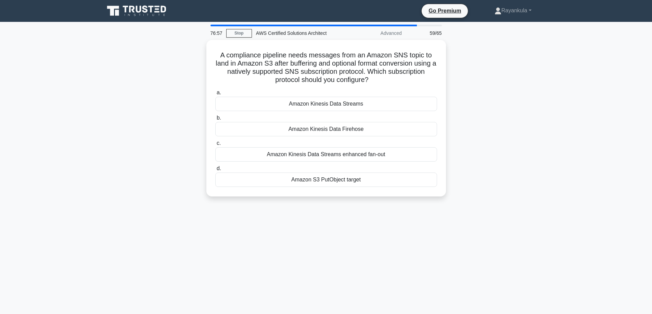
click at [94, 153] on main "76:57 Stop AWS Certified Solutions Architect Advanced 59/65 A compliance pipeli…" at bounding box center [326, 196] width 652 height 348
click at [87, 87] on main "76:55 Stop AWS Certified Solutions Architect Advanced 60/65 A compliance pipeli…" at bounding box center [326, 196] width 652 height 348
click at [128, 173] on div "A compliance pipeline needs messages from an Amazon SNS topic to land in Amazon…" at bounding box center [326, 122] width 452 height 165
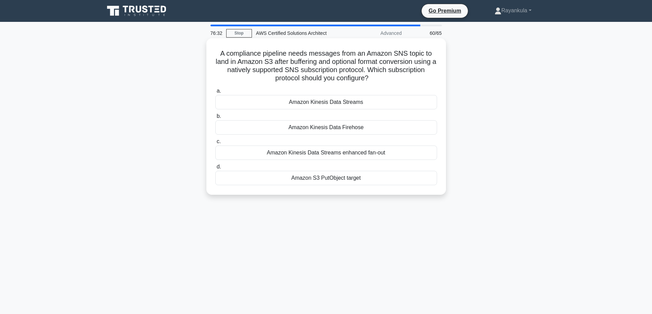
click at [343, 181] on div "Amazon S3 PutObject target" at bounding box center [326, 178] width 222 height 14
click at [215, 169] on input "d. Amazon S3 PutObject target" at bounding box center [215, 167] width 0 height 4
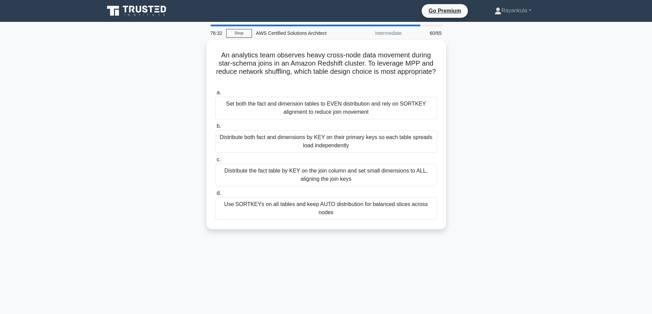
click at [115, 106] on div "An analytics team observes heavy cross-node data movement during star-schema jo…" at bounding box center [326, 139] width 452 height 198
click at [130, 82] on div "An analytics team observes heavy cross-node data movement during star-schema jo…" at bounding box center [326, 139] width 452 height 198
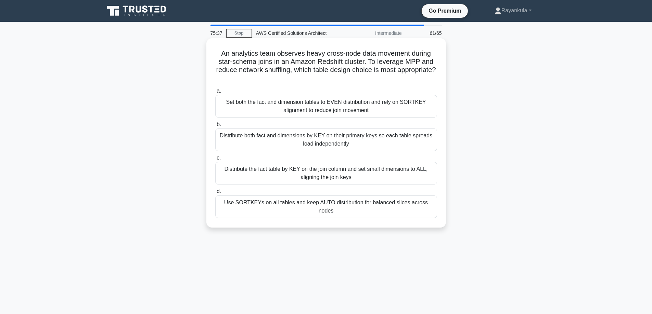
click at [379, 143] on div "Distribute both fact and dimensions by KEY on their primary keys so each table …" at bounding box center [326, 140] width 222 height 23
click at [215, 127] on input "b. Distribute both fact and dimensions by KEY on their primary keys so each tab…" at bounding box center [215, 124] width 0 height 4
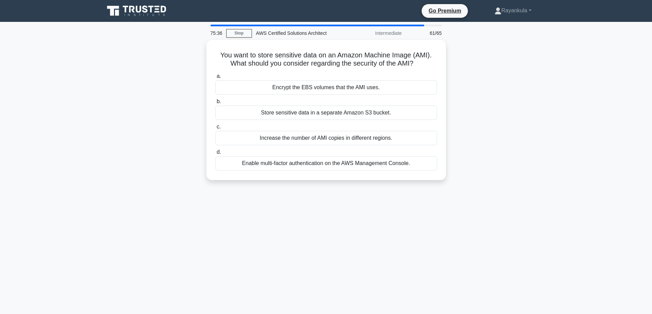
click at [107, 149] on div "You want to store sensitive data on an Amazon Machine Image (AMI). What should …" at bounding box center [326, 114] width 452 height 148
click at [137, 114] on div "You want to store sensitive data on an Amazon Machine Image (AMI). What should …" at bounding box center [326, 114] width 452 height 148
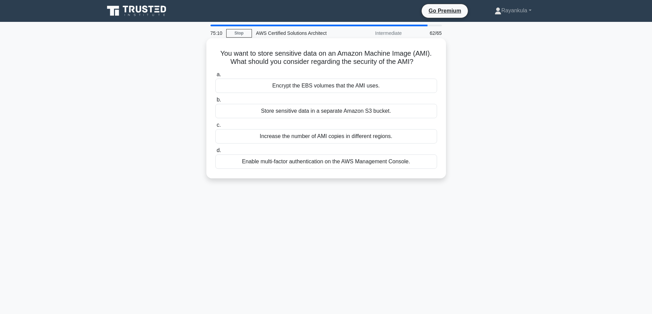
click at [329, 87] on div "Encrypt the EBS volumes that the AMI uses." at bounding box center [326, 86] width 222 height 14
click at [215, 77] on input "a. Encrypt the EBS volumes that the AMI uses." at bounding box center [215, 75] width 0 height 4
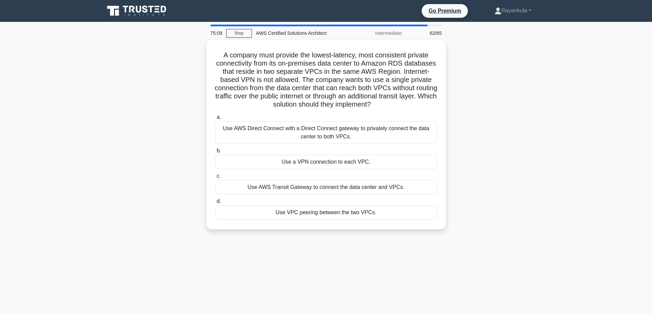
click at [128, 144] on div "A company must provide the lowest-latency, most consistent private connectivity…" at bounding box center [326, 139] width 452 height 198
click at [158, 87] on div "A company must provide the lowest-latency, most consistent private connectivity…" at bounding box center [326, 139] width 452 height 198
click at [149, 102] on div "A company must provide the lowest-latency, most consistent private connectivity…" at bounding box center [326, 139] width 452 height 198
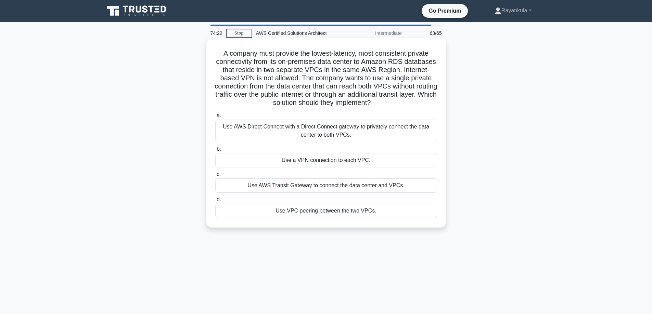
click at [291, 188] on div "Use AWS Transit Gateway to connect the data center and VPCs." at bounding box center [326, 186] width 222 height 14
click at [215, 177] on input "c. Use AWS Transit Gateway to connect the data center and VPCs." at bounding box center [215, 174] width 0 height 4
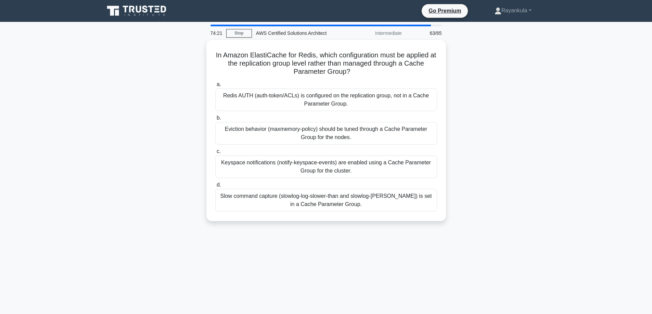
click at [84, 144] on main "74:21 Stop AWS Certified Solutions Architect Intermediate 63/65 In Amazon Elast…" at bounding box center [326, 196] width 652 height 348
click at [95, 109] on main "74:08 Stop AWS Certified Solutions Architect Intermediate 64/65 In Amazon Elast…" at bounding box center [326, 196] width 652 height 348
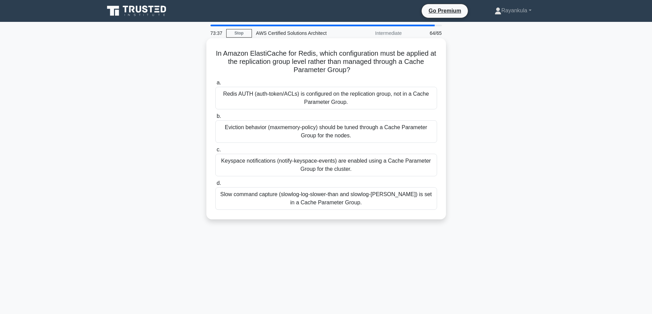
click at [246, 134] on div "Eviction behavior (maxmemory-policy) should be tuned through a Cache Parameter …" at bounding box center [326, 131] width 222 height 23
click at [215, 119] on input "b. Eviction behavior (maxmemory-policy) should be tuned through a Cache Paramet…" at bounding box center [215, 116] width 0 height 4
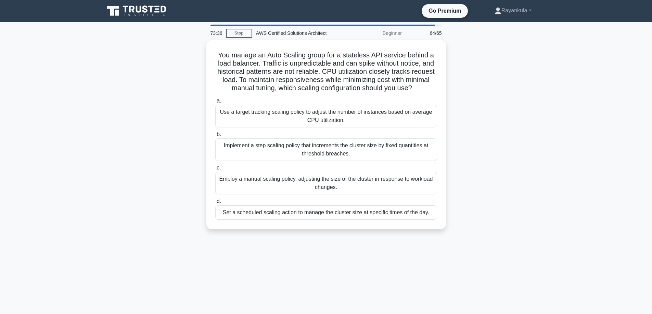
click at [113, 123] on div "You manage an Auto Scaling group for a stateless API service behind a load bala…" at bounding box center [326, 139] width 452 height 198
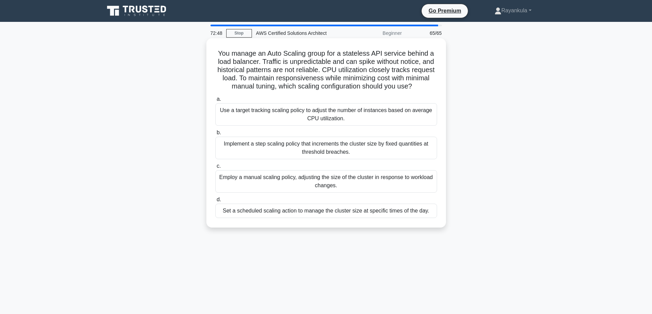
click at [283, 154] on div "Implement a step scaling policy that increments the cluster size by fixed quant…" at bounding box center [326, 148] width 222 height 23
click at [215, 135] on input "b. Implement a step scaling policy that increments the cluster size by fixed qu…" at bounding box center [215, 133] width 0 height 4
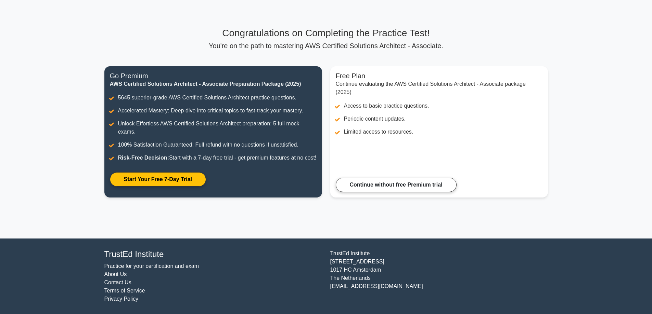
scroll to position [36, 0]
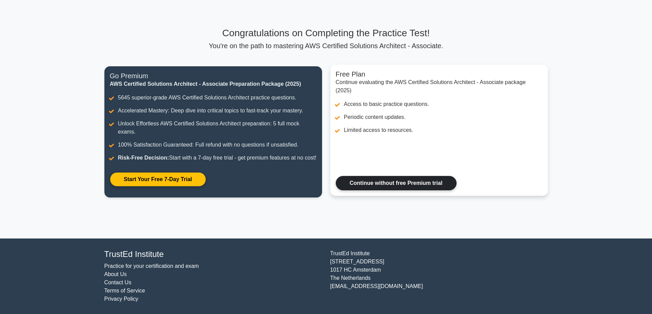
click at [399, 188] on link "Continue without free Premium trial" at bounding box center [396, 183] width 121 height 14
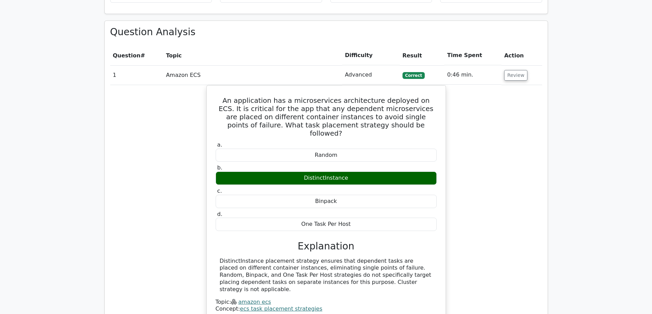
scroll to position [992, 0]
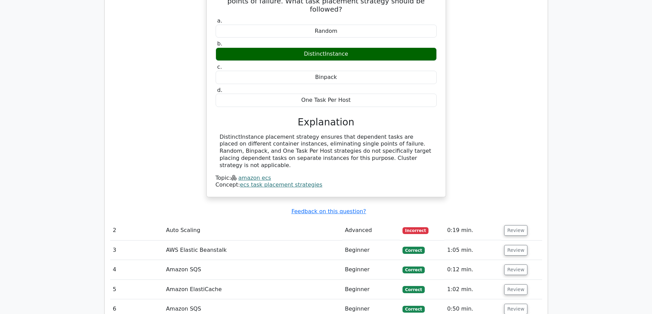
click at [185, 221] on td "Auto Scaling" at bounding box center [252, 230] width 179 height 19
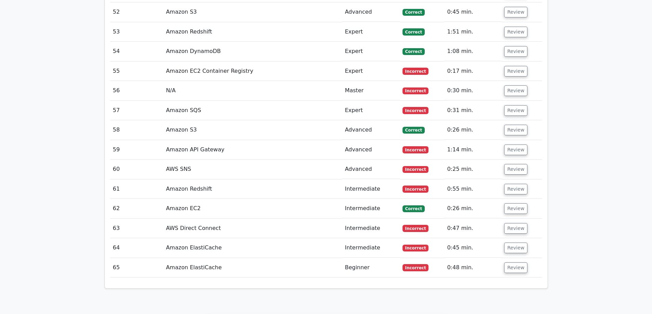
scroll to position [2326, 0]
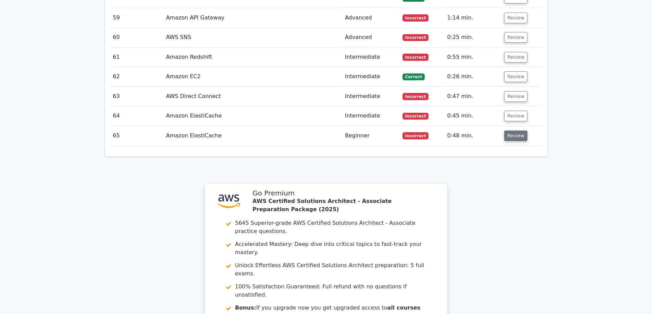
click at [520, 131] on button "Review" at bounding box center [515, 136] width 23 height 11
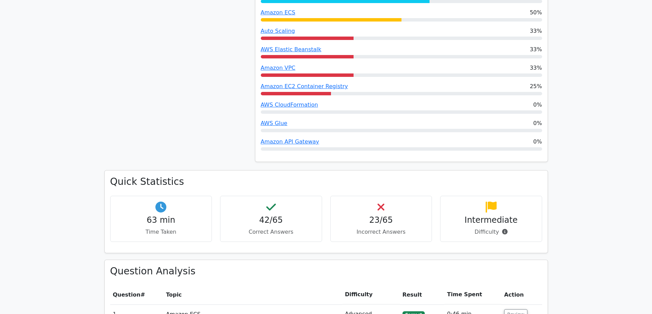
scroll to position [619, 0]
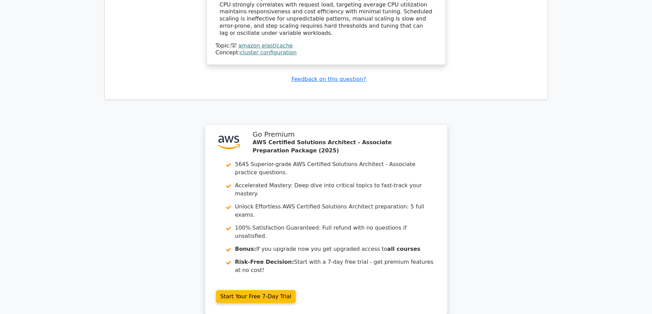
scroll to position [2740, 0]
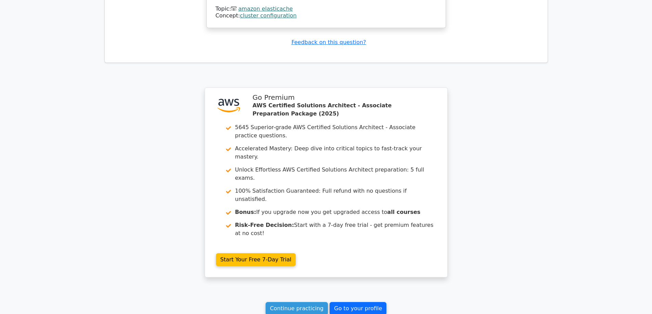
click at [363, 302] on link "Go to your profile" at bounding box center [357, 308] width 57 height 13
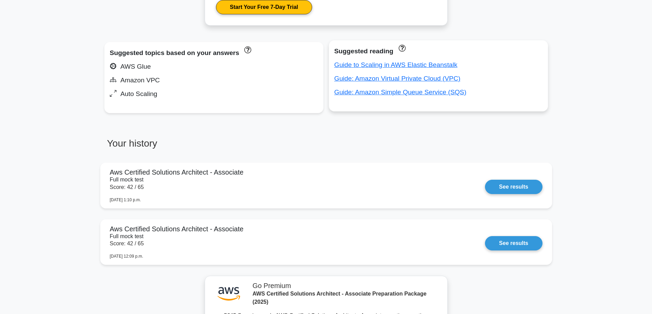
scroll to position [410, 0]
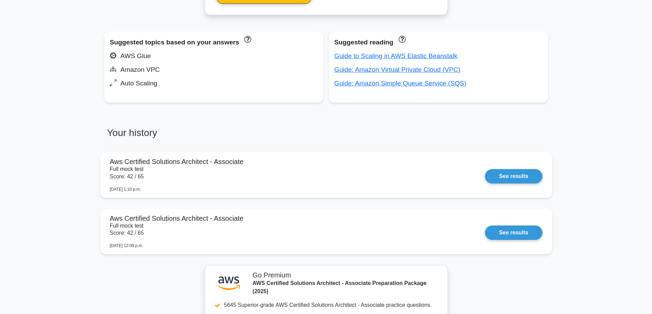
click at [37, 114] on main "Your level: Aws Solution Architect Beginner Continue practicing Percentile You …" at bounding box center [326, 60] width 652 height 899
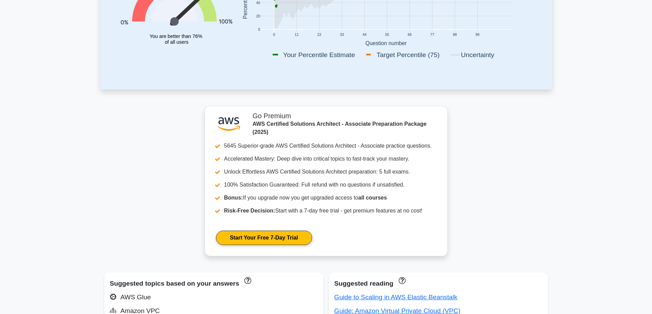
scroll to position [0, 0]
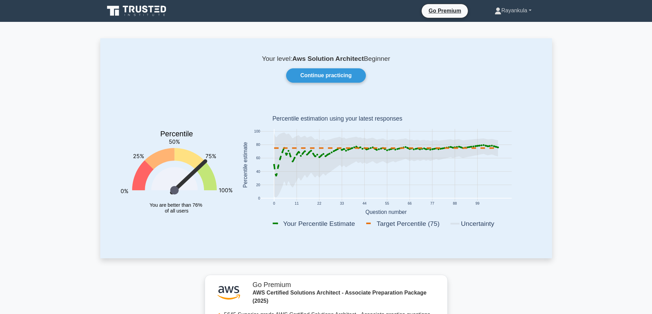
click at [527, 9] on link "Rayankula" at bounding box center [513, 11] width 70 height 14
click at [118, 146] on div "Percentile You are better than 76% of all users" at bounding box center [177, 166] width 120 height 134
drag, startPoint x: 340, startPoint y: 79, endPoint x: 349, endPoint y: 79, distance: 8.9
click at [340, 79] on link "Continue practicing" at bounding box center [325, 75] width 79 height 14
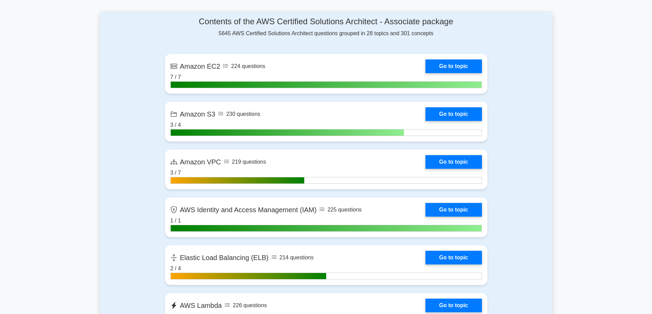
scroll to position [479, 0]
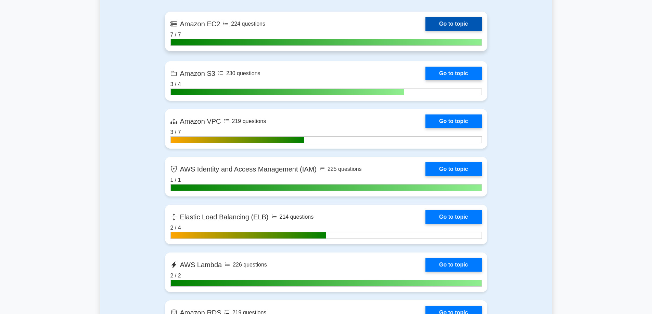
click at [445, 22] on link "Go to topic" at bounding box center [453, 24] width 56 height 14
